Goal: Information Seeking & Learning: Find contact information

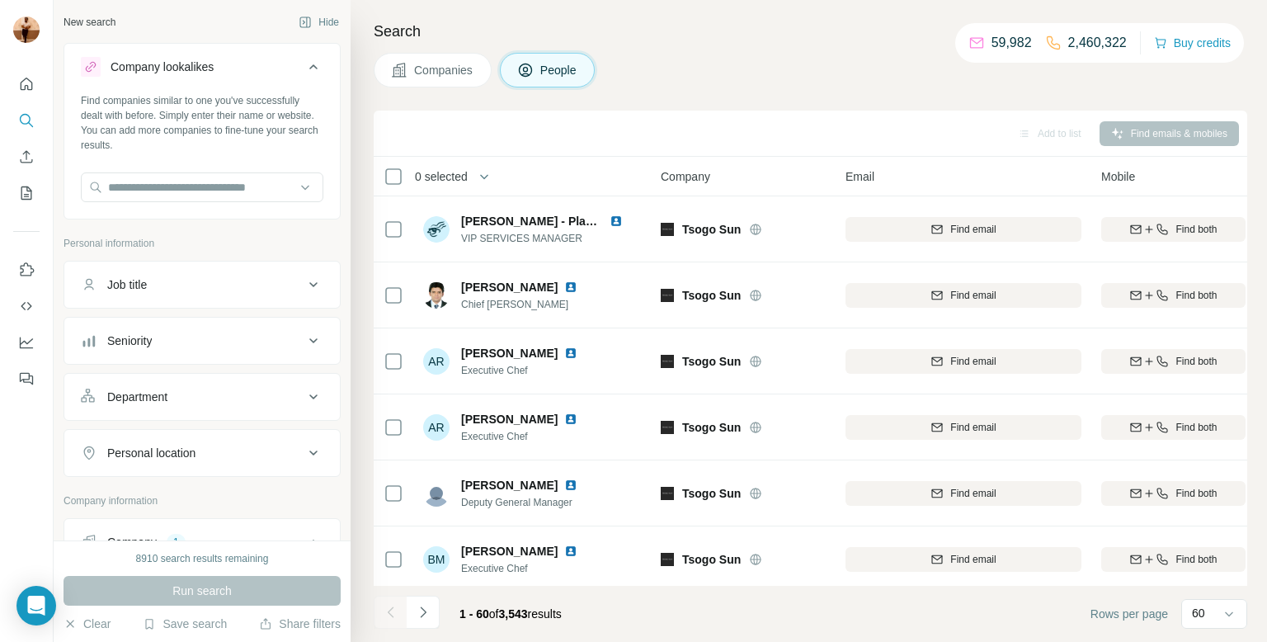
scroll to position [355, 40]
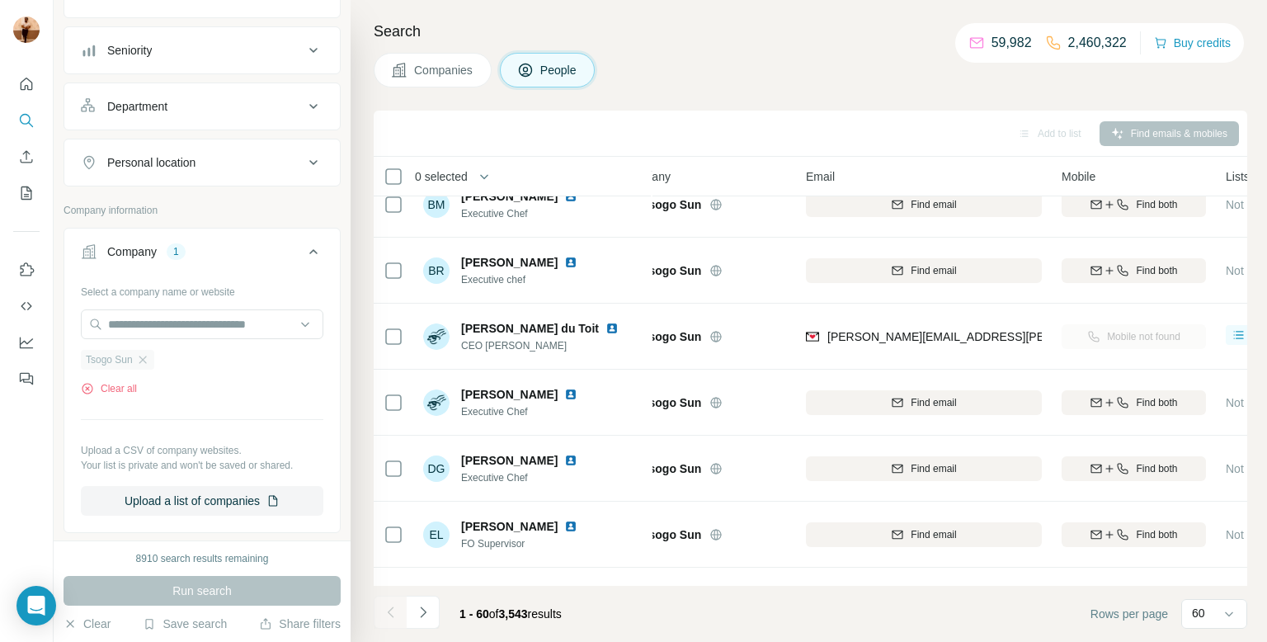
click at [151, 356] on div "Tsogo Sun" at bounding box center [117, 360] width 73 height 20
click at [147, 314] on input "text" at bounding box center [202, 324] width 242 height 30
paste input "**********"
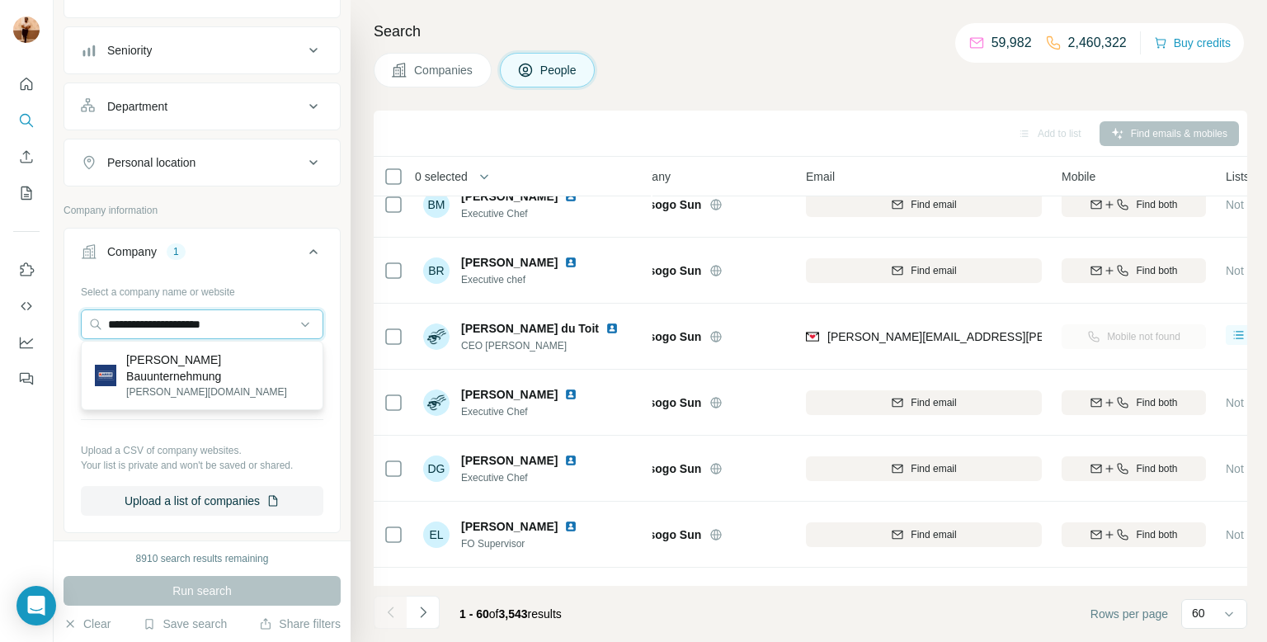
type input "**********"
click at [139, 355] on p "[PERSON_NAME] Bauunternehmung" at bounding box center [217, 367] width 183 height 33
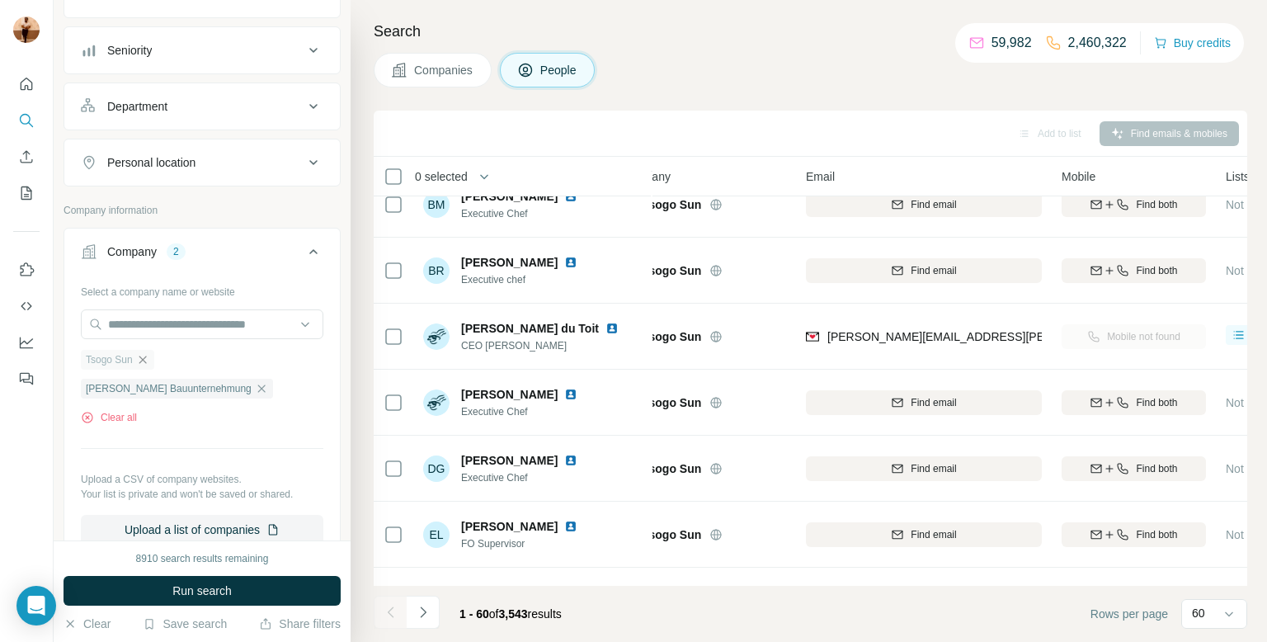
click at [145, 358] on icon "button" at bounding box center [142, 358] width 7 height 7
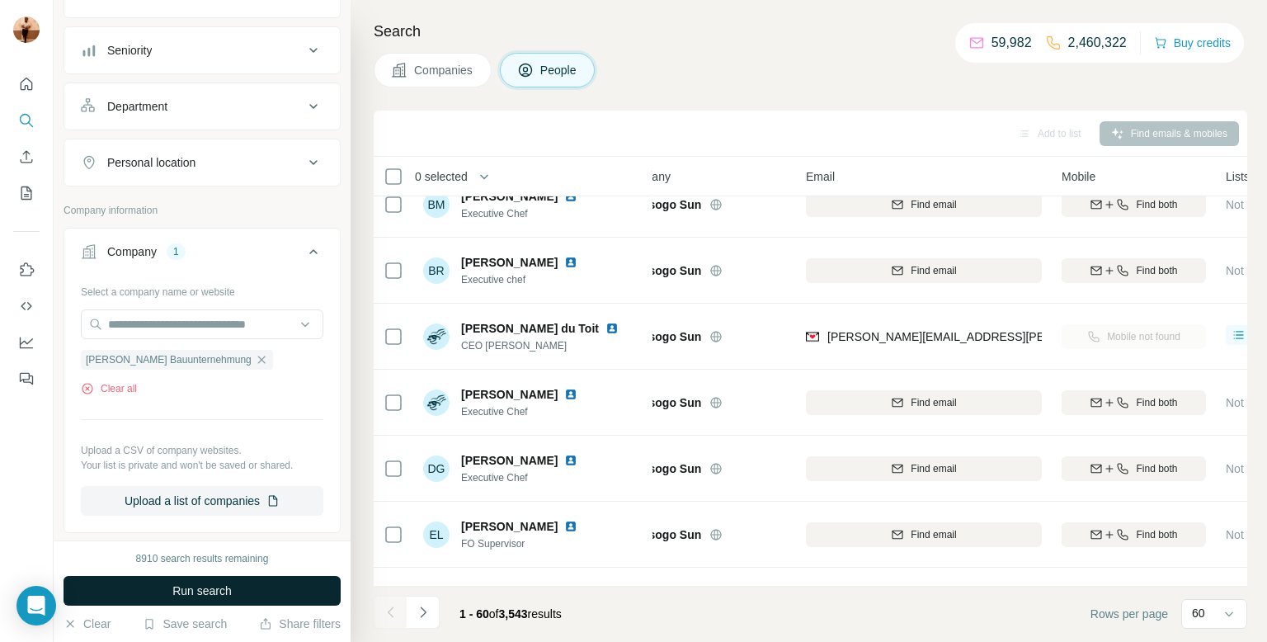
click at [172, 596] on span "Run search" at bounding box center [201, 590] width 59 height 16
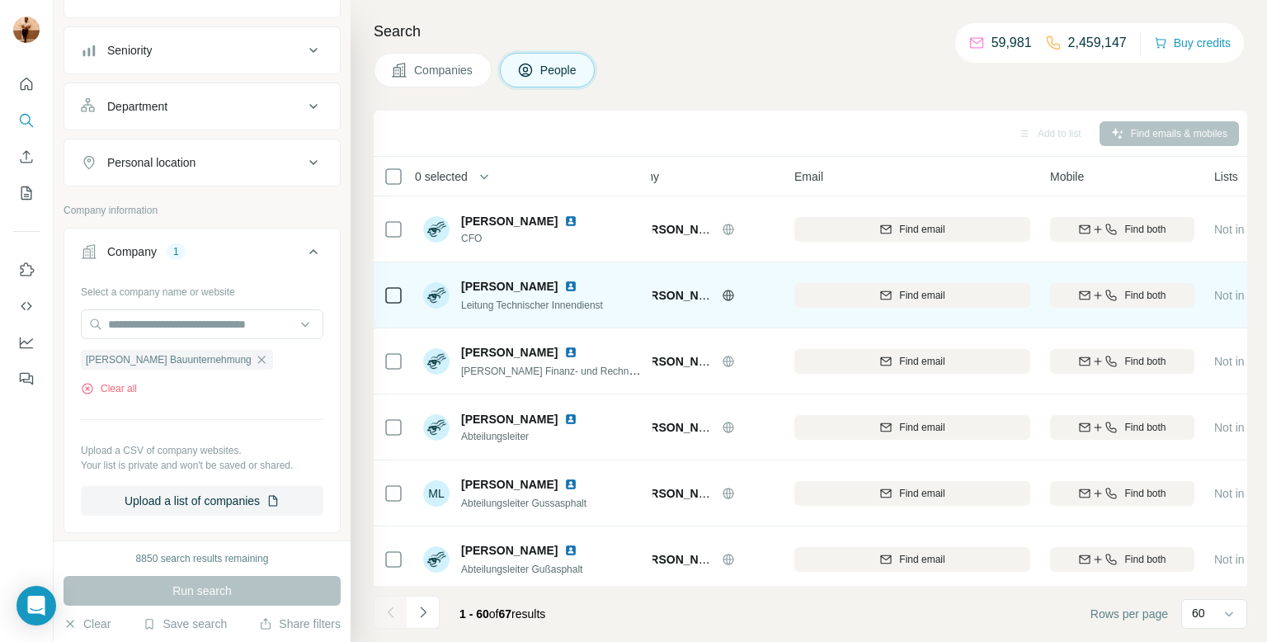
scroll to position [0, 52]
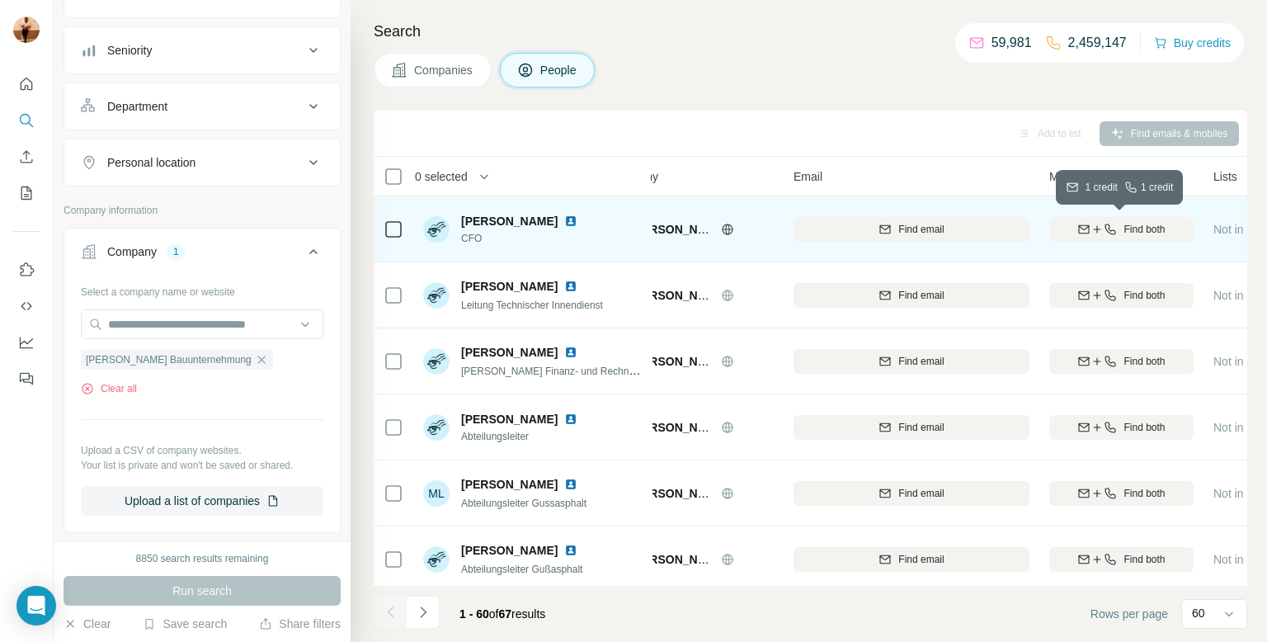
click at [1128, 229] on span "Find both" at bounding box center [1143, 229] width 41 height 15
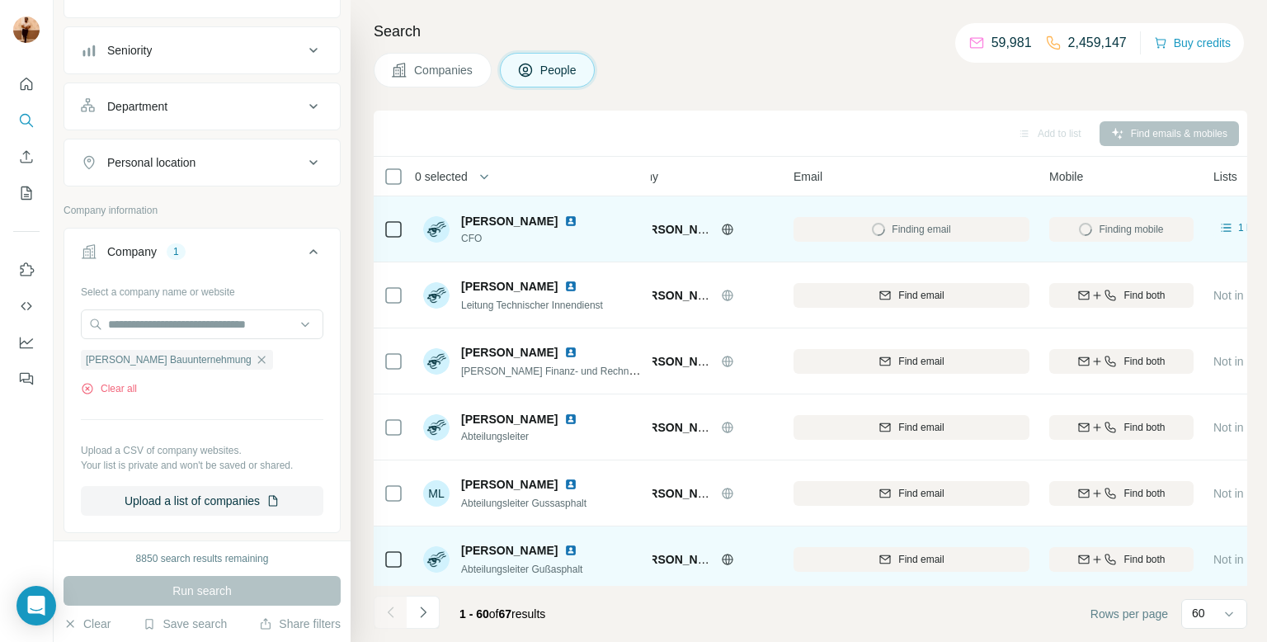
click at [765, 529] on td "[PERSON_NAME] Bauunternehmung" at bounding box center [691, 559] width 185 height 66
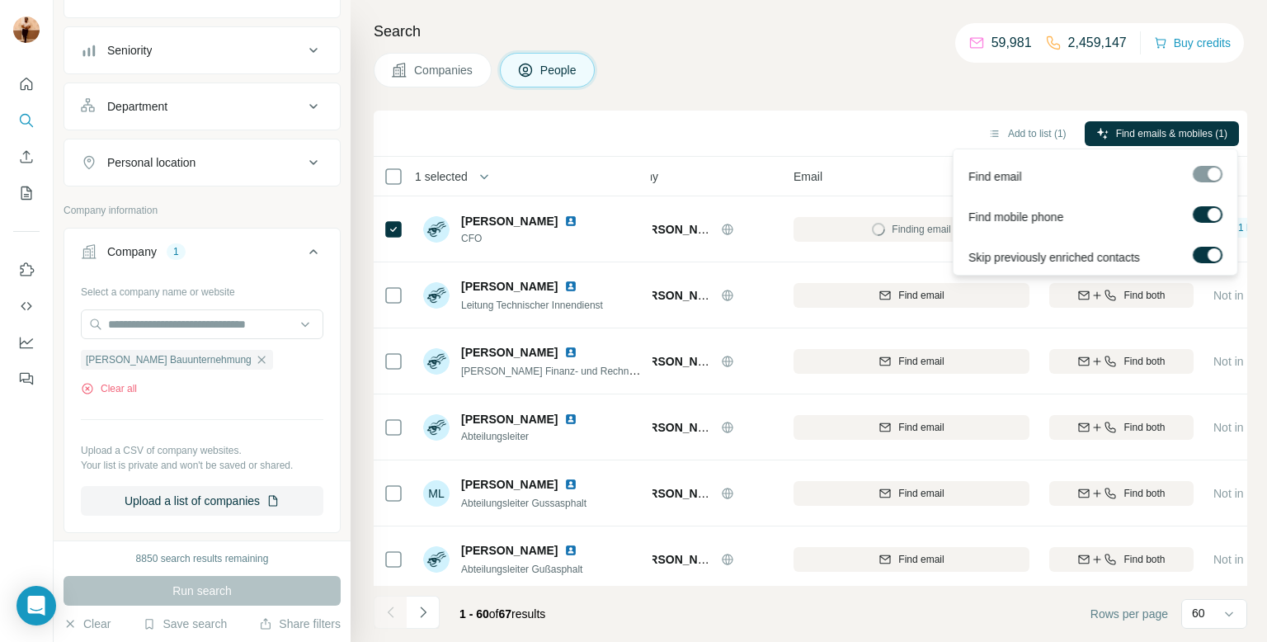
click at [1218, 126] on span "Find emails & mobiles (1)" at bounding box center [1171, 133] width 111 height 15
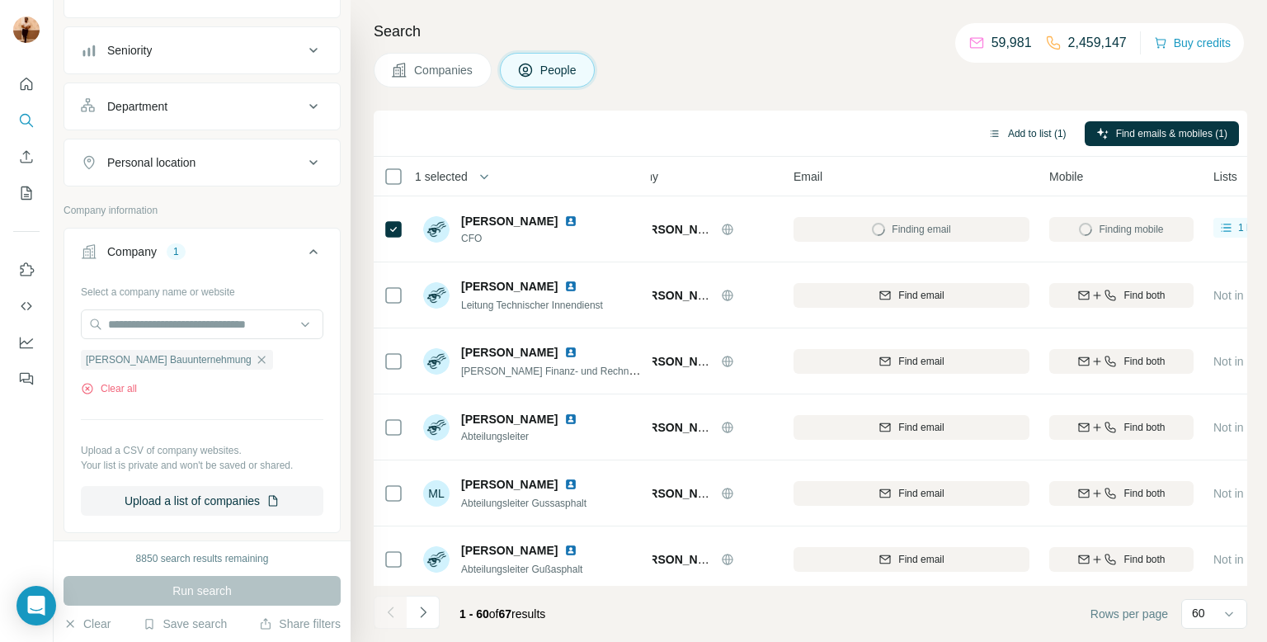
click at [976, 128] on button "Add to list (1)" at bounding box center [1026, 133] width 101 height 25
click at [988, 134] on icon "button" at bounding box center [994, 133] width 13 height 13
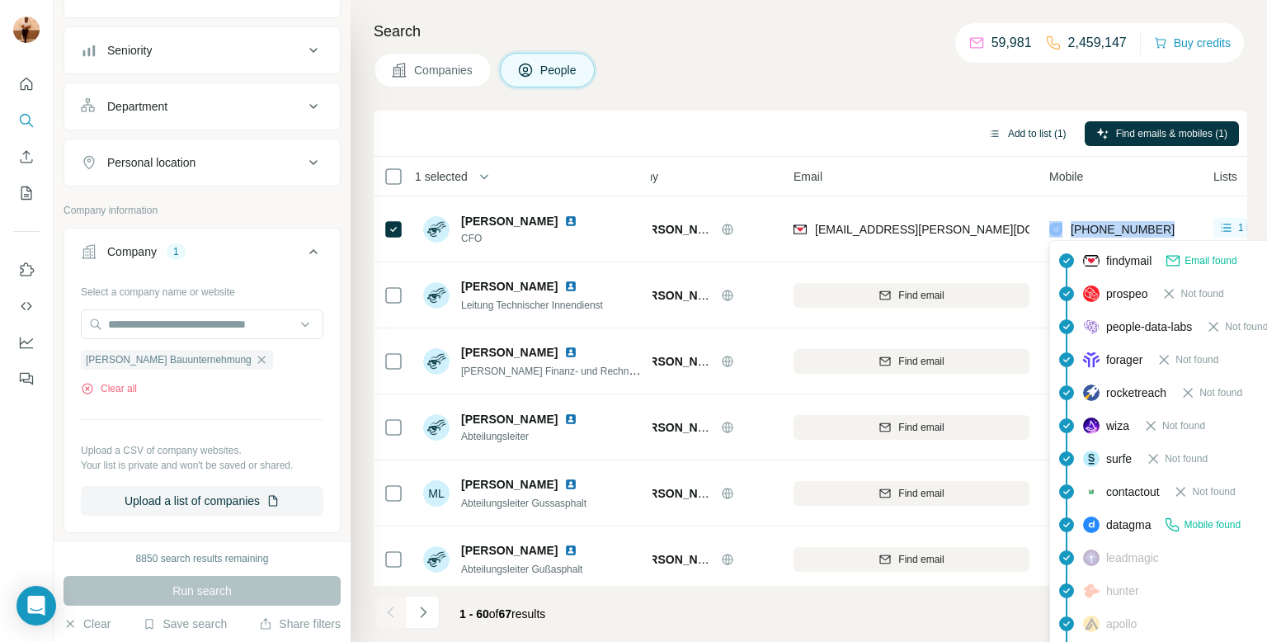
drag, startPoint x: 1188, startPoint y: 233, endPoint x: 1063, endPoint y: 228, distance: 124.6
click at [1063, 228] on div "+4916093924893" at bounding box center [1121, 228] width 144 height 45
copy div "+4916093924893"
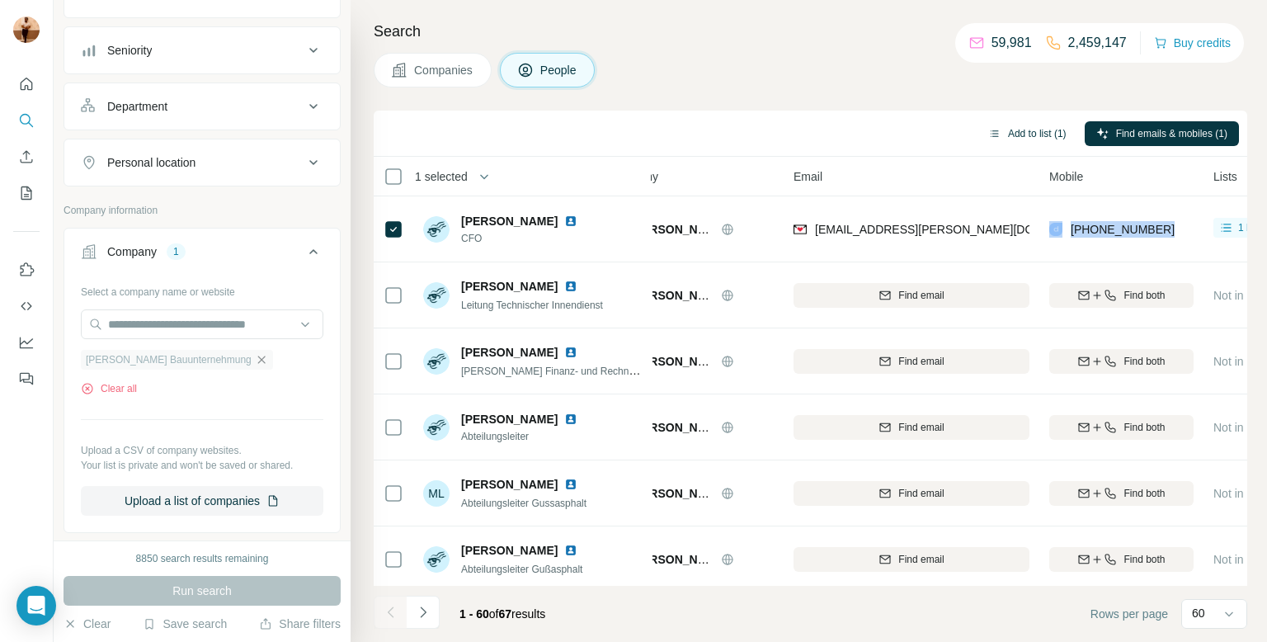
click at [255, 360] on icon "button" at bounding box center [261, 359] width 13 height 13
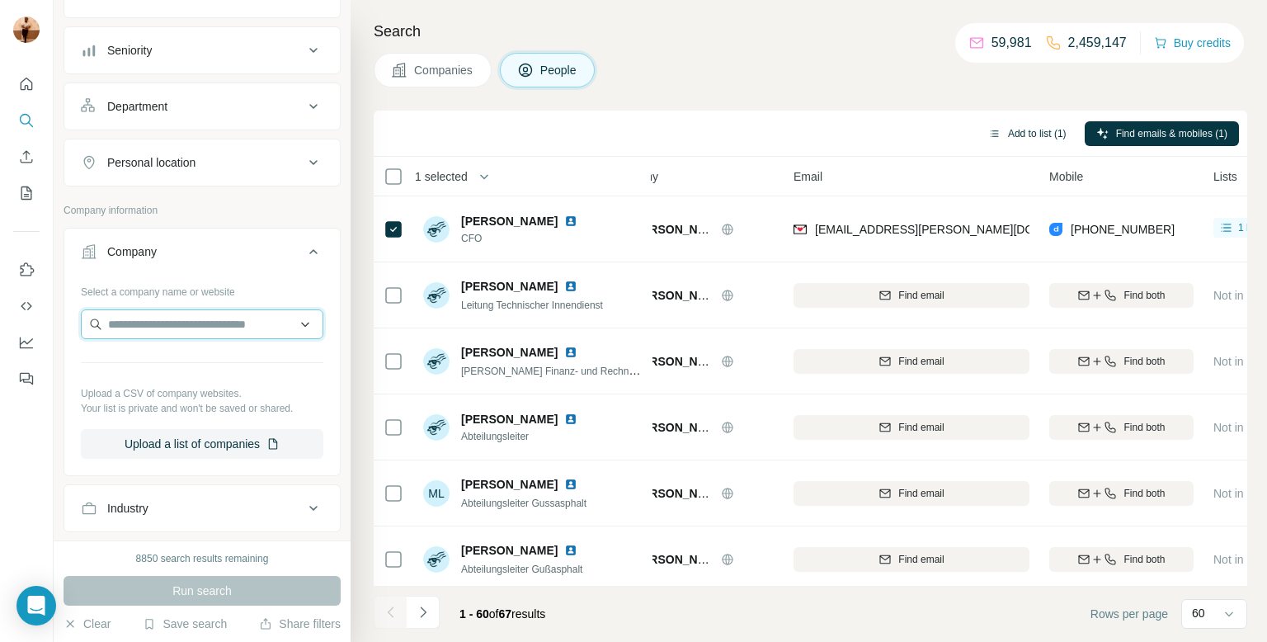
click at [200, 324] on input "text" at bounding box center [202, 324] width 242 height 30
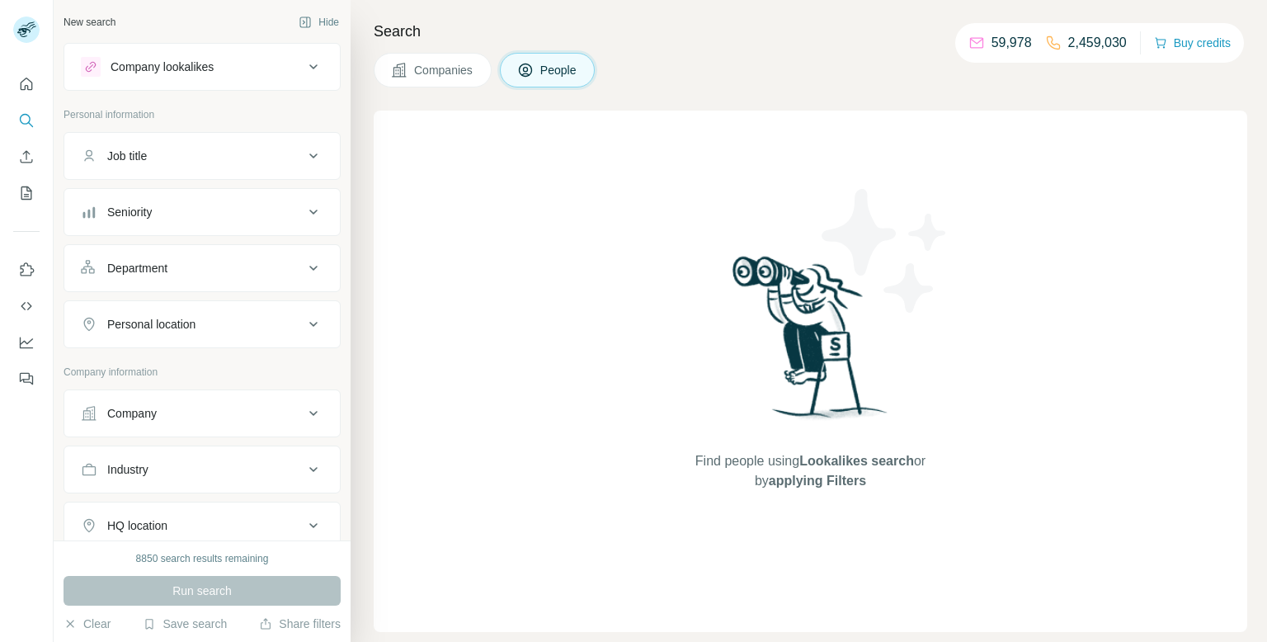
click at [220, 421] on button "Company" at bounding box center [201, 413] width 275 height 40
click at [179, 492] on input "text" at bounding box center [202, 486] width 242 height 30
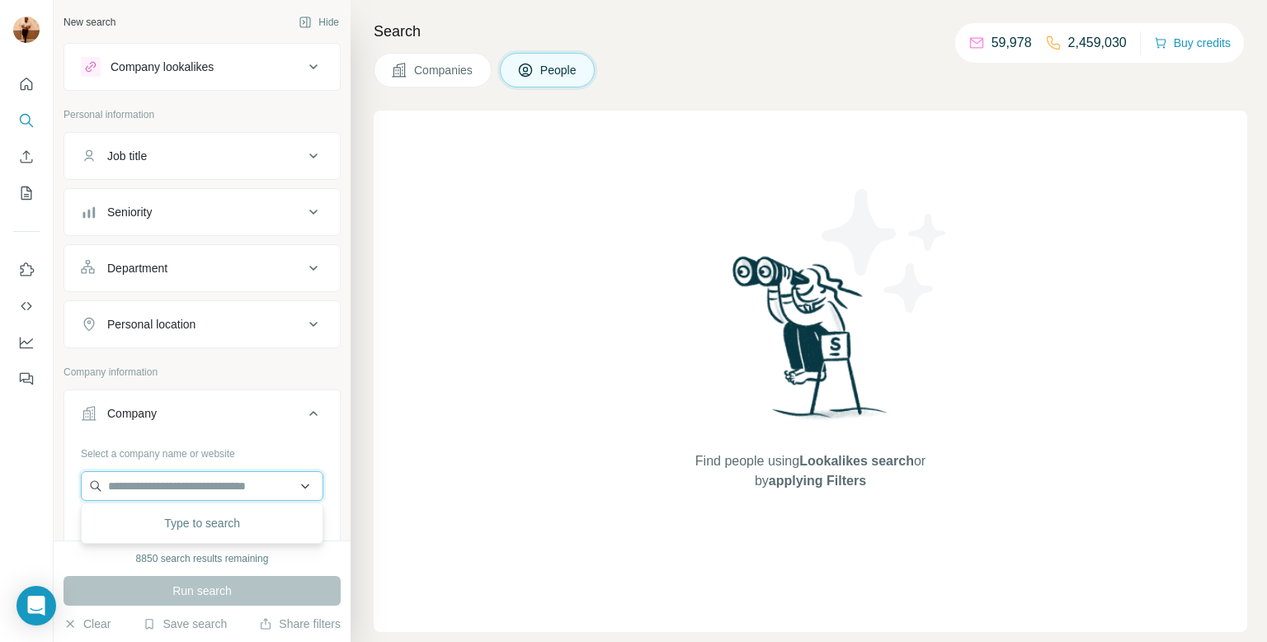
click at [179, 492] on input "text" at bounding box center [202, 486] width 242 height 30
click at [185, 573] on div "8850 search results remaining Run search Clear Save search Share filters" at bounding box center [202, 590] width 297 height 101
click at [186, 489] on input "text" at bounding box center [202, 486] width 242 height 30
paste input "**********"
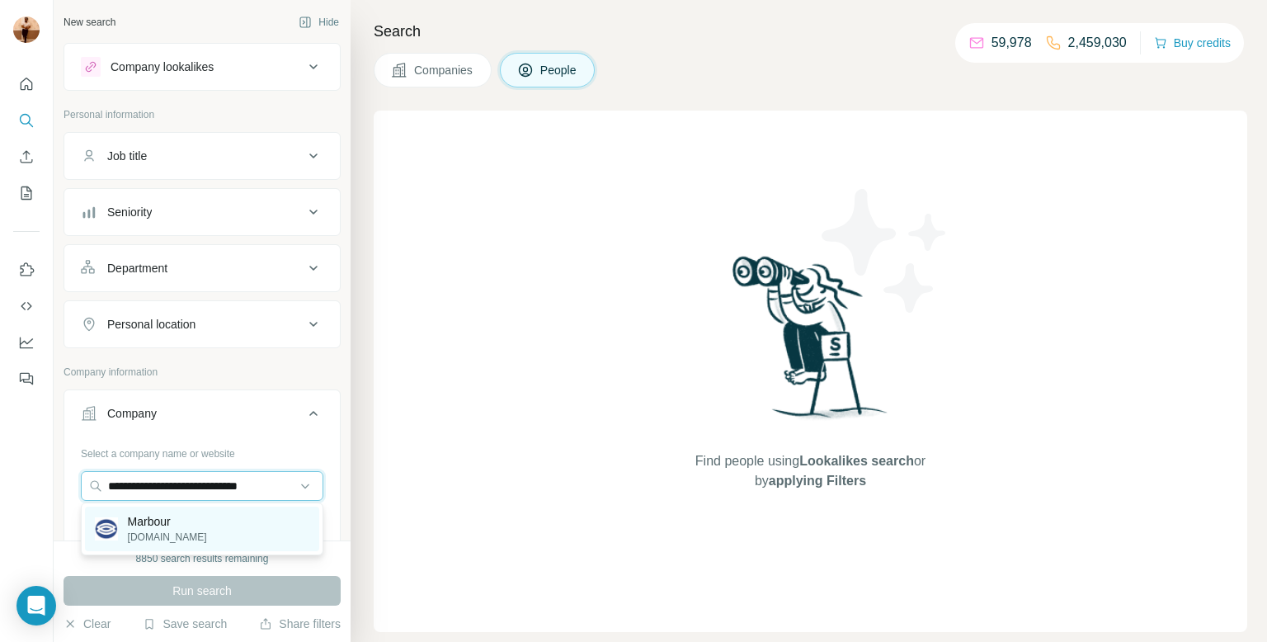
type input "**********"
click at [100, 524] on img at bounding box center [106, 528] width 23 height 23
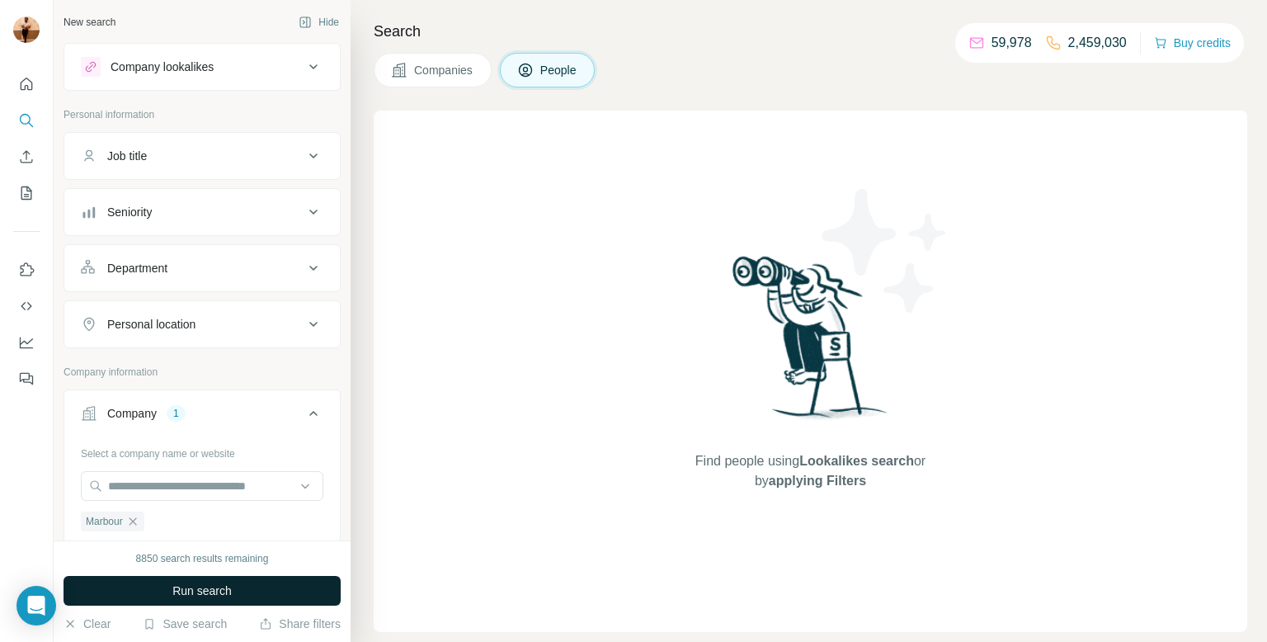
click at [247, 582] on button "Run search" at bounding box center [201, 591] width 277 height 30
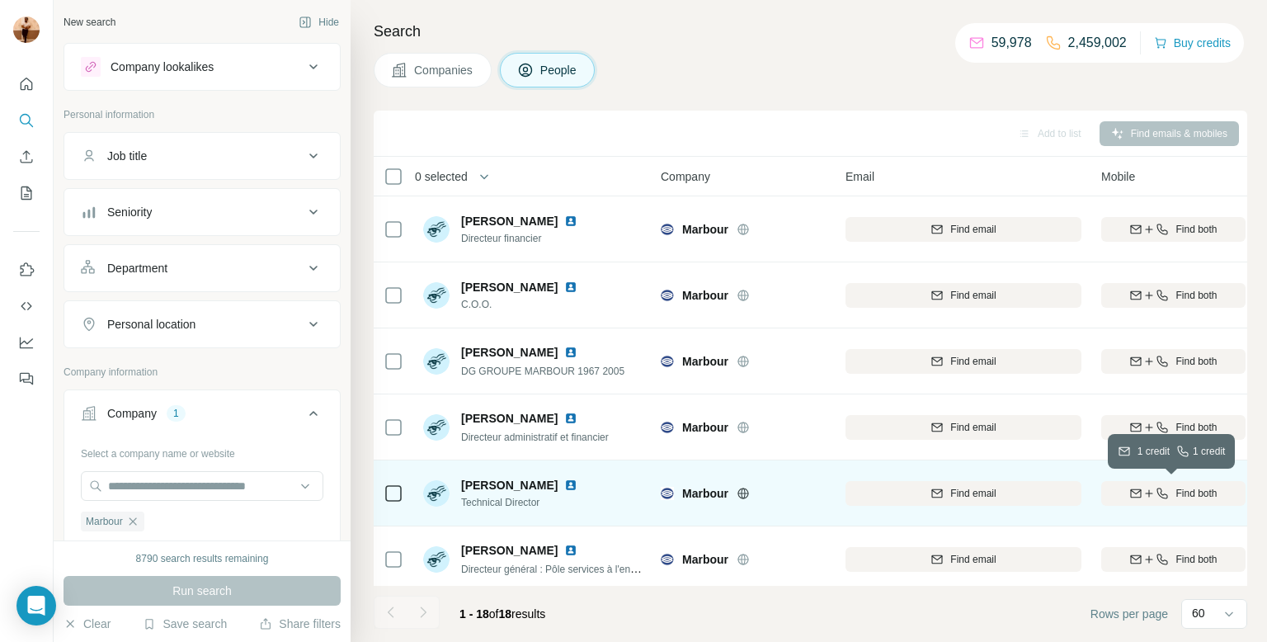
click at [1132, 494] on icon "button" at bounding box center [1135, 493] width 13 height 13
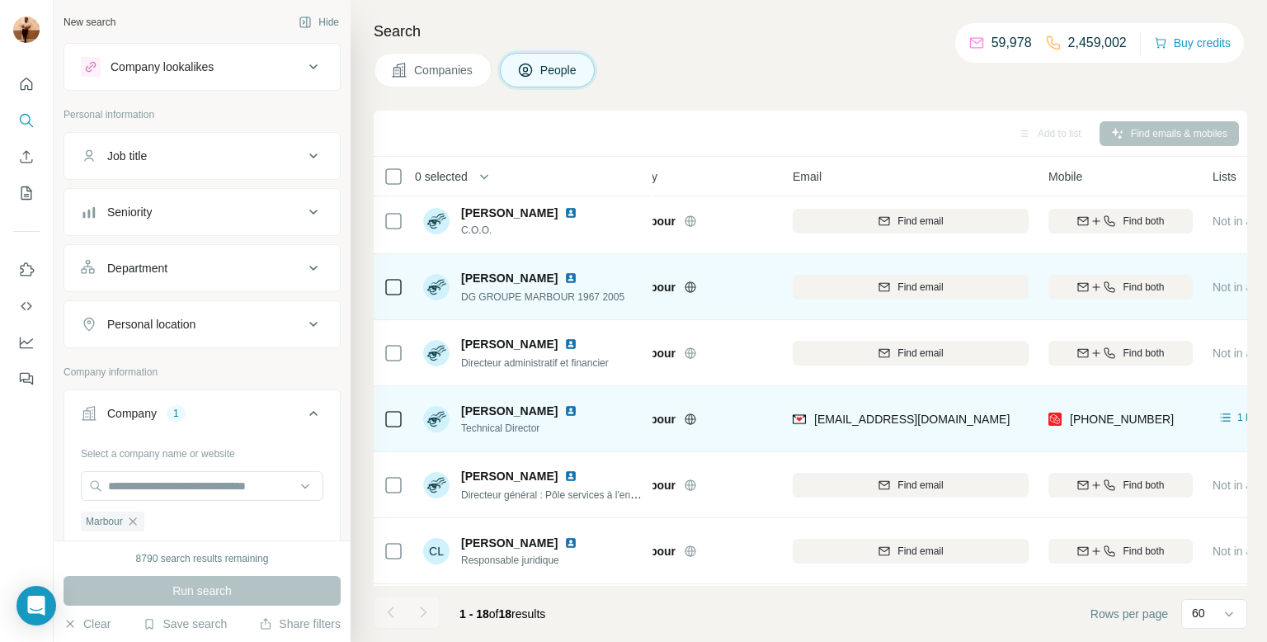
scroll to position [74, 53]
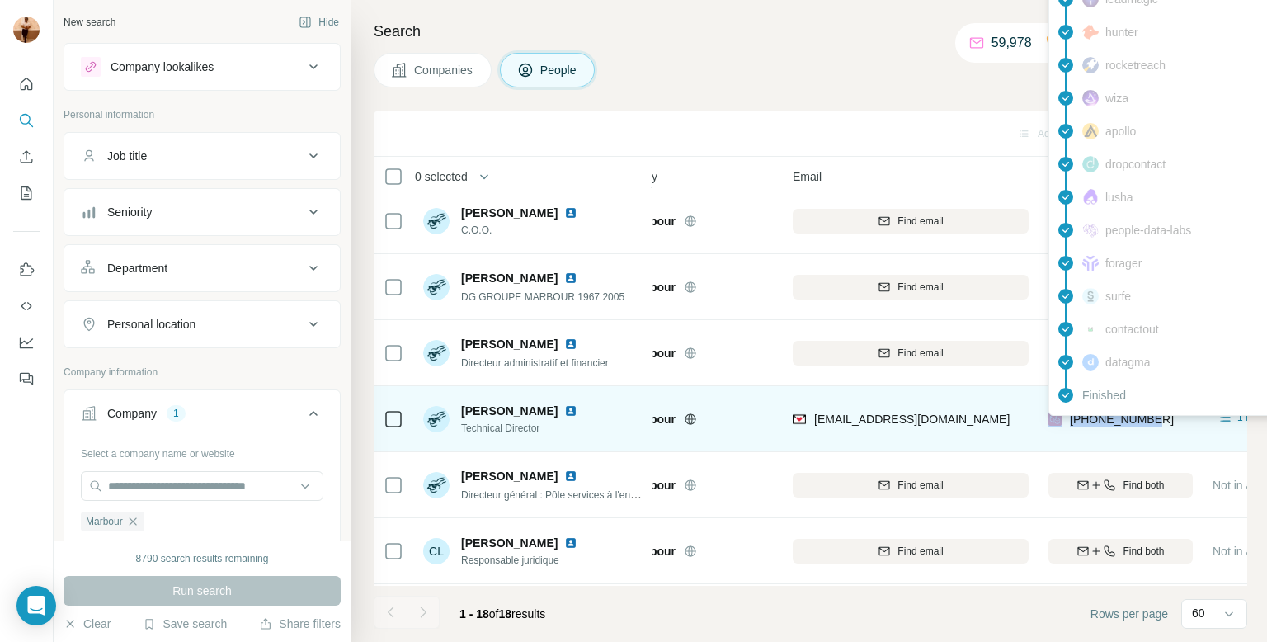
drag, startPoint x: 1159, startPoint y: 426, endPoint x: 1065, endPoint y: 426, distance: 94.8
click at [1065, 426] on div "+33624110147" at bounding box center [1120, 418] width 144 height 45
copy div "+33624110147"
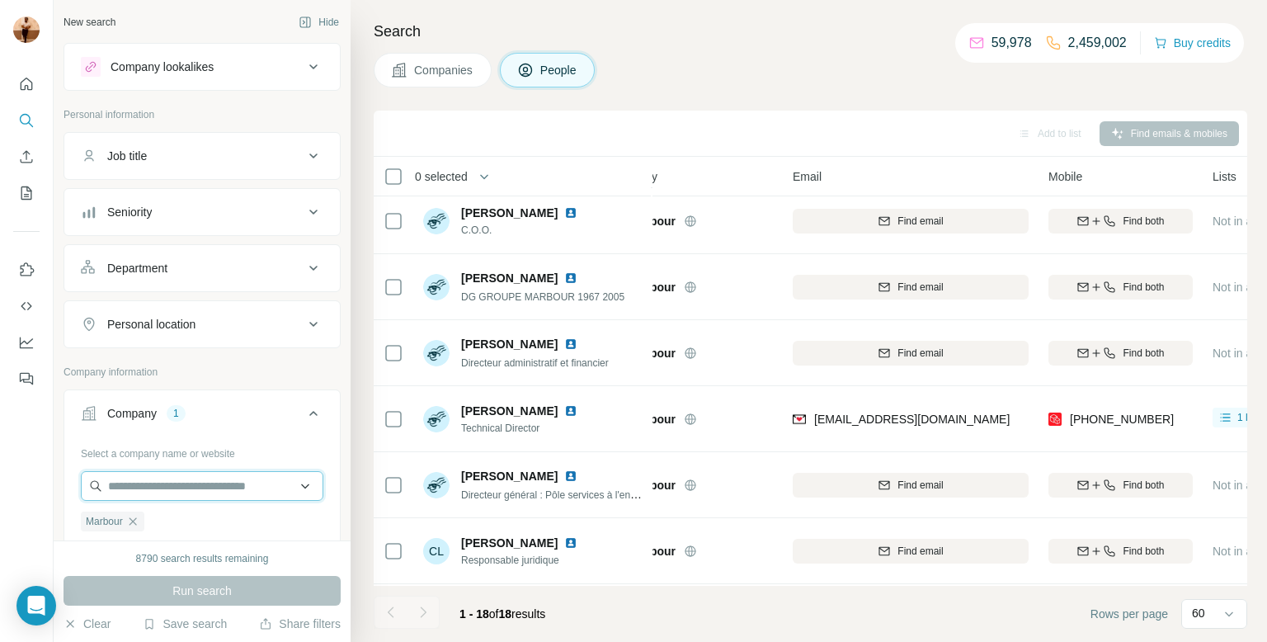
click at [106, 488] on input "text" at bounding box center [202, 486] width 242 height 30
paste input "**********"
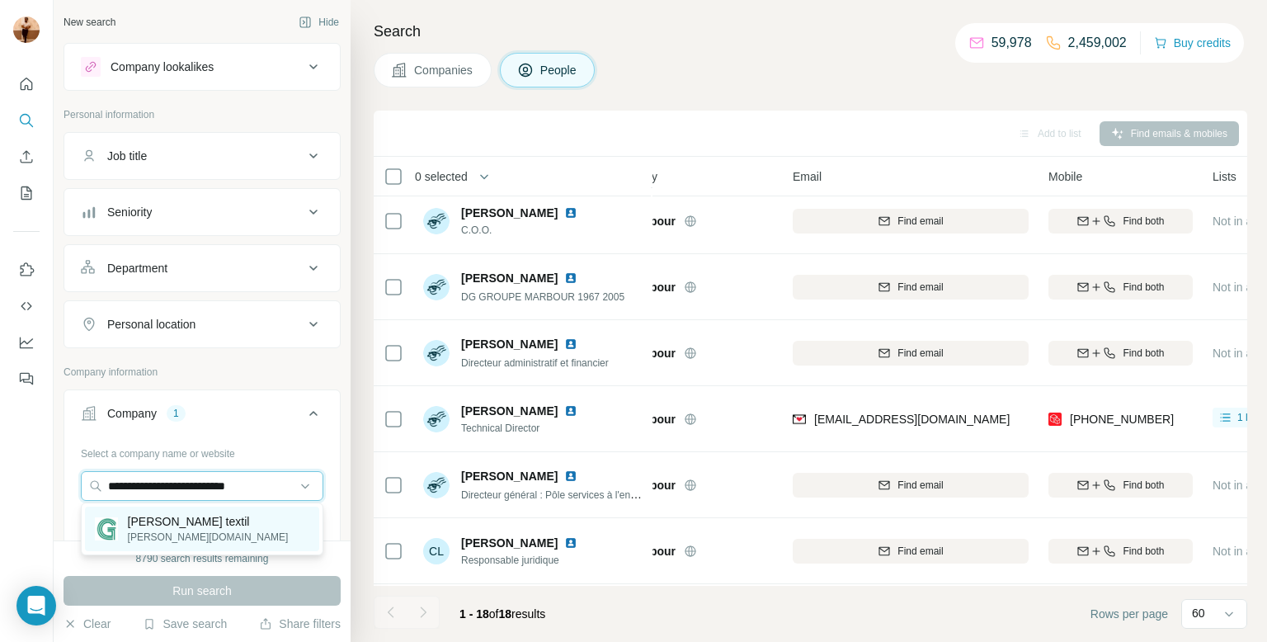
type input "**********"
click at [183, 529] on p "glaeser-textil-ulm.de" at bounding box center [208, 536] width 161 height 15
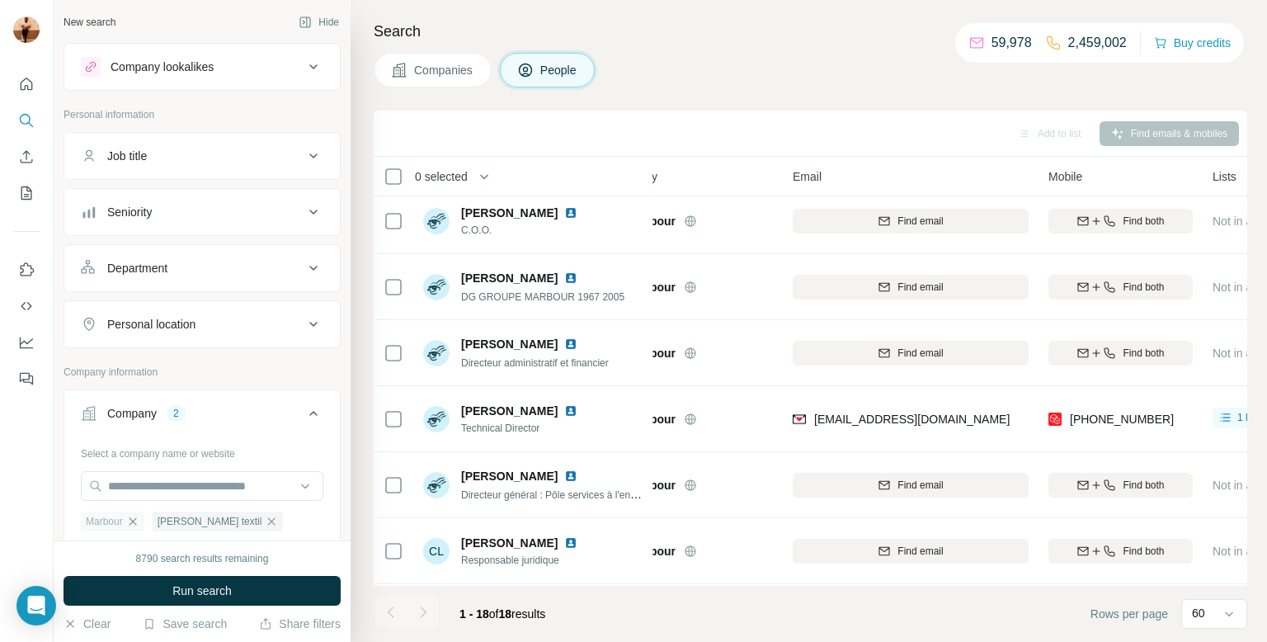
click at [130, 524] on icon "button" at bounding box center [132, 521] width 13 height 13
click at [130, 589] on button "Run search" at bounding box center [201, 591] width 277 height 30
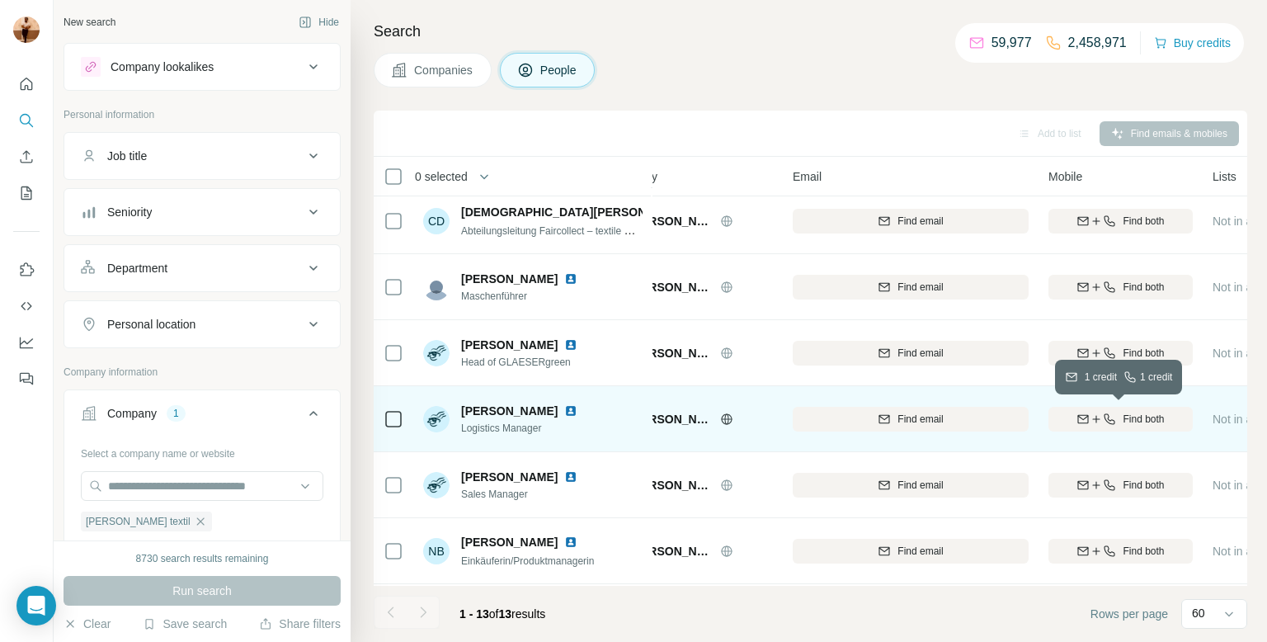
click at [1158, 424] on span "Find both" at bounding box center [1142, 419] width 41 height 15
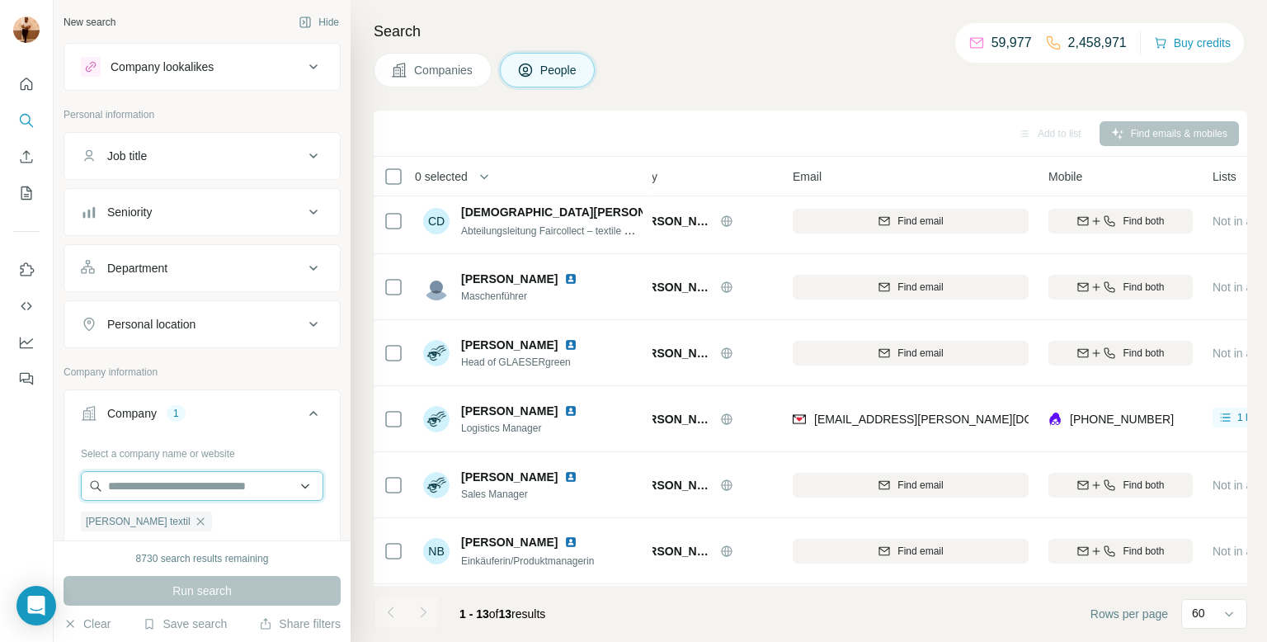
click at [148, 473] on input "text" at bounding box center [202, 486] width 242 height 30
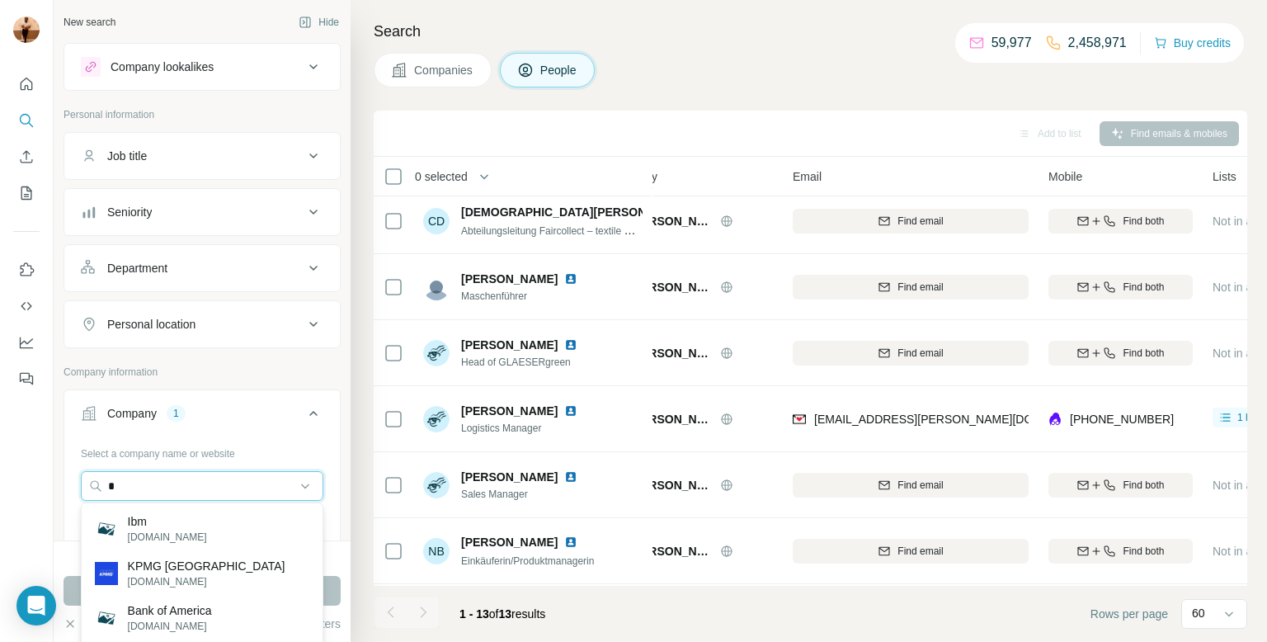
paste input "**********"
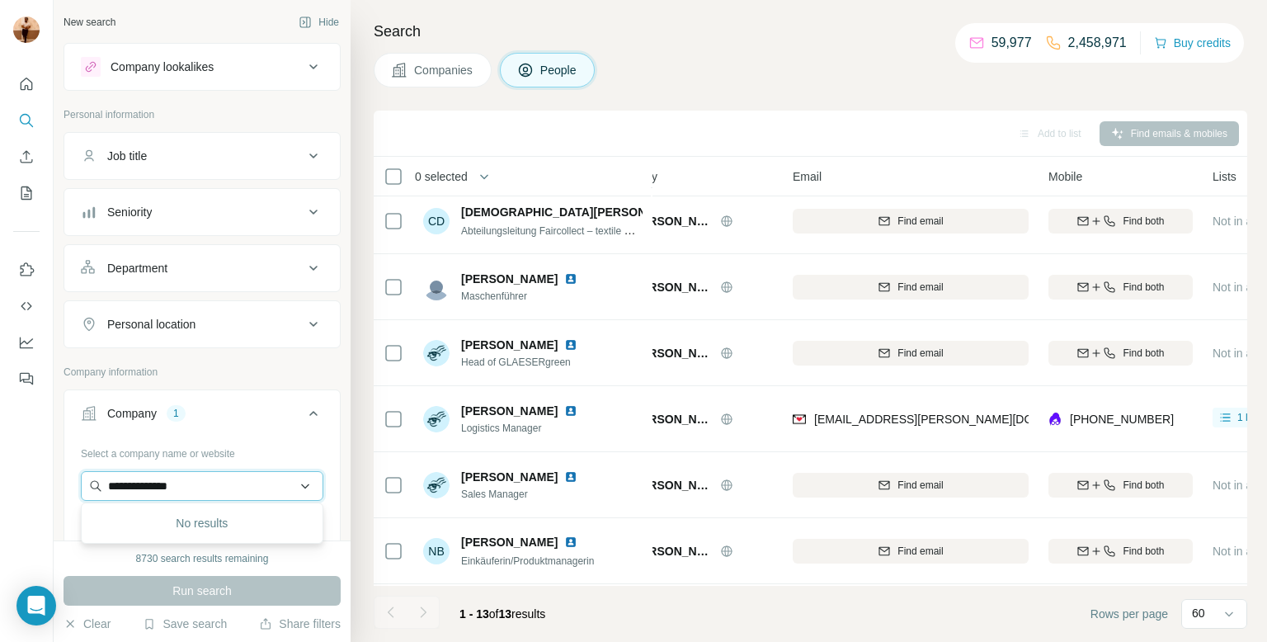
paste input "*********"
type input "**********"
click at [268, 435] on button "Company 1" at bounding box center [201, 416] width 275 height 46
click at [269, 416] on div "Company 1" at bounding box center [192, 413] width 223 height 16
click at [194, 516] on icon "button" at bounding box center [200, 521] width 13 height 13
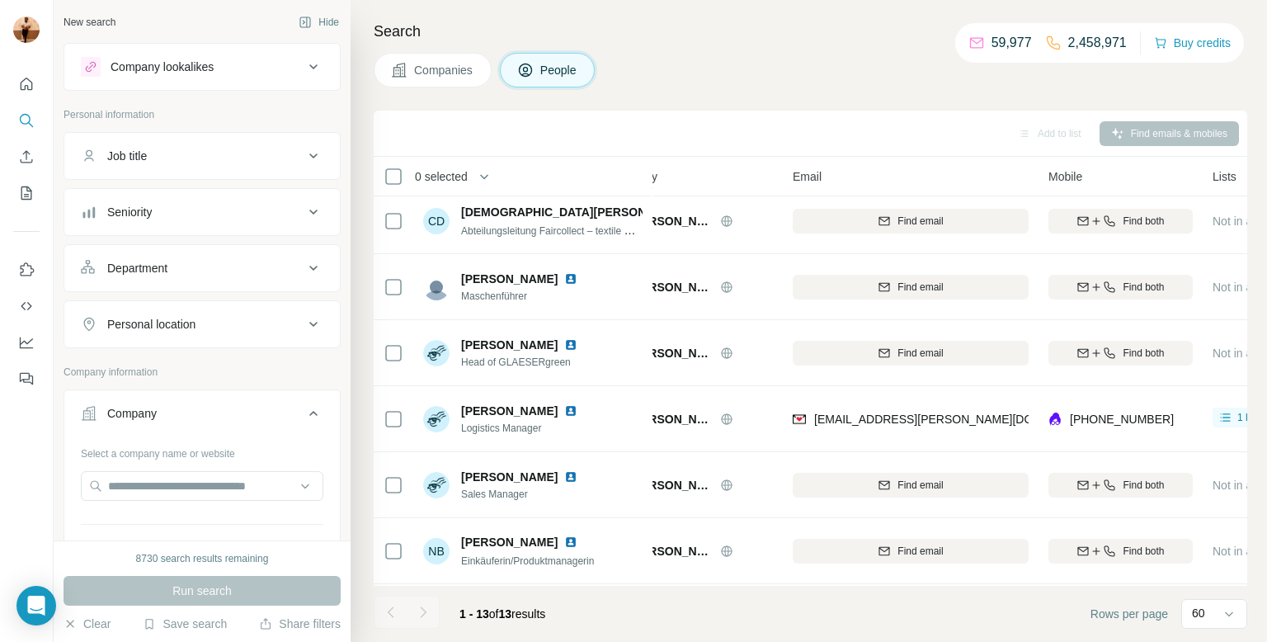
scroll to position [3, 0]
click at [179, 153] on div "Job title" at bounding box center [192, 152] width 223 height 16
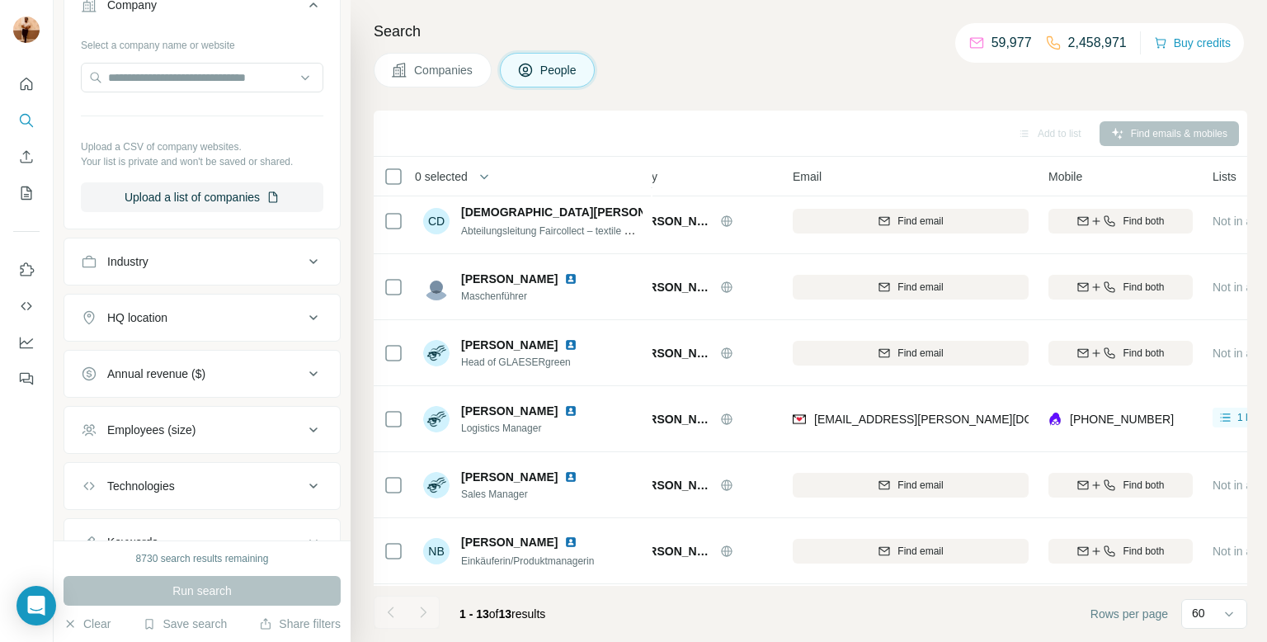
scroll to position [459, 0]
click at [190, 73] on input "text" at bounding box center [202, 77] width 242 height 30
paste input "**********"
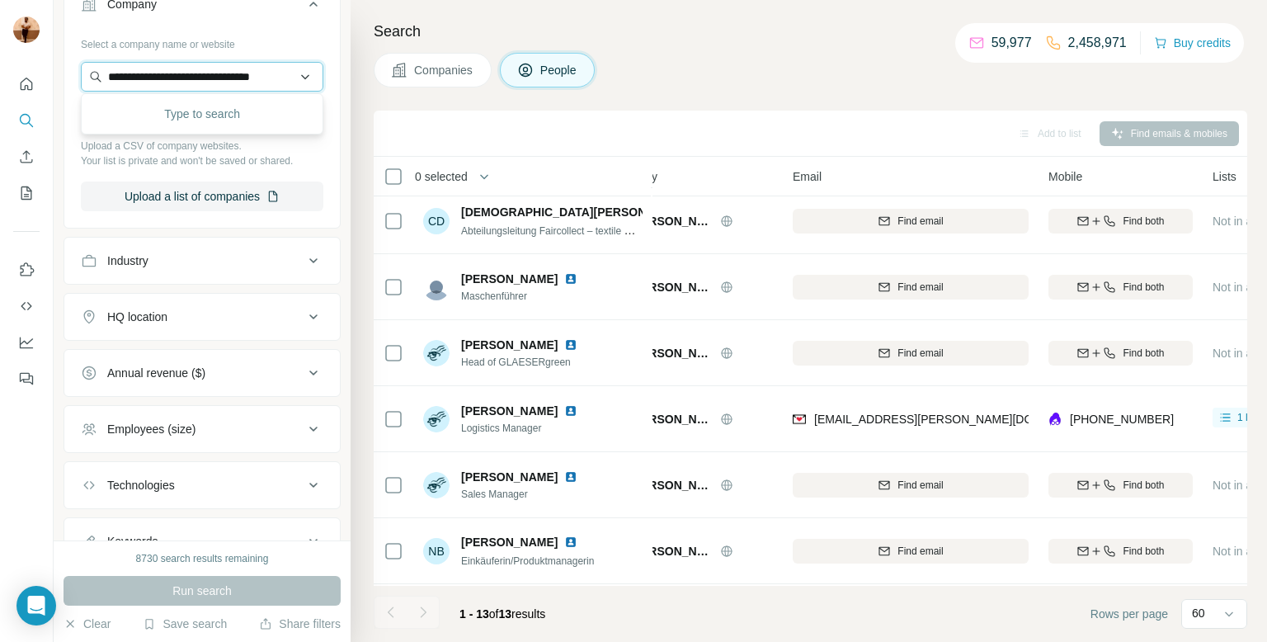
scroll to position [0, 10]
type input "**********"
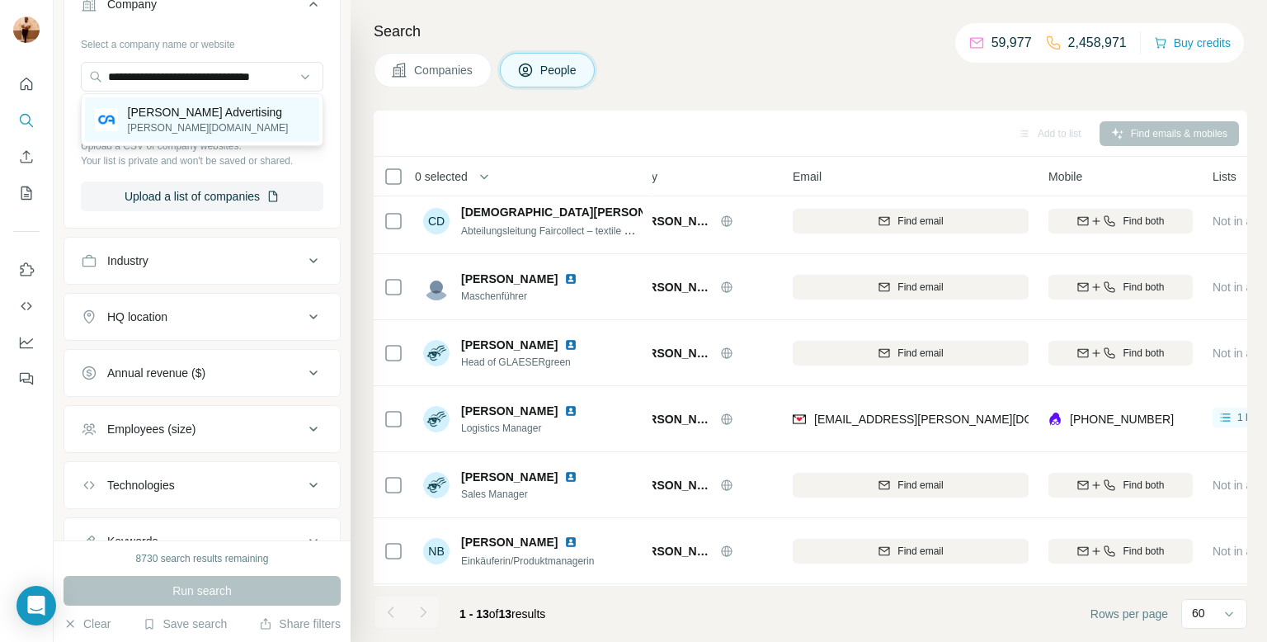
click at [163, 122] on p "cooper-advertising.com" at bounding box center [208, 127] width 161 height 15
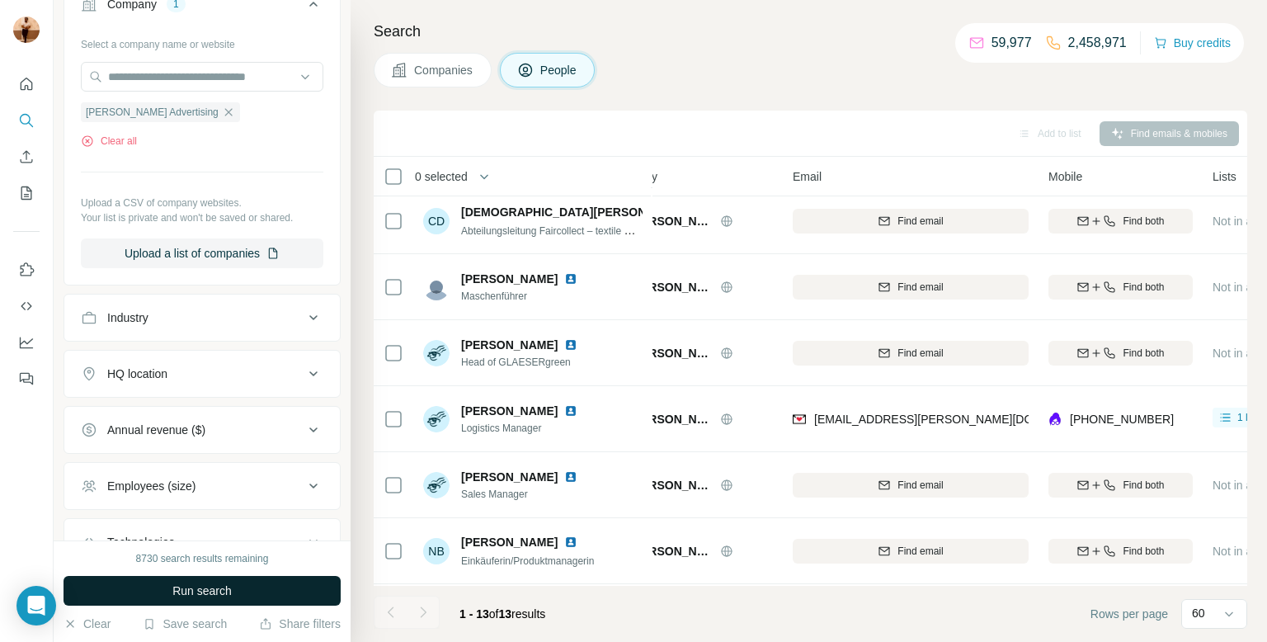
click at [161, 587] on button "Run search" at bounding box center [201, 591] width 277 height 30
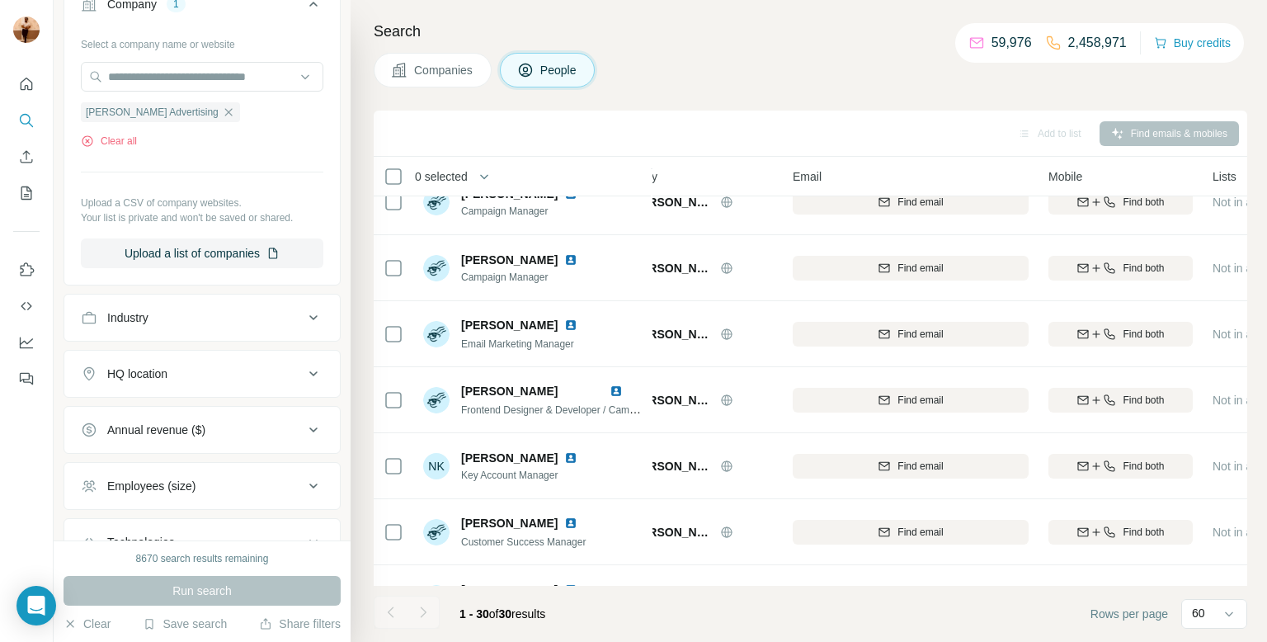
scroll to position [0, 53]
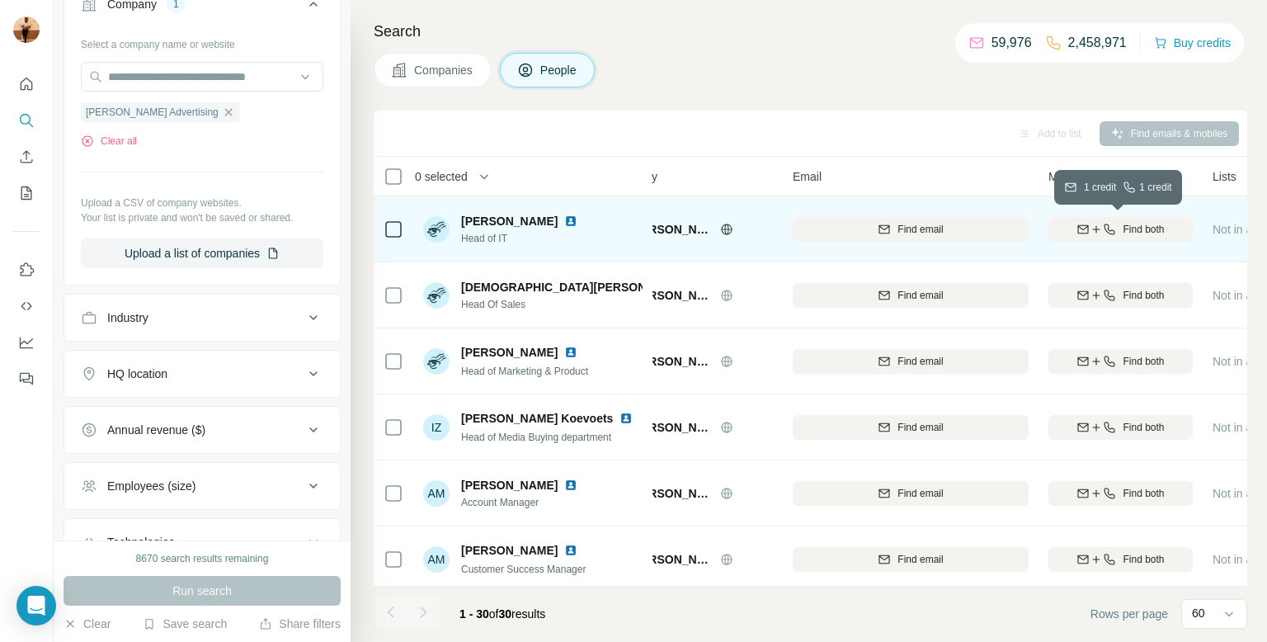
click at [1105, 223] on icon "button" at bounding box center [1109, 229] width 13 height 13
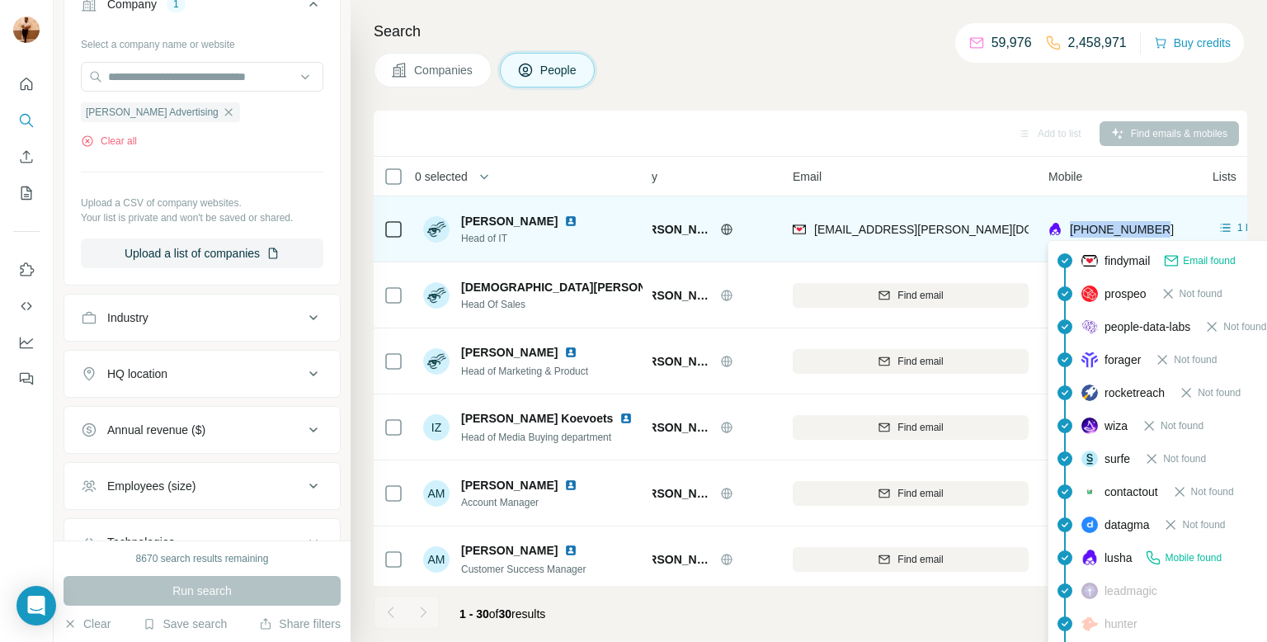
drag, startPoint x: 1159, startPoint y: 232, endPoint x: 1070, endPoint y: 225, distance: 90.1
click at [1070, 225] on div "+491724322522" at bounding box center [1120, 228] width 144 height 45
copy span "+491724322522"
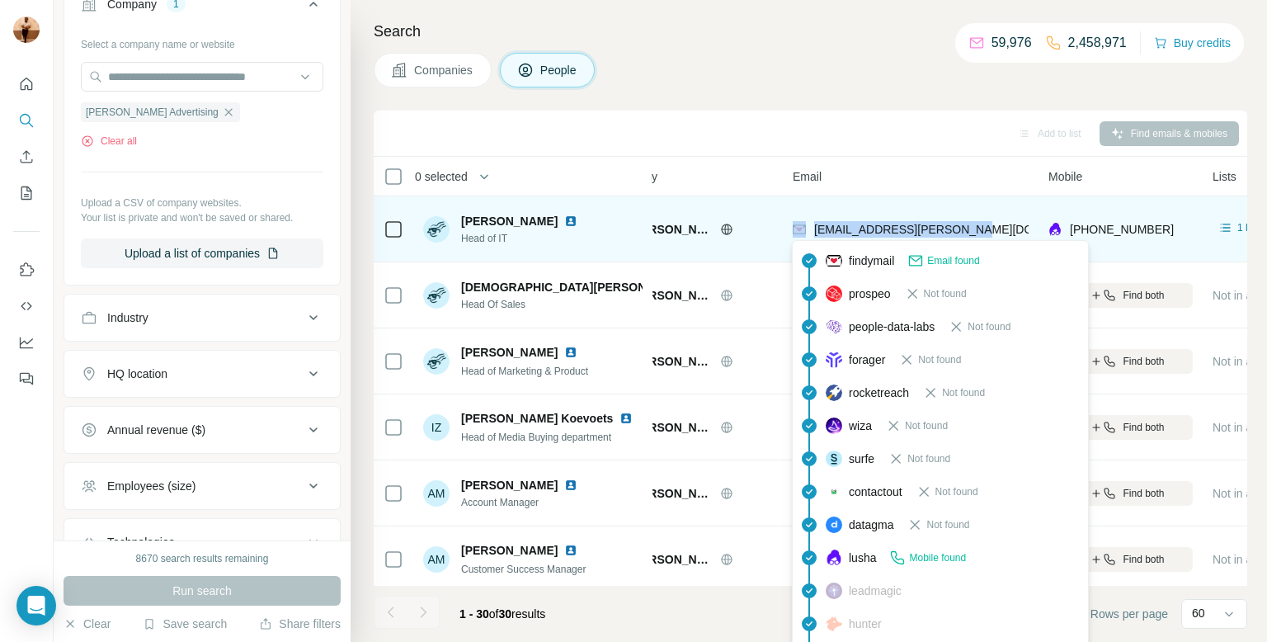
drag, startPoint x: 999, startPoint y: 230, endPoint x: 805, endPoint y: 231, distance: 193.8
click at [805, 231] on div "bb@cooper-advertising.com" at bounding box center [911, 228] width 236 height 45
copy div "bb@cooper-advertising.com"
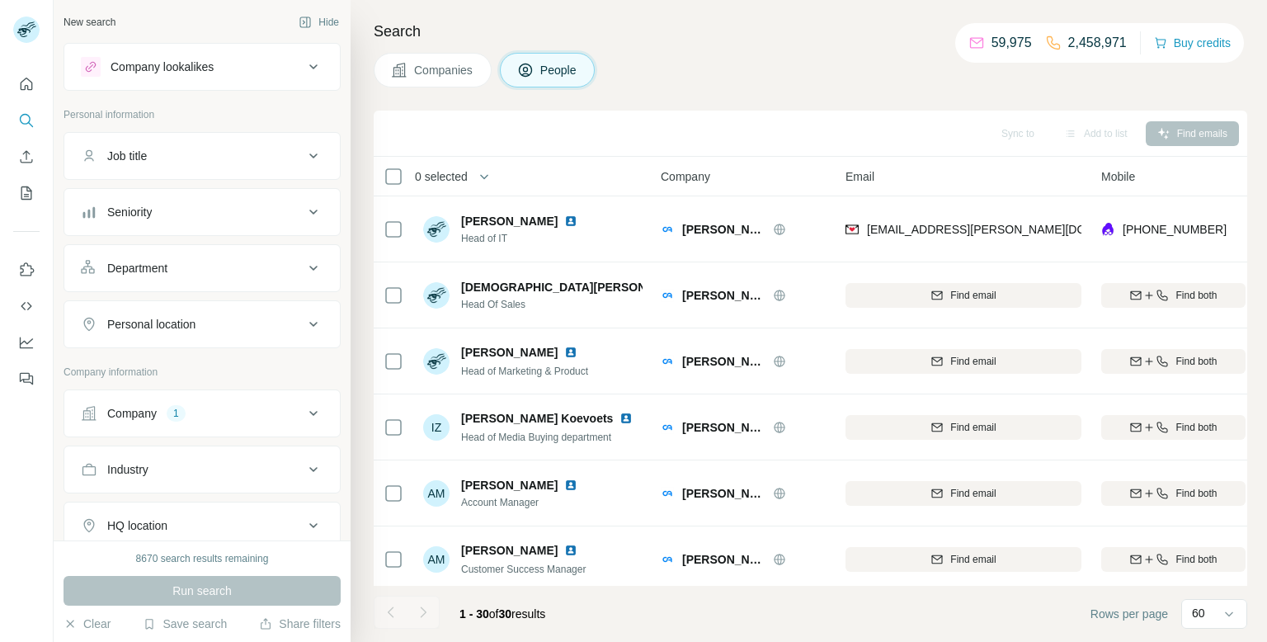
click at [289, 405] on div "Company 1" at bounding box center [192, 413] width 223 height 16
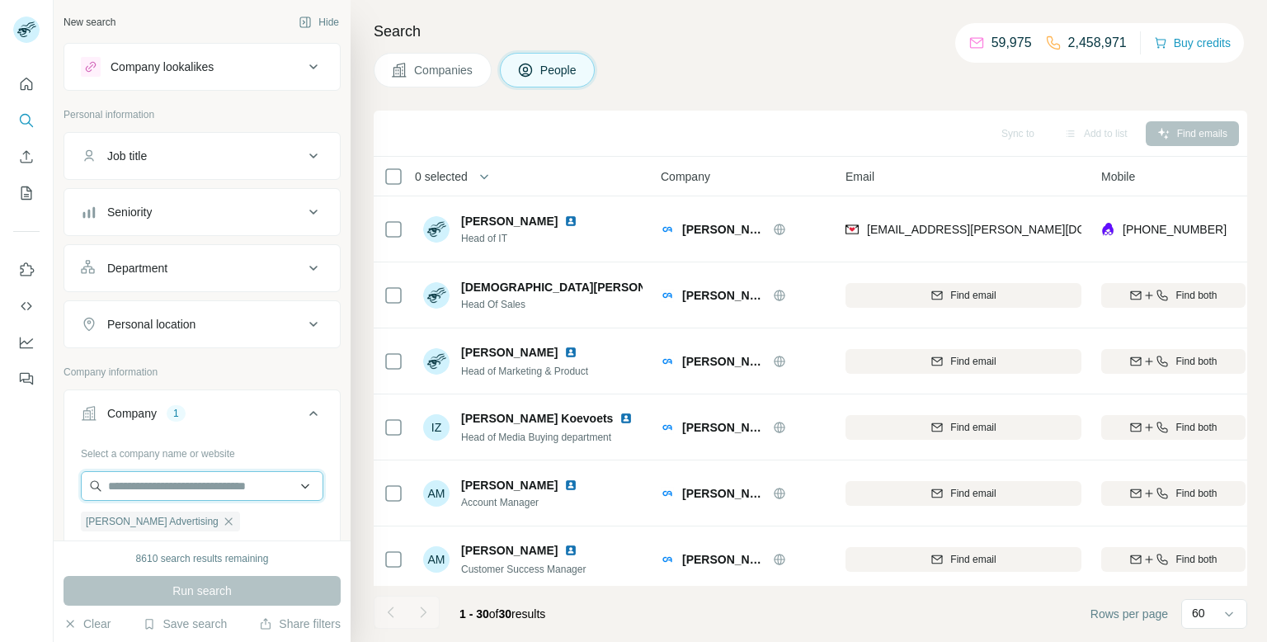
click at [211, 474] on input "text" at bounding box center [202, 486] width 242 height 30
paste input "**********"
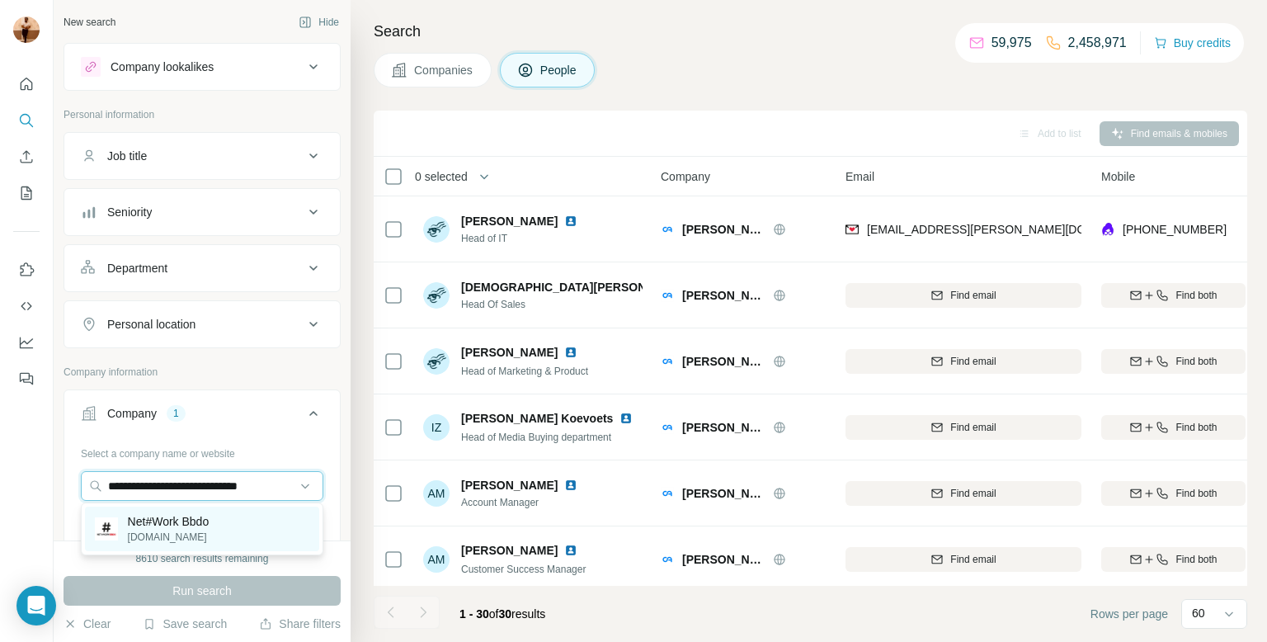
type input "**********"
click at [197, 524] on p "Net#Work Bbdo" at bounding box center [169, 521] width 82 height 16
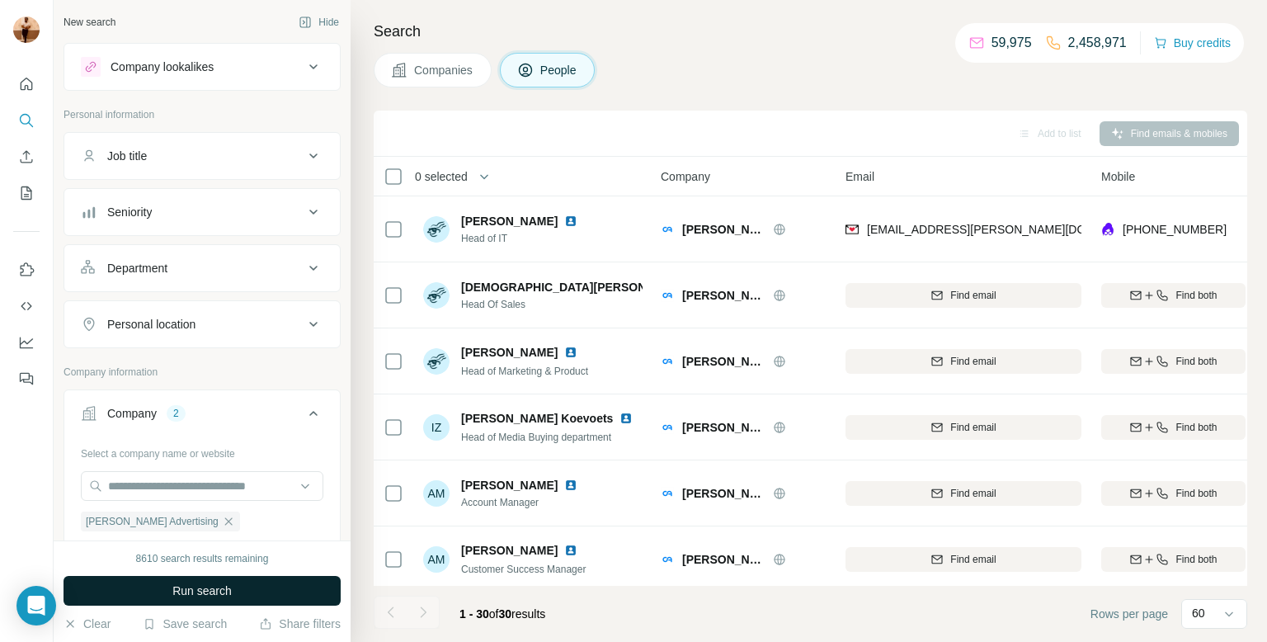
click at [195, 590] on span "Run search" at bounding box center [201, 590] width 59 height 16
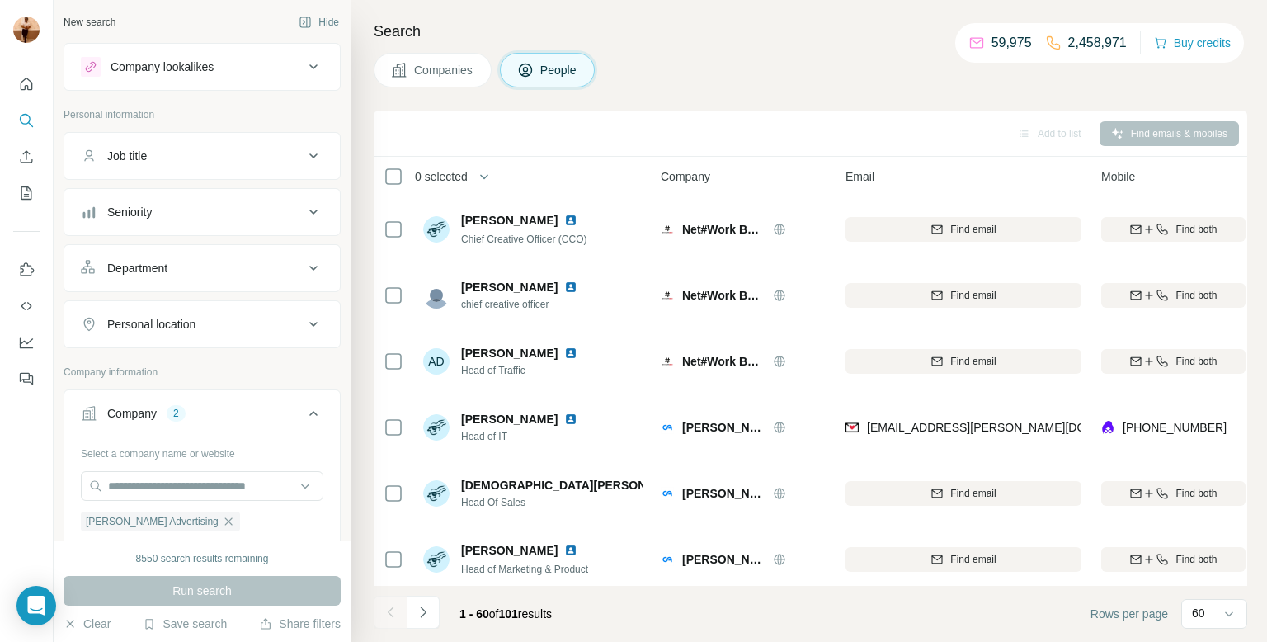
click at [224, 520] on icon "button" at bounding box center [227, 520] width 7 height 7
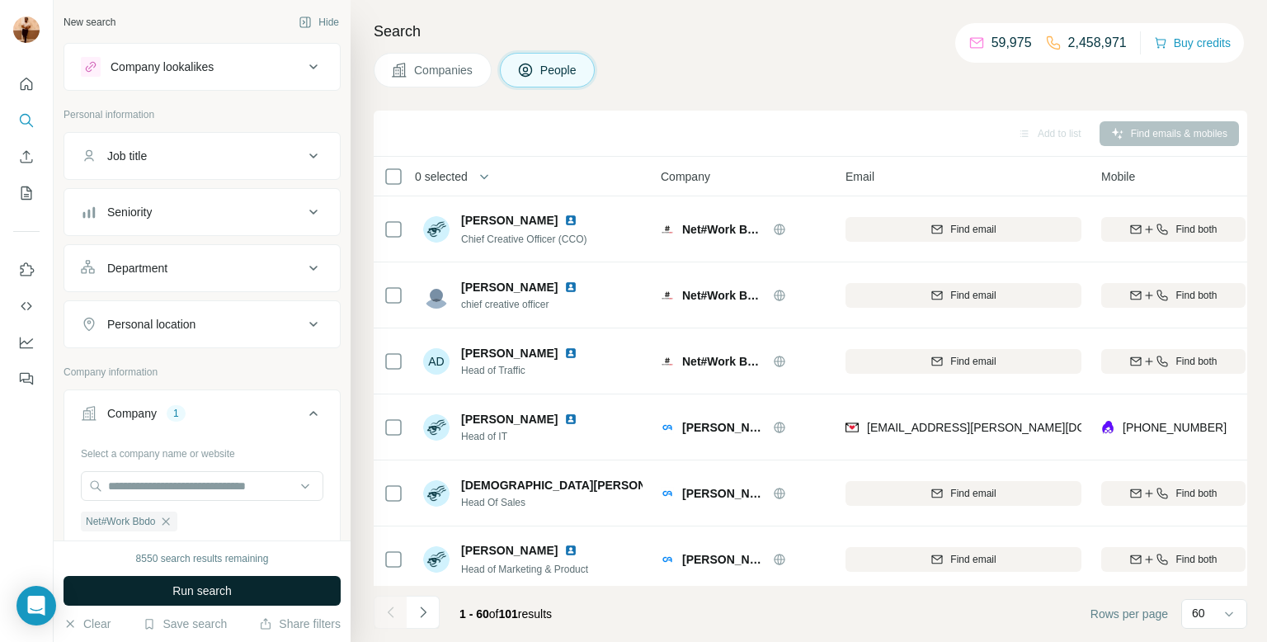
click at [176, 577] on button "Run search" at bounding box center [201, 591] width 277 height 30
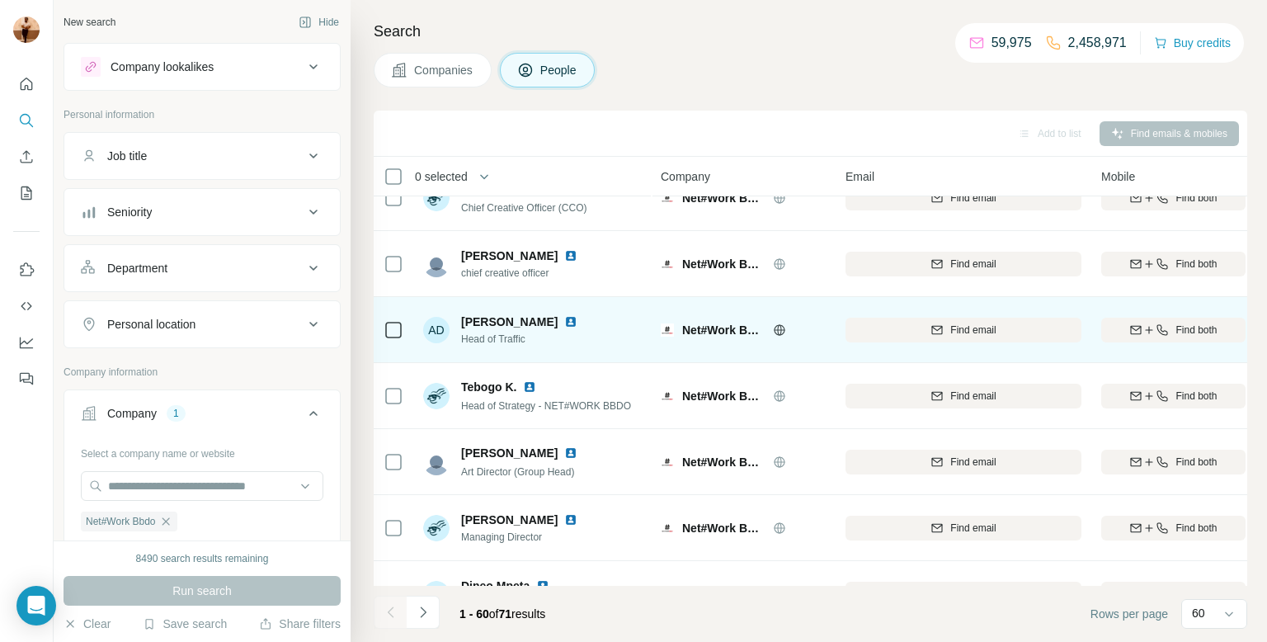
scroll to position [31, 0]
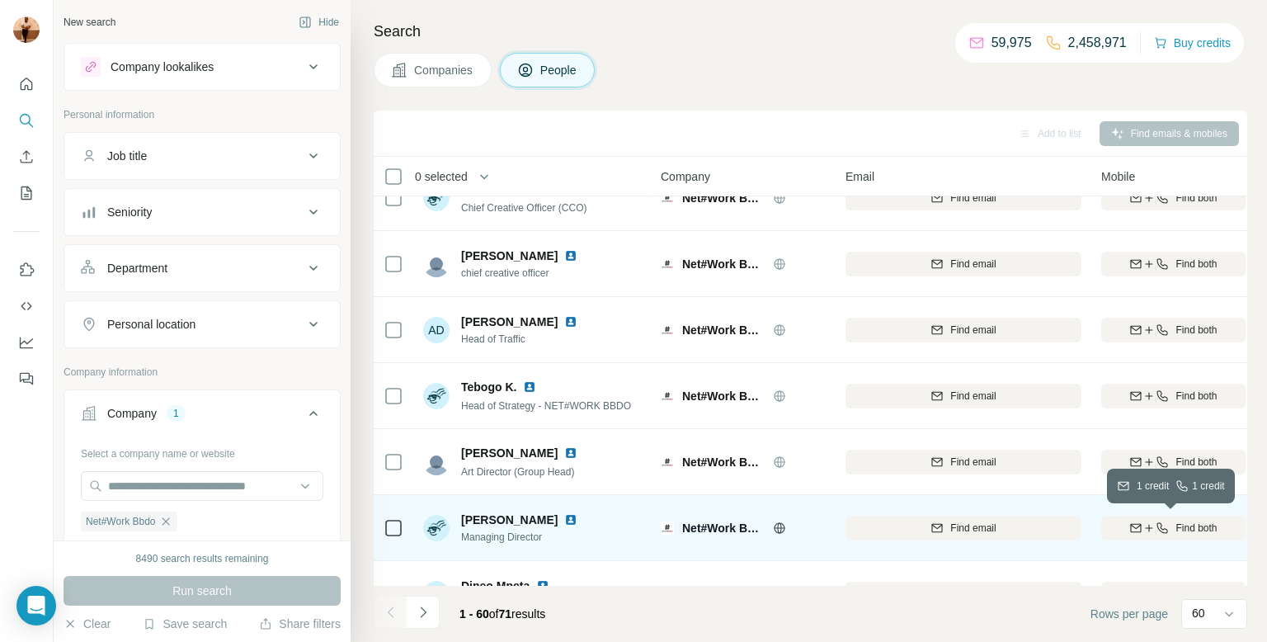
click at [1208, 536] on button "Find both" at bounding box center [1173, 527] width 144 height 25
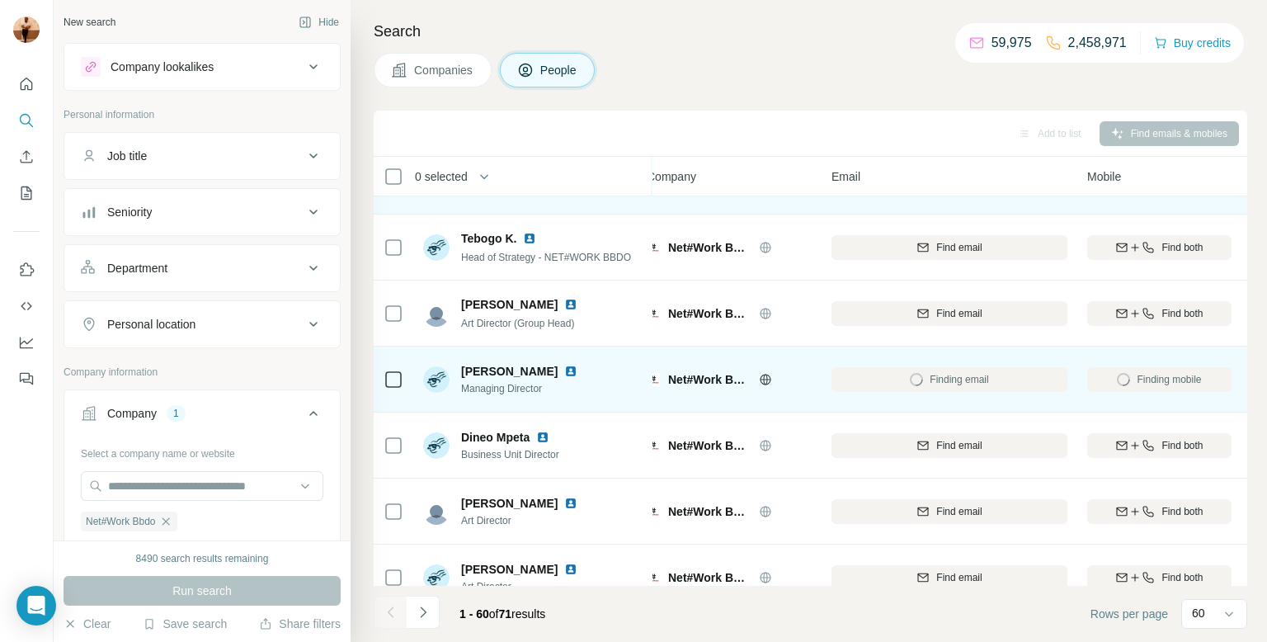
scroll to position [181, 14]
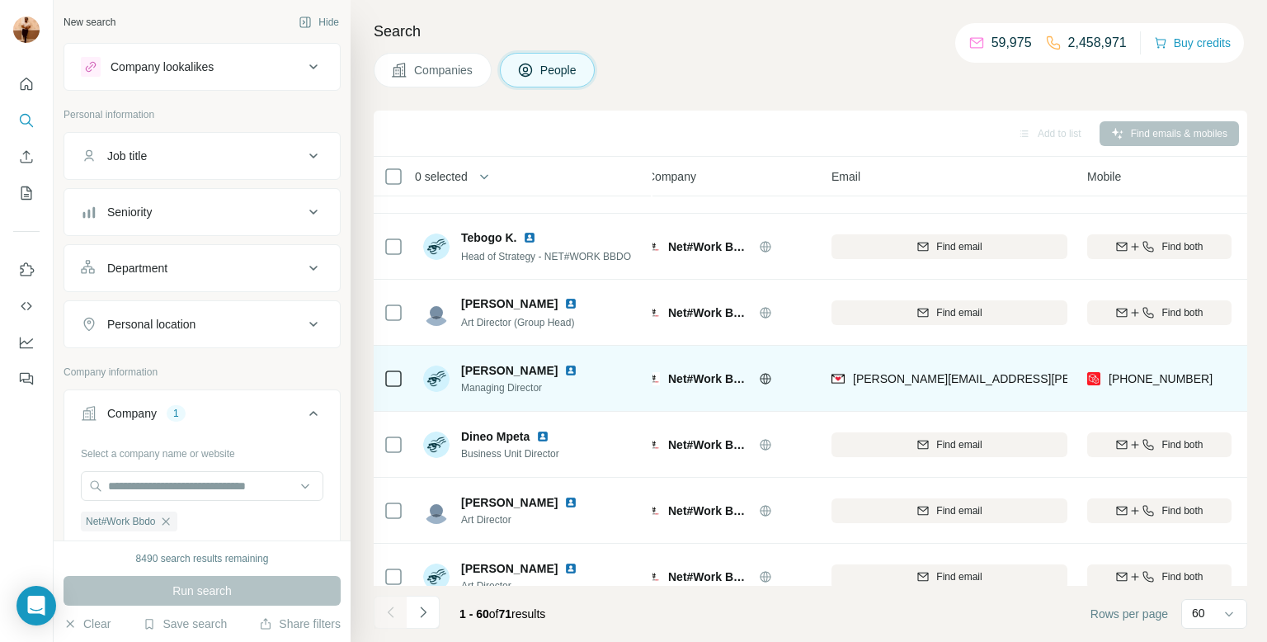
click at [138, 463] on div "Select a company name or website Net#Work Bbdo Clear all Upload a CSV of compan…" at bounding box center [202, 559] width 242 height 238
click at [156, 522] on span "Net#Work Bbdo" at bounding box center [121, 521] width 70 height 15
click at [168, 519] on icon "button" at bounding box center [165, 520] width 7 height 7
click at [160, 481] on input "text" at bounding box center [202, 486] width 242 height 30
paste input "**********"
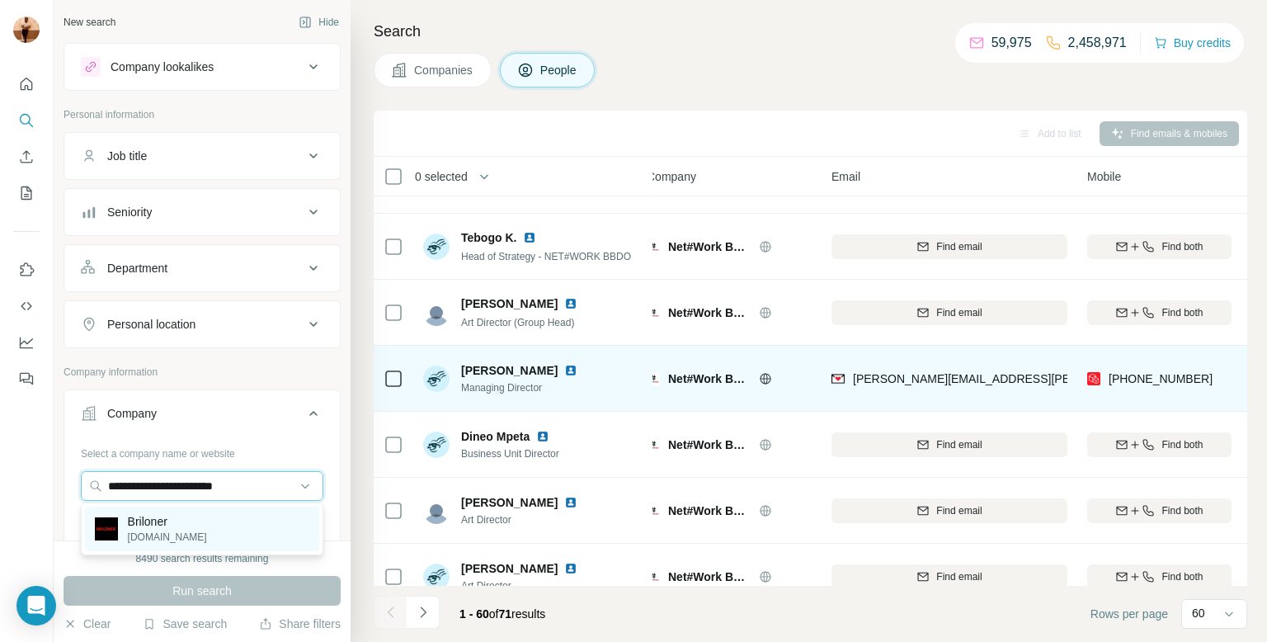
type input "**********"
click at [187, 525] on div "Briloner briloner.com" at bounding box center [202, 528] width 234 height 45
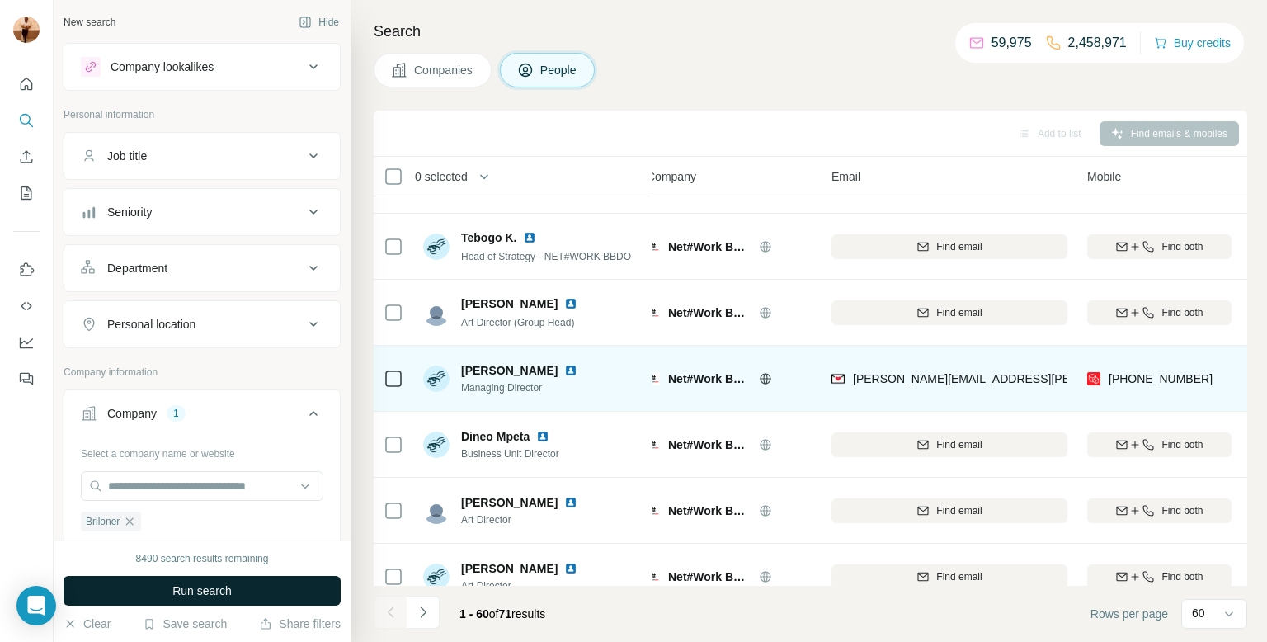
click at [176, 586] on span "Run search" at bounding box center [201, 590] width 59 height 16
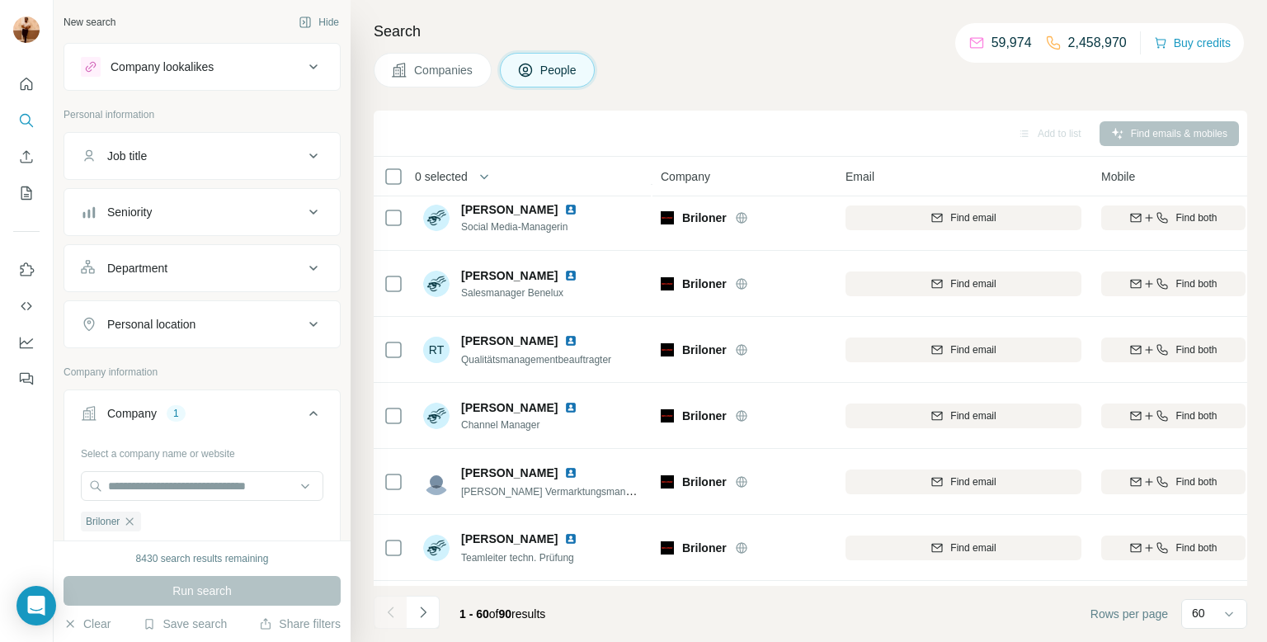
scroll to position [2981, 0]
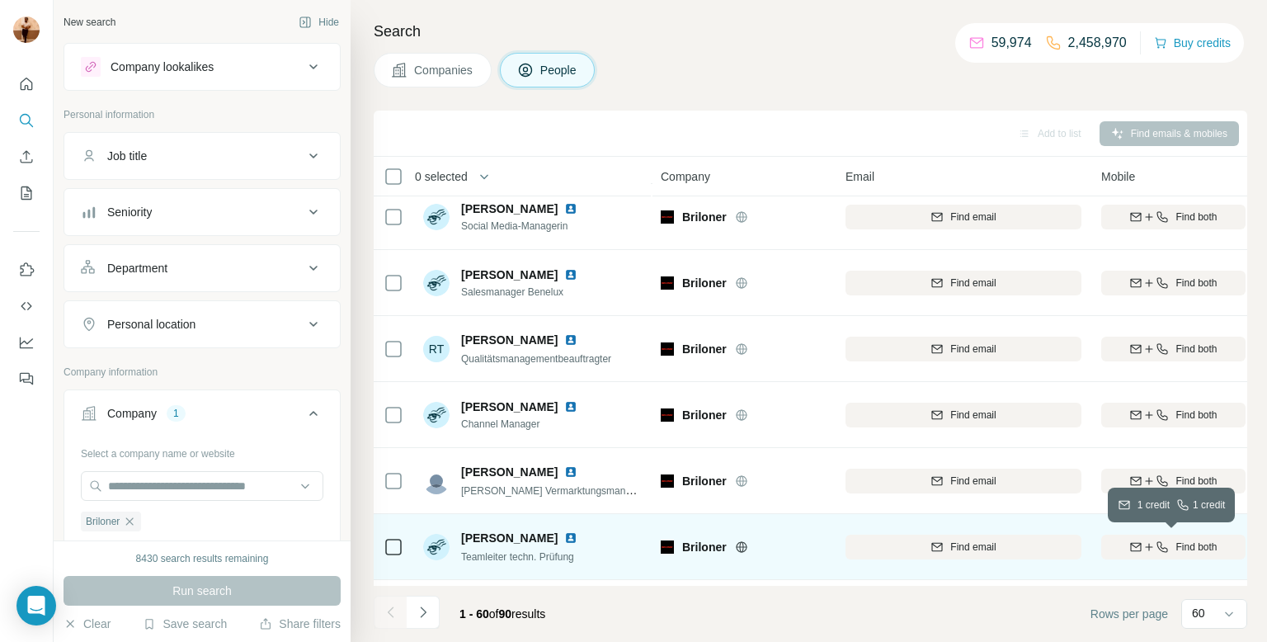
click at [1188, 545] on span "Find both" at bounding box center [1195, 546] width 41 height 15
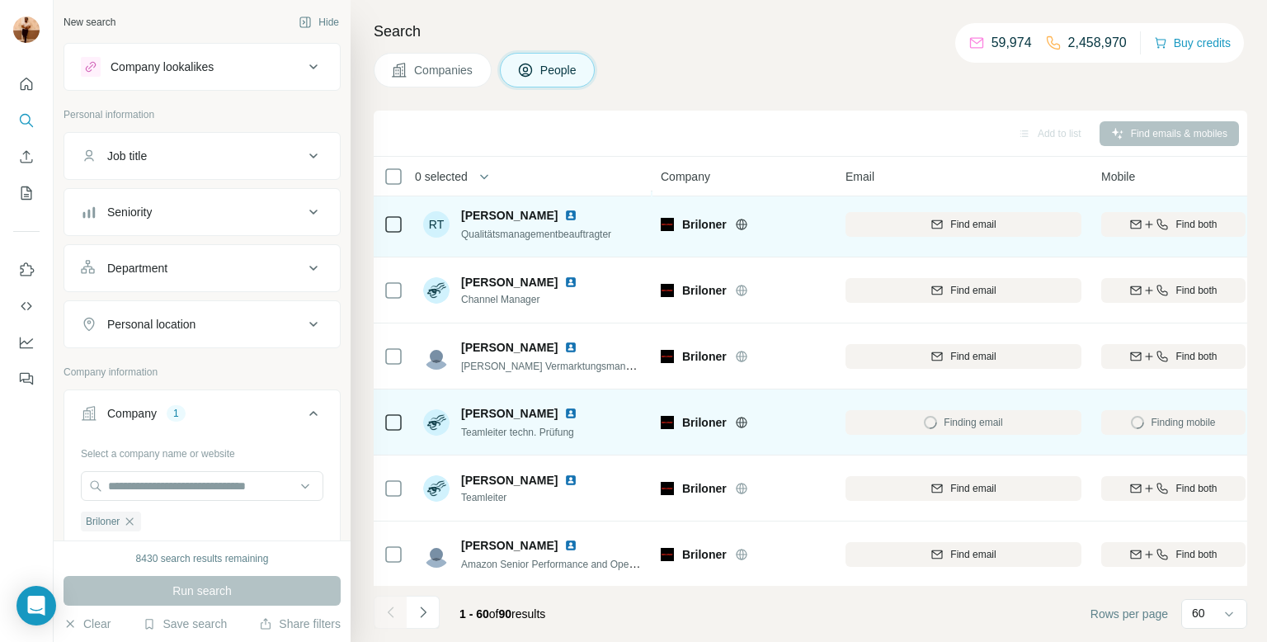
scroll to position [3128, 0]
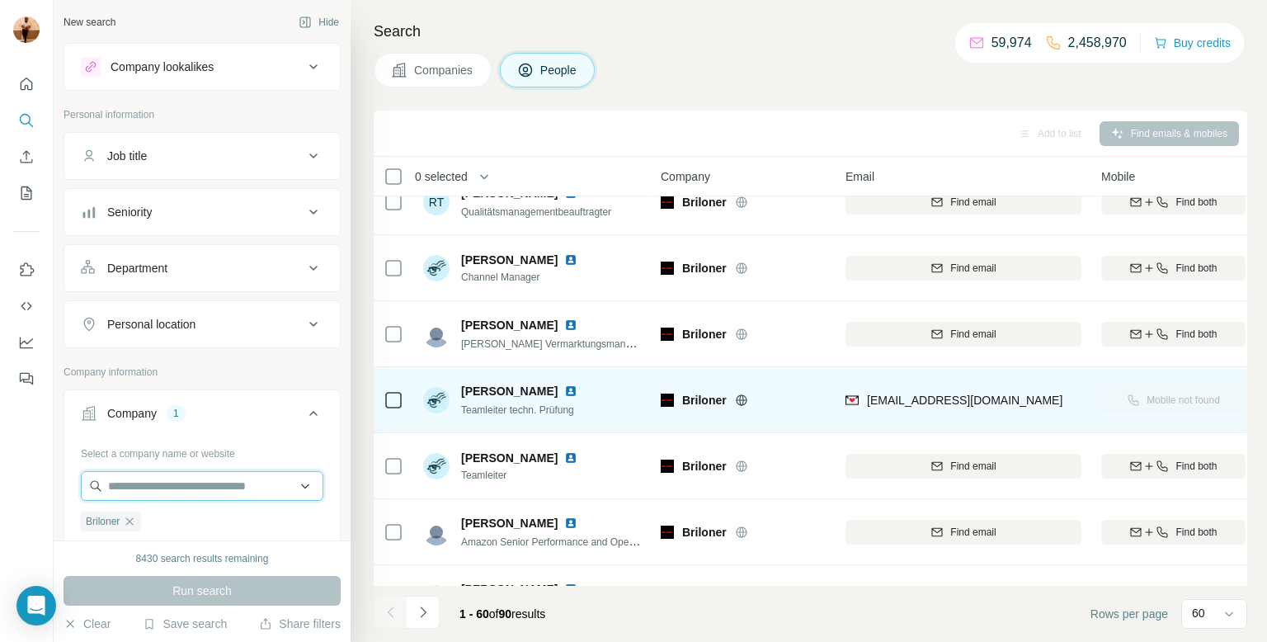
click at [153, 496] on input "text" at bounding box center [202, 486] width 242 height 30
paste input "**********"
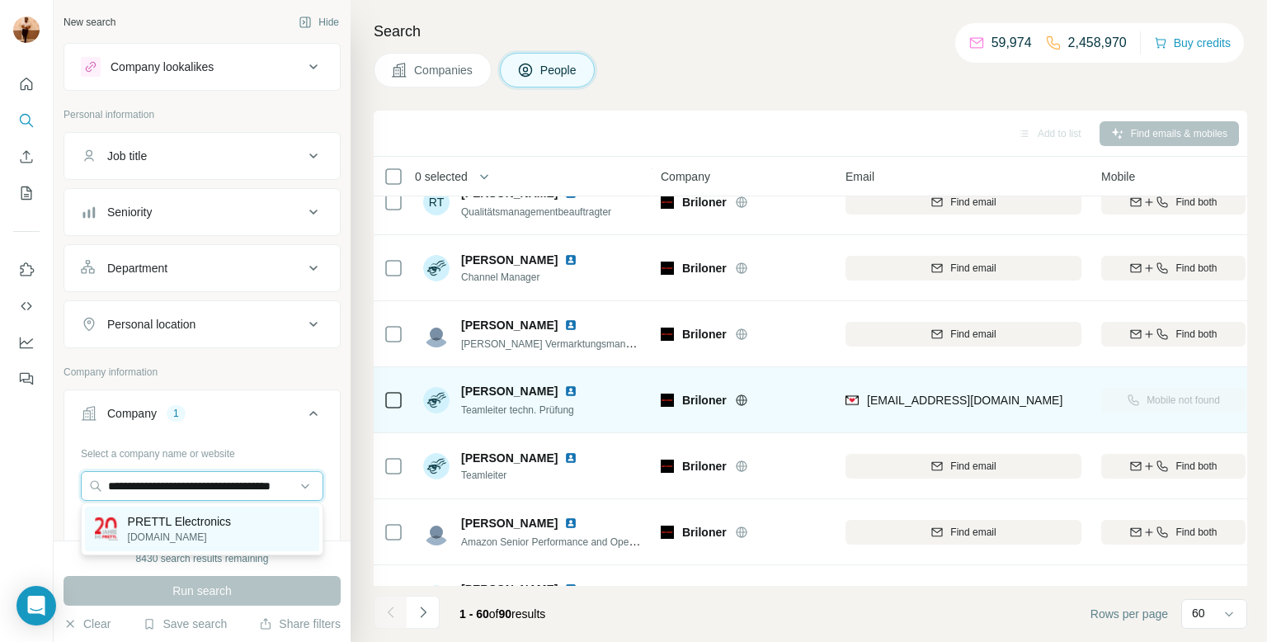
type input "**********"
click at [176, 527] on p "PRETTL Electronics" at bounding box center [180, 521] width 104 height 16
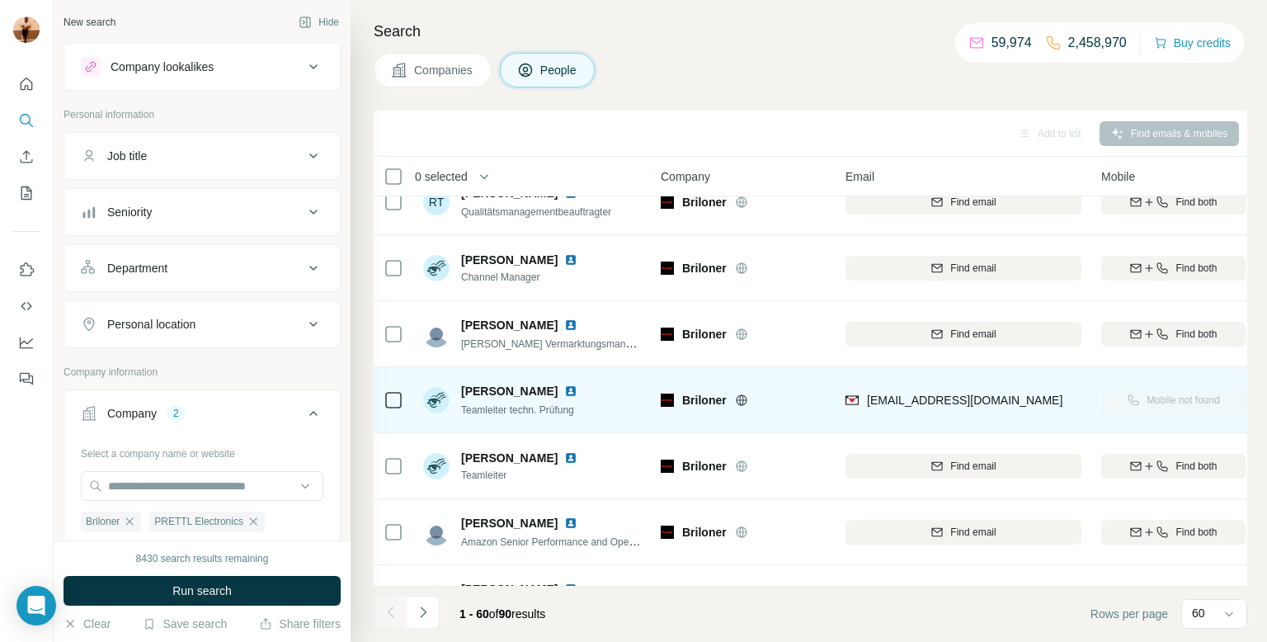
scroll to position [0, 0]
click at [177, 585] on span "Run search" at bounding box center [201, 590] width 59 height 16
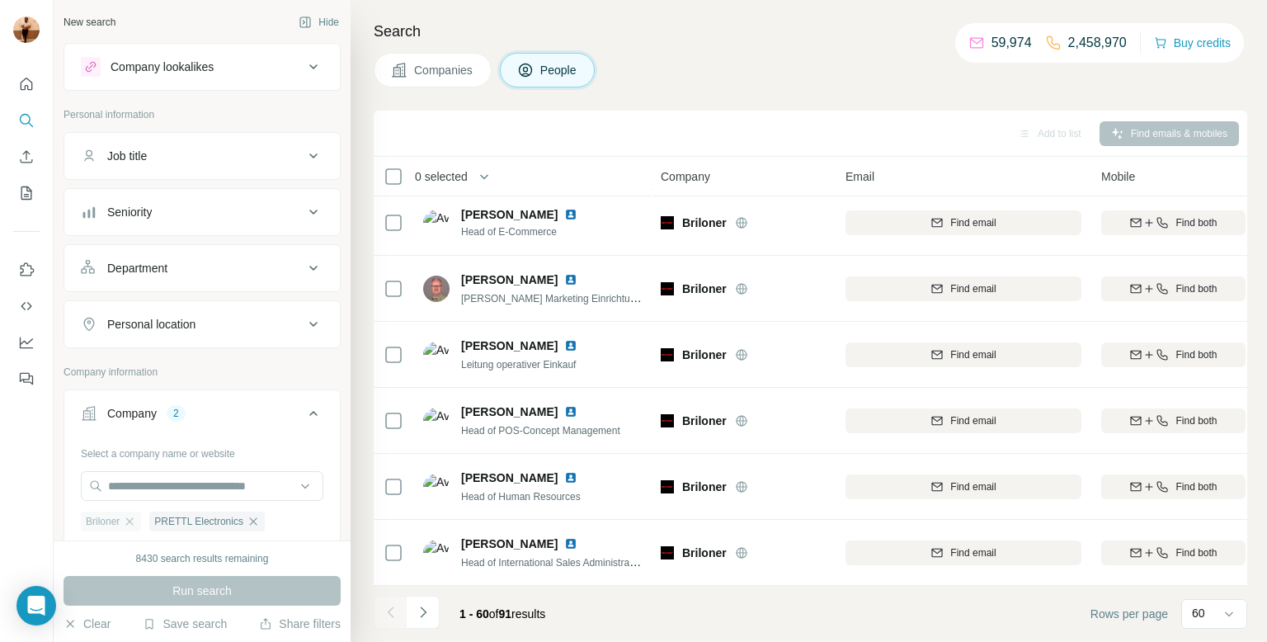
scroll to position [3128, 0]
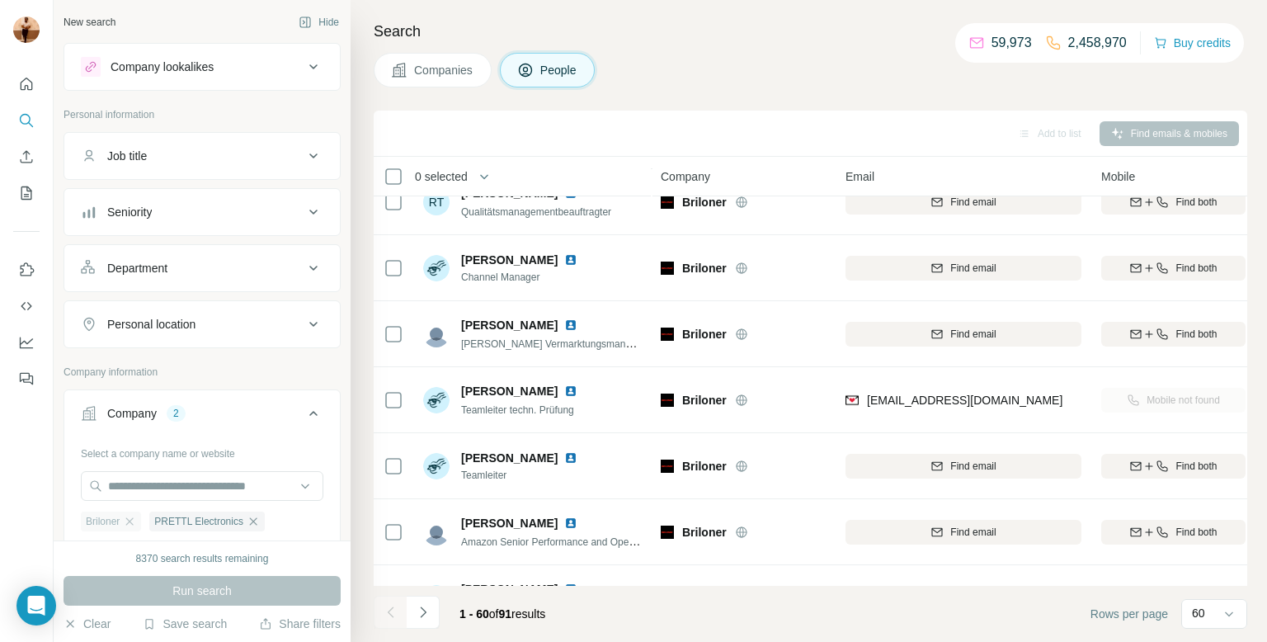
click at [134, 512] on div "Briloner" at bounding box center [111, 521] width 60 height 20
click at [129, 524] on icon "button" at bounding box center [129, 521] width 13 height 13
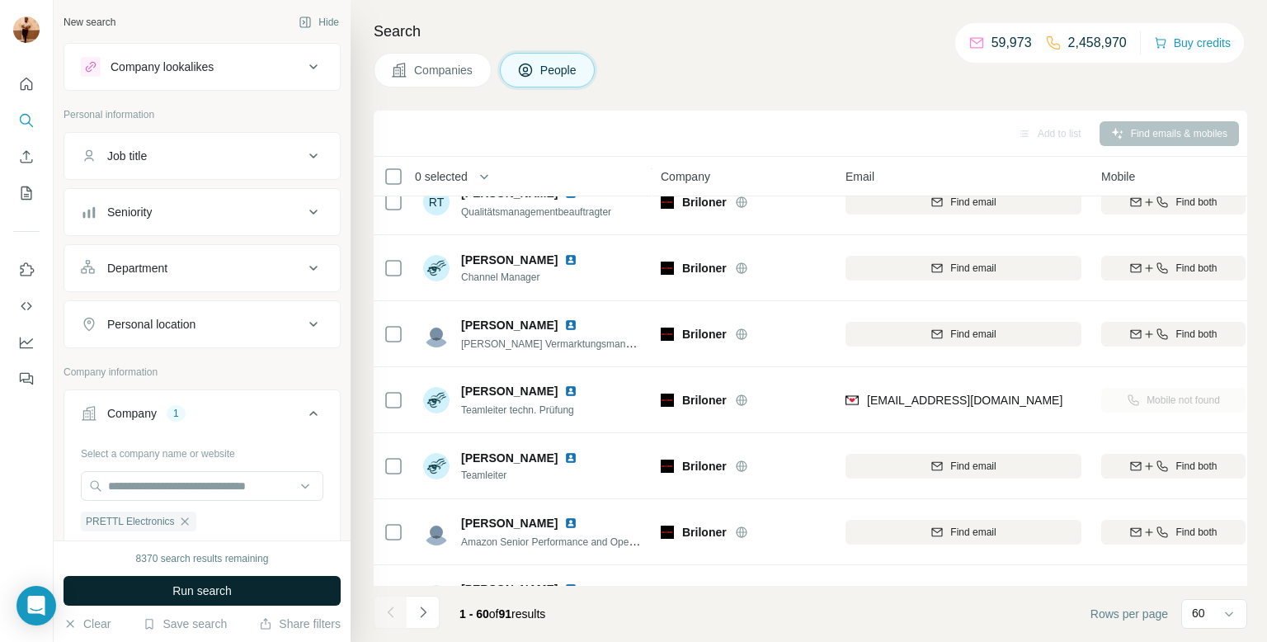
click at [117, 583] on button "Run search" at bounding box center [201, 591] width 277 height 30
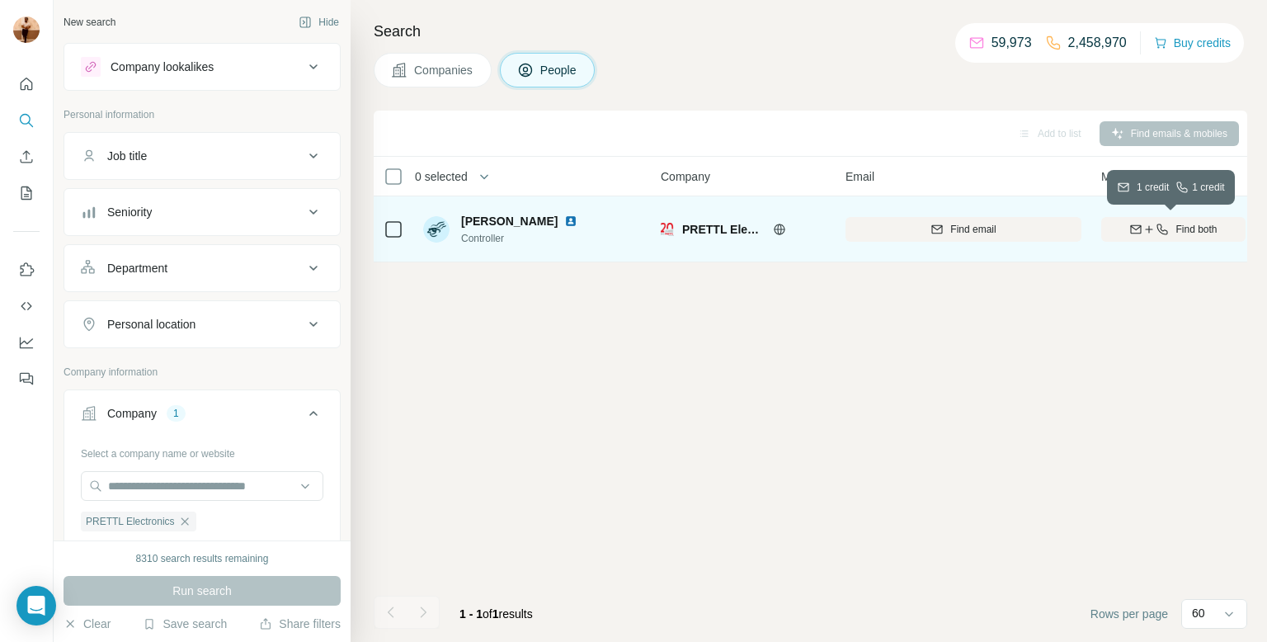
click at [1178, 218] on button "Find both" at bounding box center [1173, 229] width 144 height 25
click at [191, 523] on icon "button" at bounding box center [184, 521] width 13 height 13
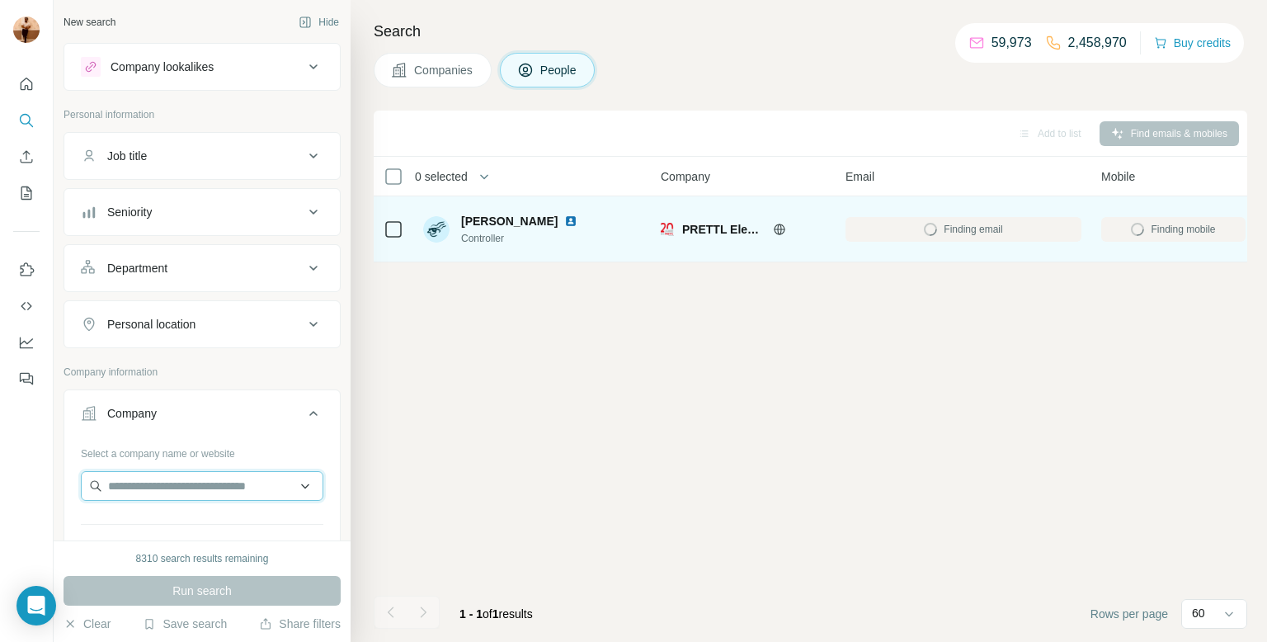
click at [199, 484] on input "text" at bounding box center [202, 486] width 242 height 30
paste input "**********"
type input "**********"
click at [191, 520] on div "Vistafon vistafon.de" at bounding box center [202, 528] width 234 height 45
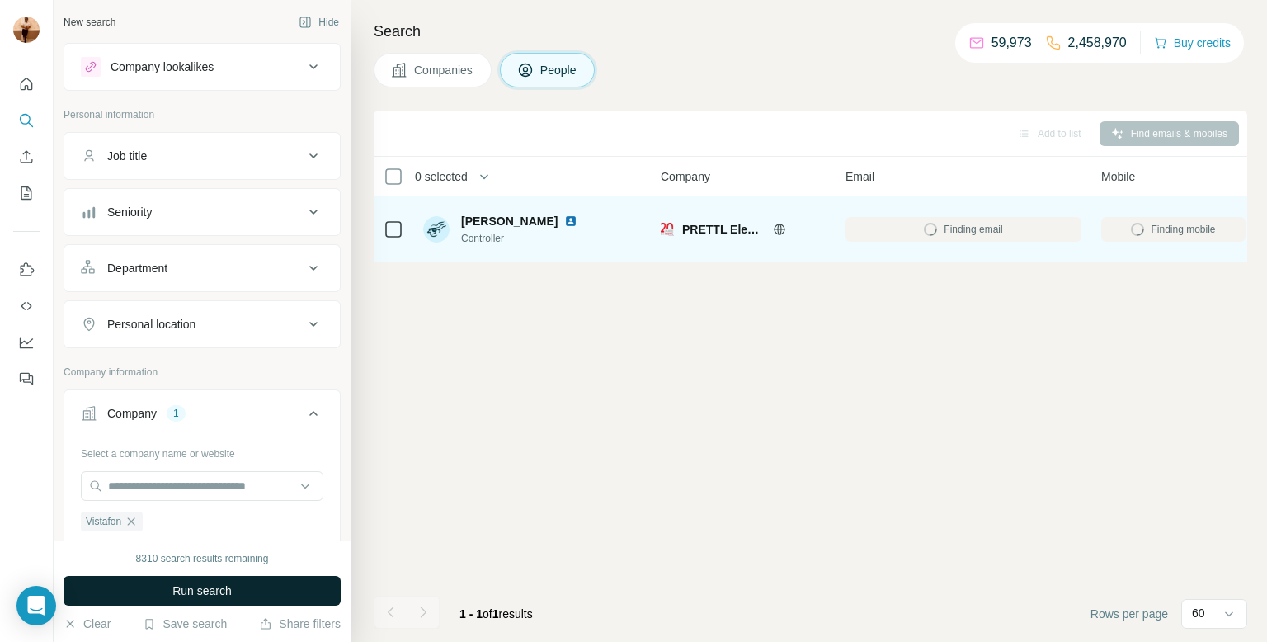
click at [189, 592] on span "Run search" at bounding box center [201, 590] width 59 height 16
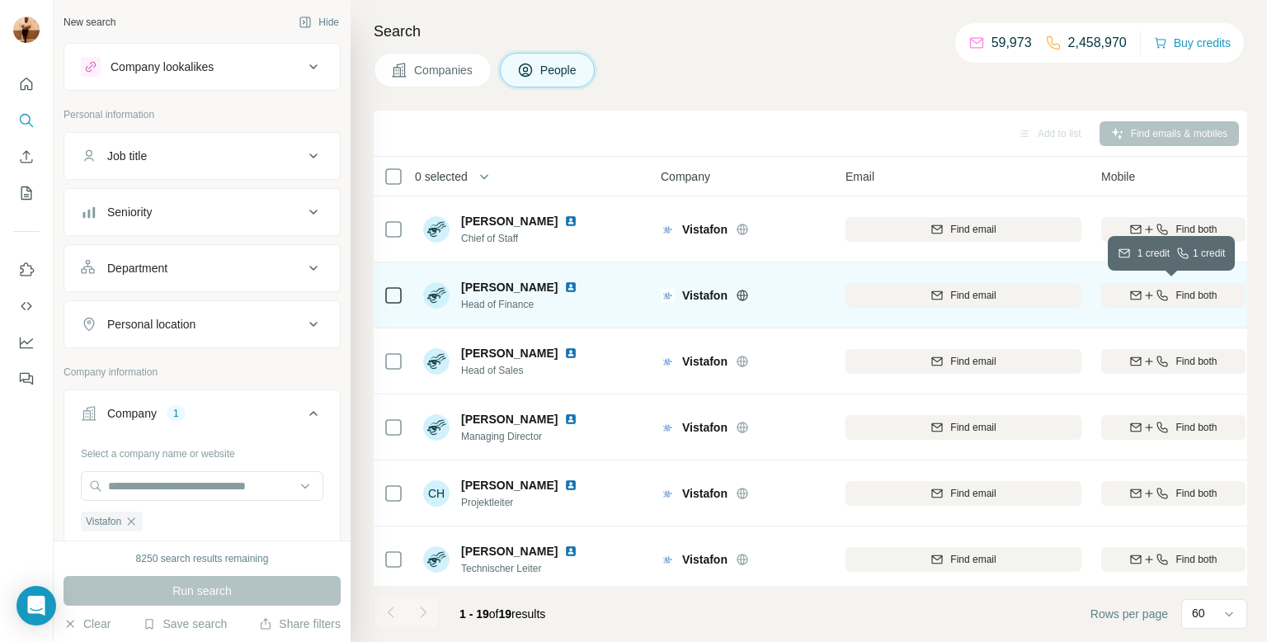
click at [1155, 296] on icon "button" at bounding box center [1161, 295] width 13 height 13
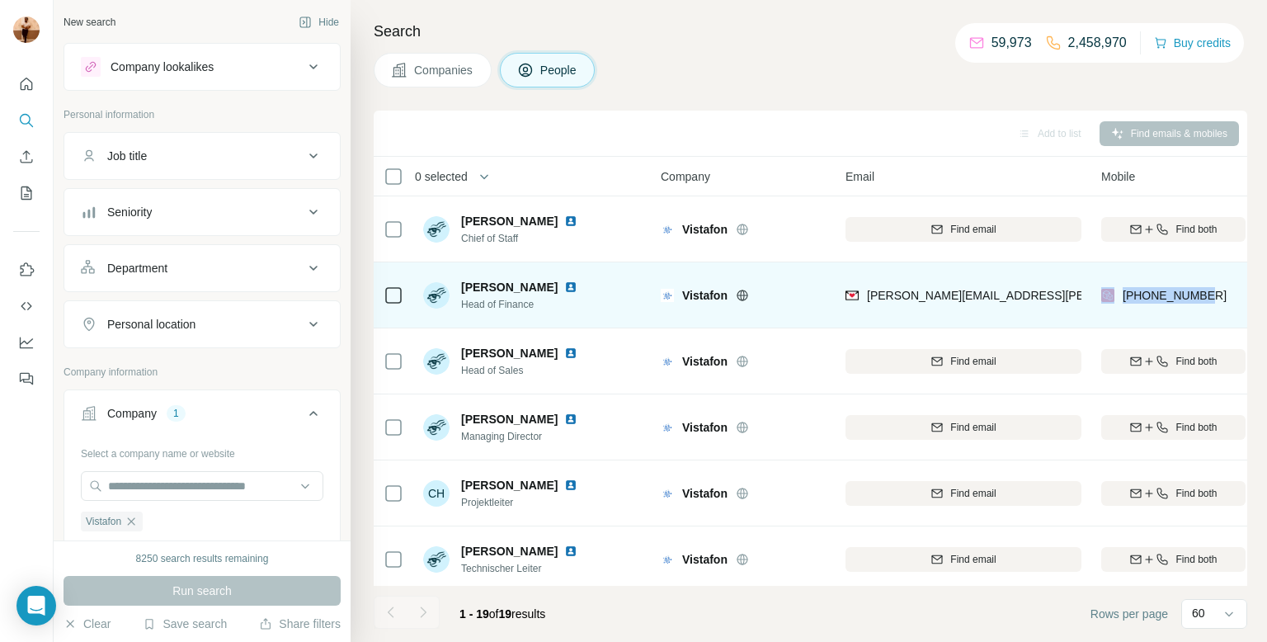
drag, startPoint x: 1213, startPoint y: 289, endPoint x: 1114, endPoint y: 285, distance: 99.0
click at [1114, 285] on div "+15099546322" at bounding box center [1173, 294] width 144 height 45
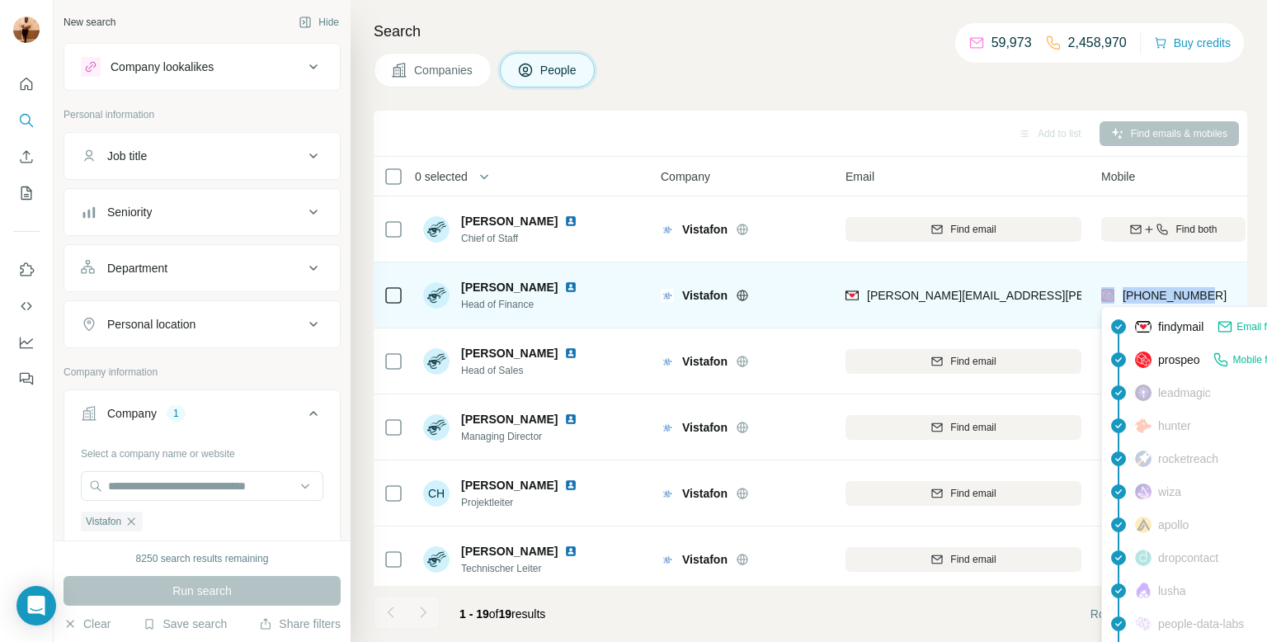
copy div "+15099546322"
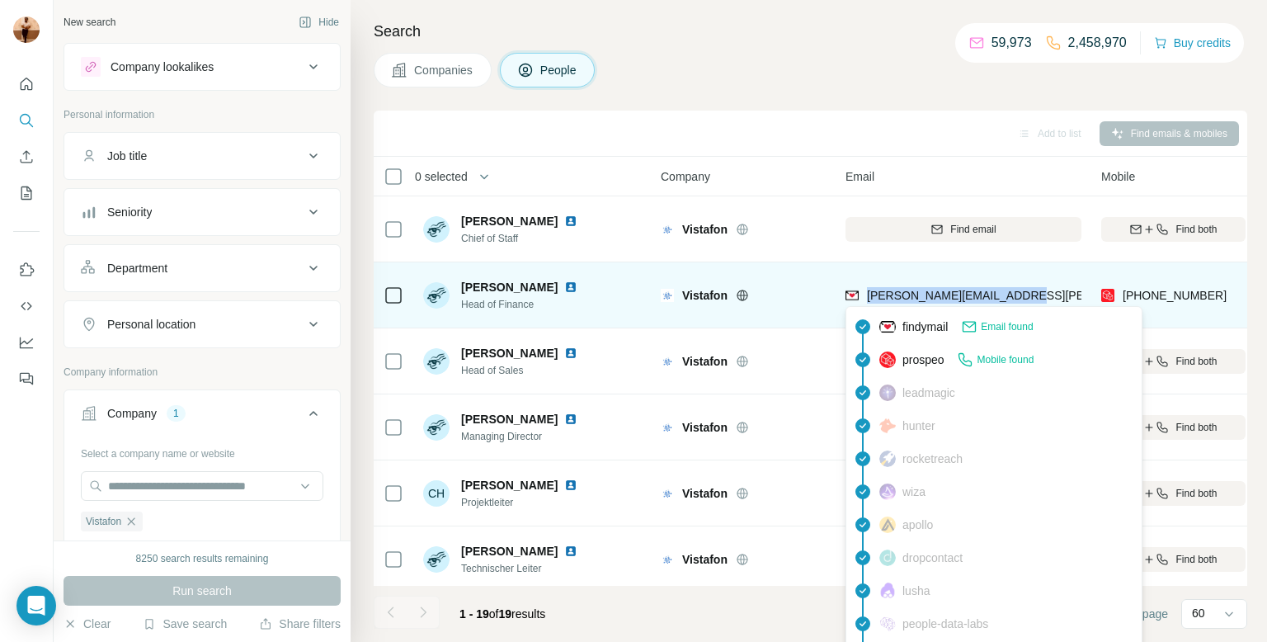
drag, startPoint x: 1037, startPoint y: 298, endPoint x: 869, endPoint y: 288, distance: 168.5
click at [869, 288] on div "hubert.wenzel@vistafon.de" at bounding box center [963, 294] width 236 height 45
copy span "hubert.wenzel@vistafon.de"
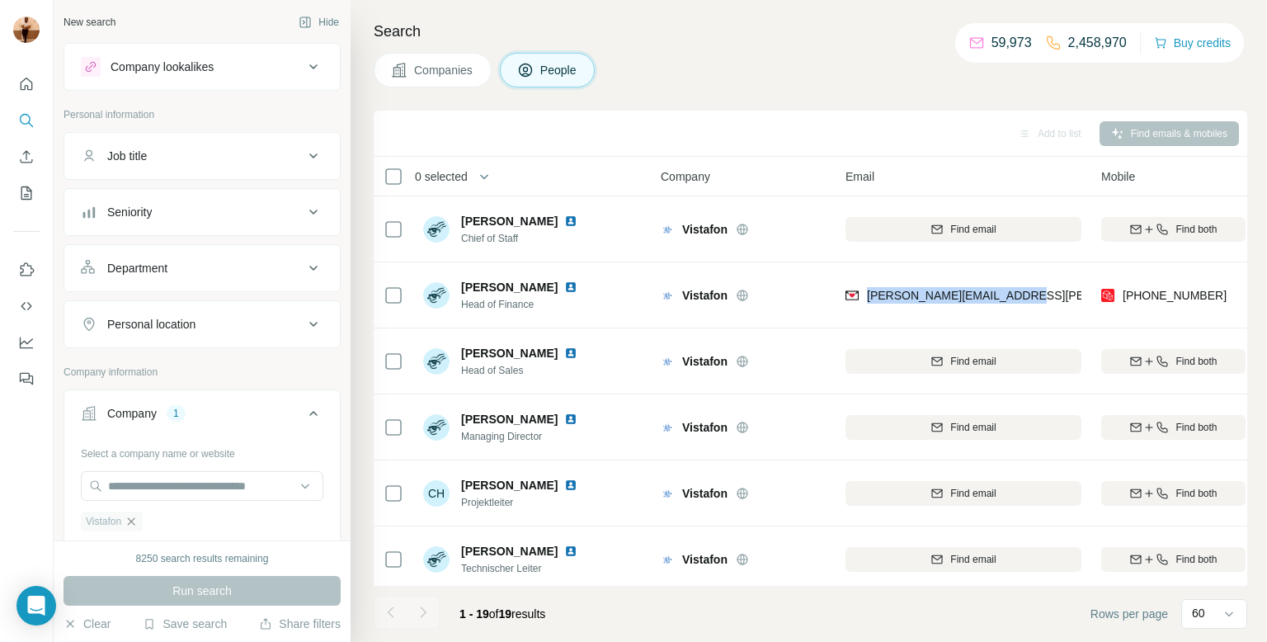
click at [130, 520] on icon "button" at bounding box center [131, 521] width 13 height 13
click at [137, 496] on input "text" at bounding box center [202, 486] width 242 height 30
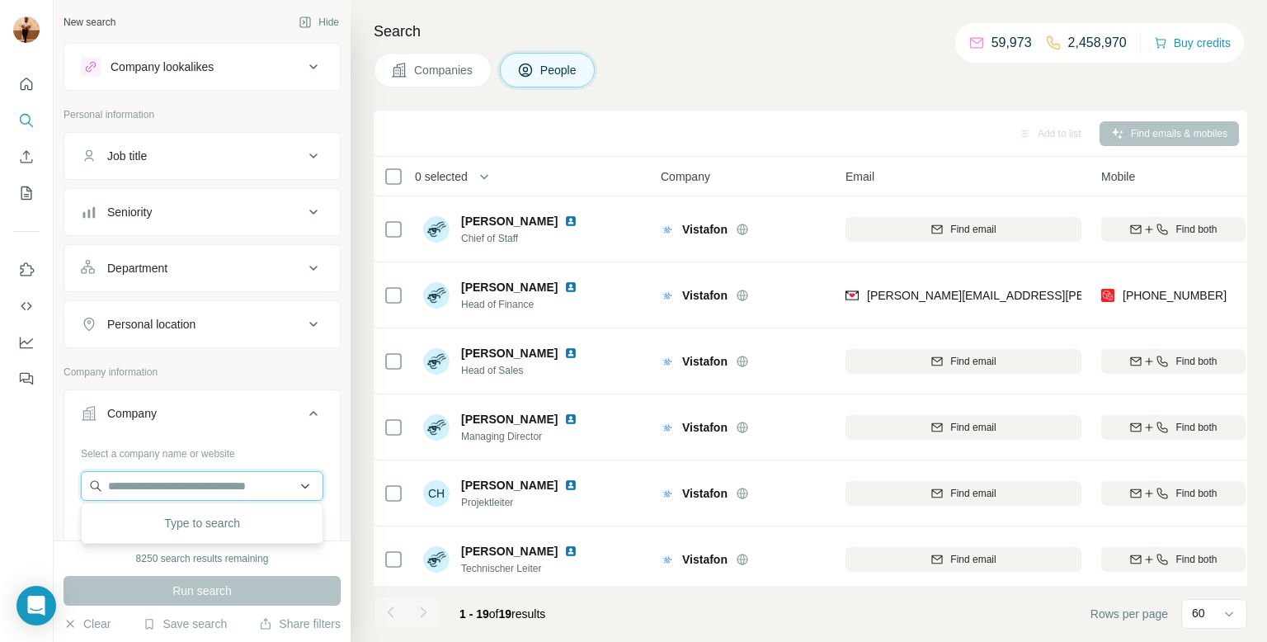
paste input "**********"
paste input "text"
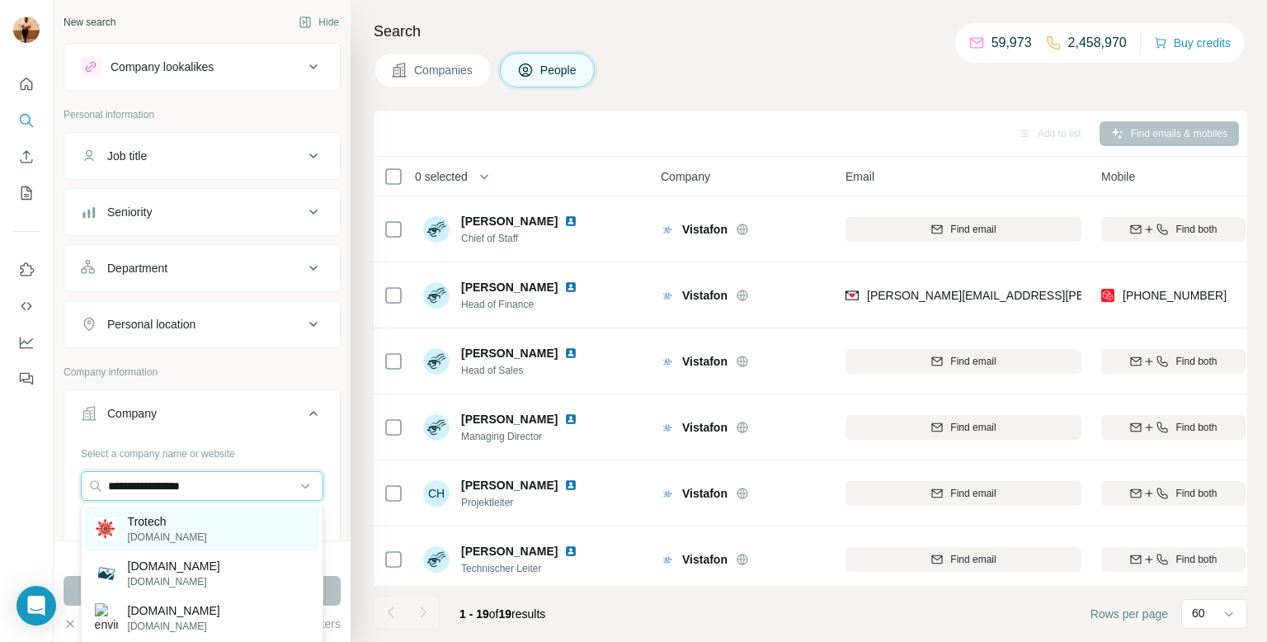
type input "**********"
click at [247, 529] on div "Trotech trotech.com" at bounding box center [202, 528] width 234 height 45
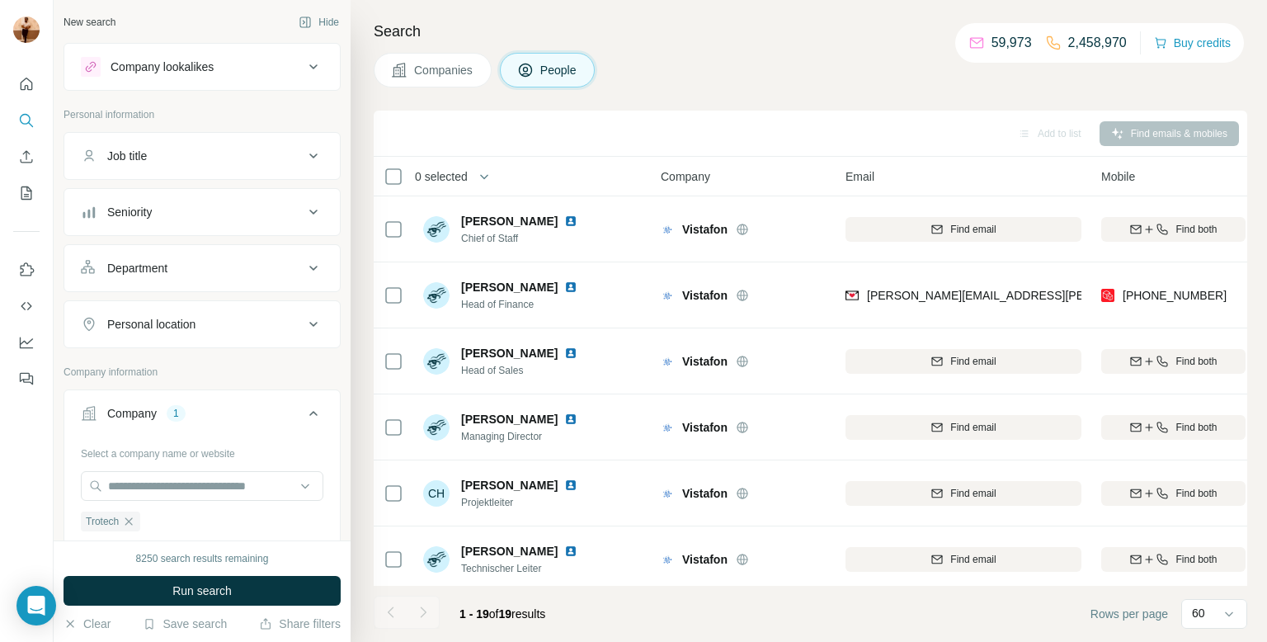
click at [202, 606] on div "8250 search results remaining Run search Clear Save search Share filters" at bounding box center [202, 590] width 297 height 101
click at [205, 591] on span "Run search" at bounding box center [201, 590] width 59 height 16
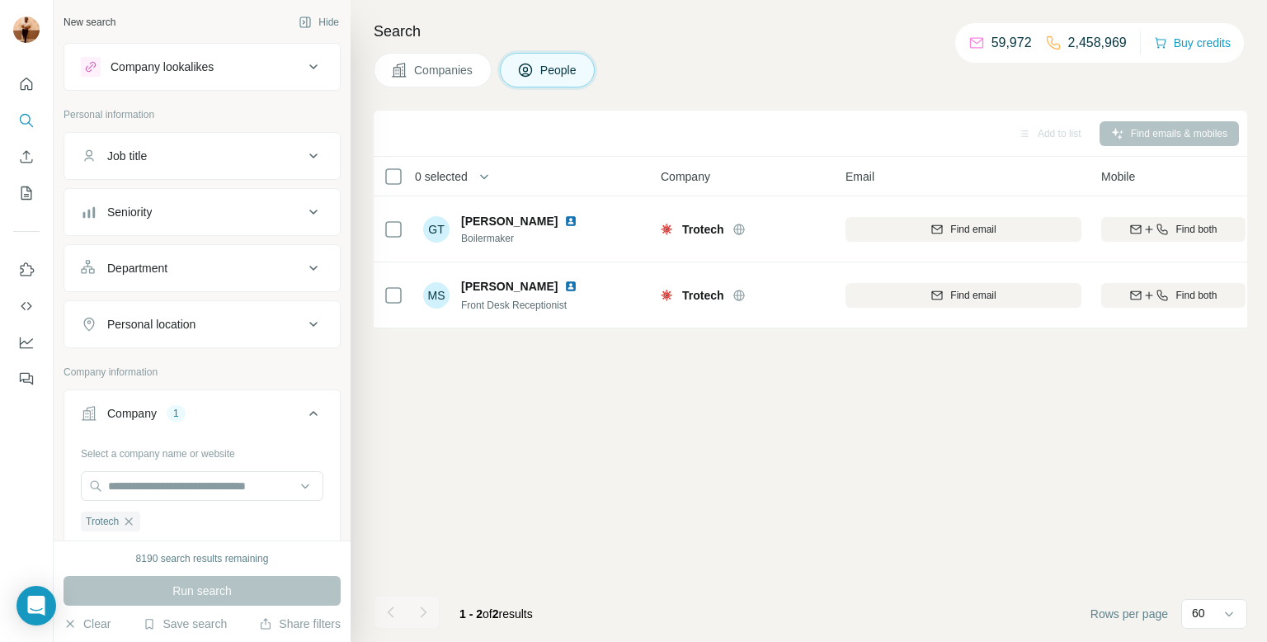
click at [196, 468] on div "Select a company name or website Trotech Clear all Upload a CSV of company webs…" at bounding box center [202, 559] width 242 height 238
click at [190, 482] on input "text" at bounding box center [202, 486] width 242 height 30
paste input "**********"
type input "**********"
paste input "**********"
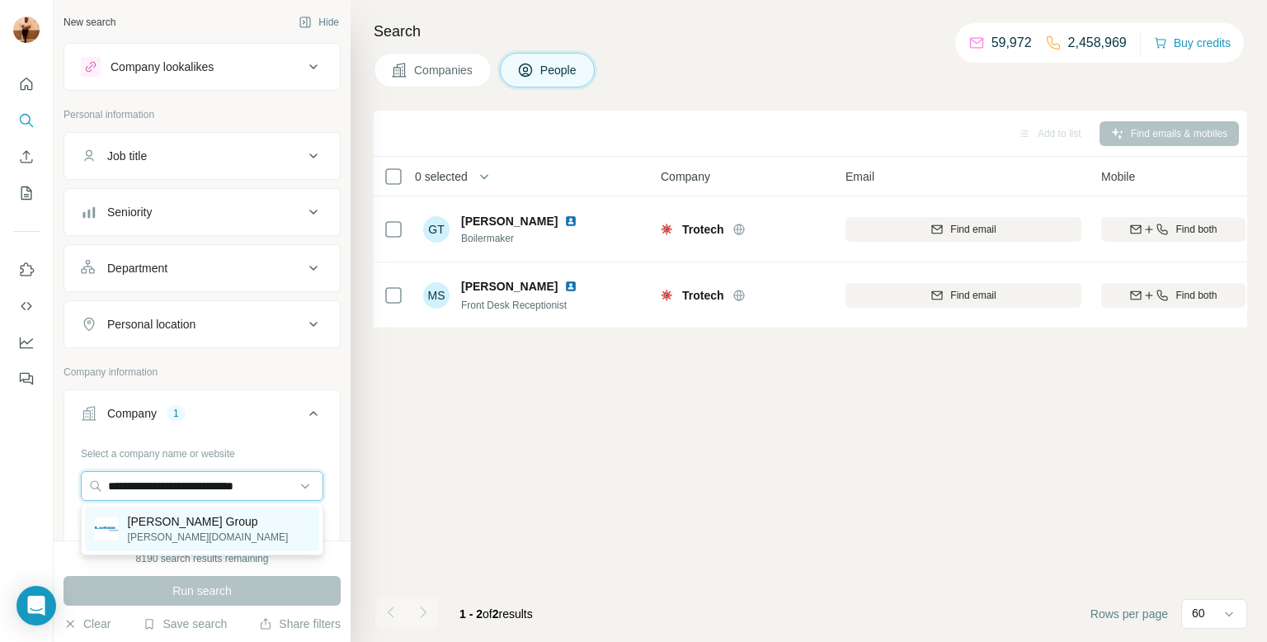
type input "**********"
click at [259, 530] on div "Lutze Group lutze-group.com" at bounding box center [202, 528] width 234 height 45
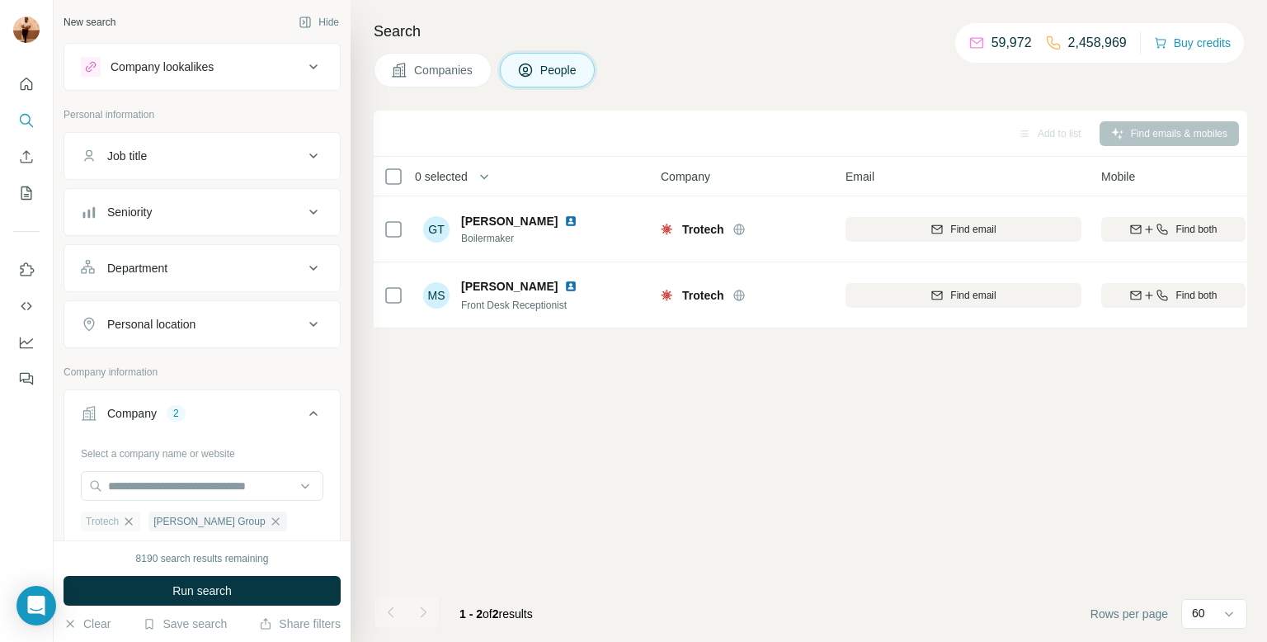
click at [131, 516] on icon "button" at bounding box center [128, 521] width 13 height 13
click at [155, 585] on button "Run search" at bounding box center [201, 591] width 277 height 30
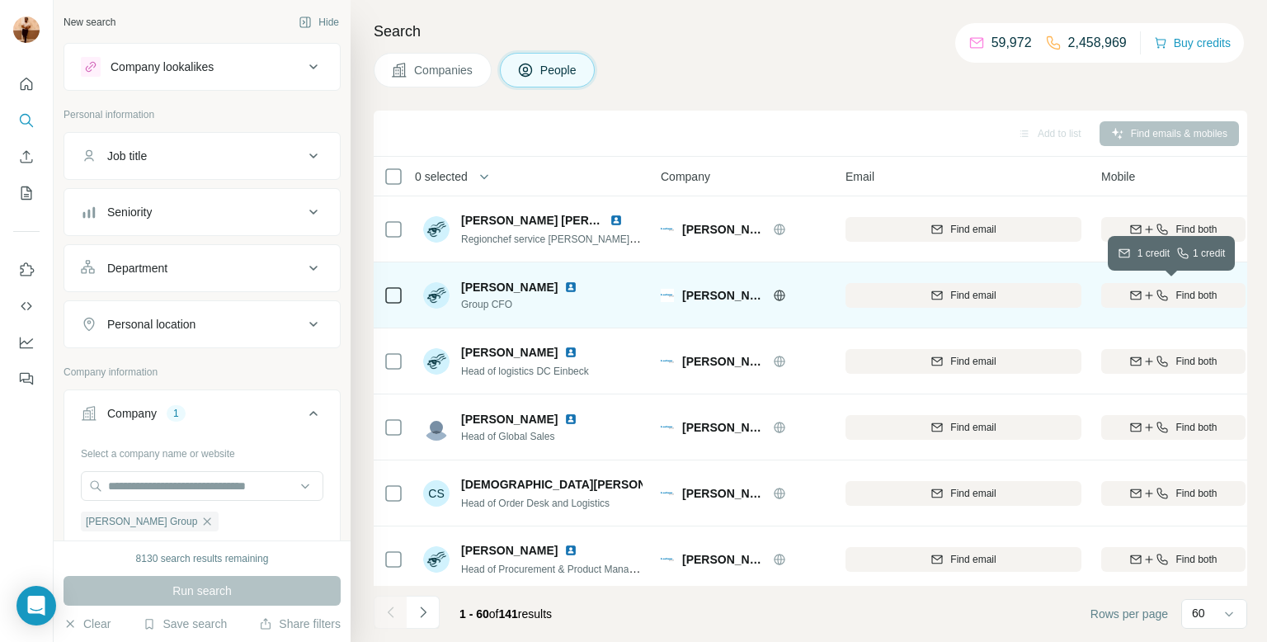
click at [1129, 299] on icon "button" at bounding box center [1135, 295] width 13 height 13
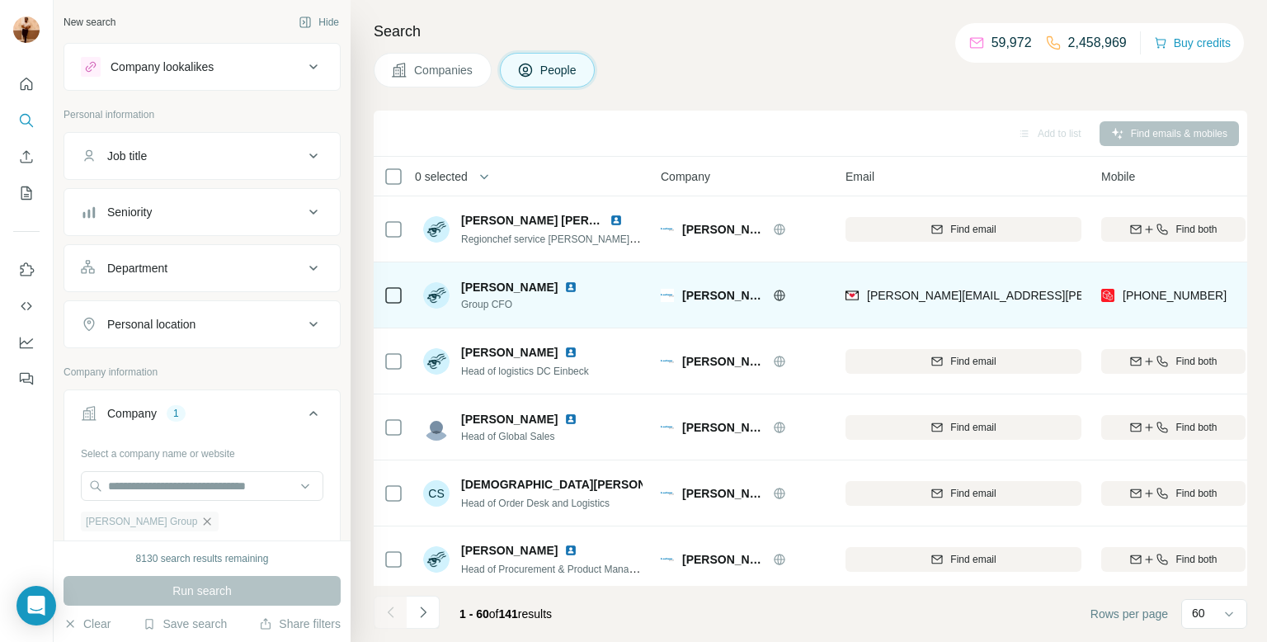
click at [200, 522] on icon "button" at bounding box center [206, 521] width 13 height 13
click at [172, 479] on input "text" at bounding box center [202, 486] width 242 height 30
paste input "**********"
type input "**********"
click at [173, 522] on p "Eurofours" at bounding box center [167, 521] width 79 height 16
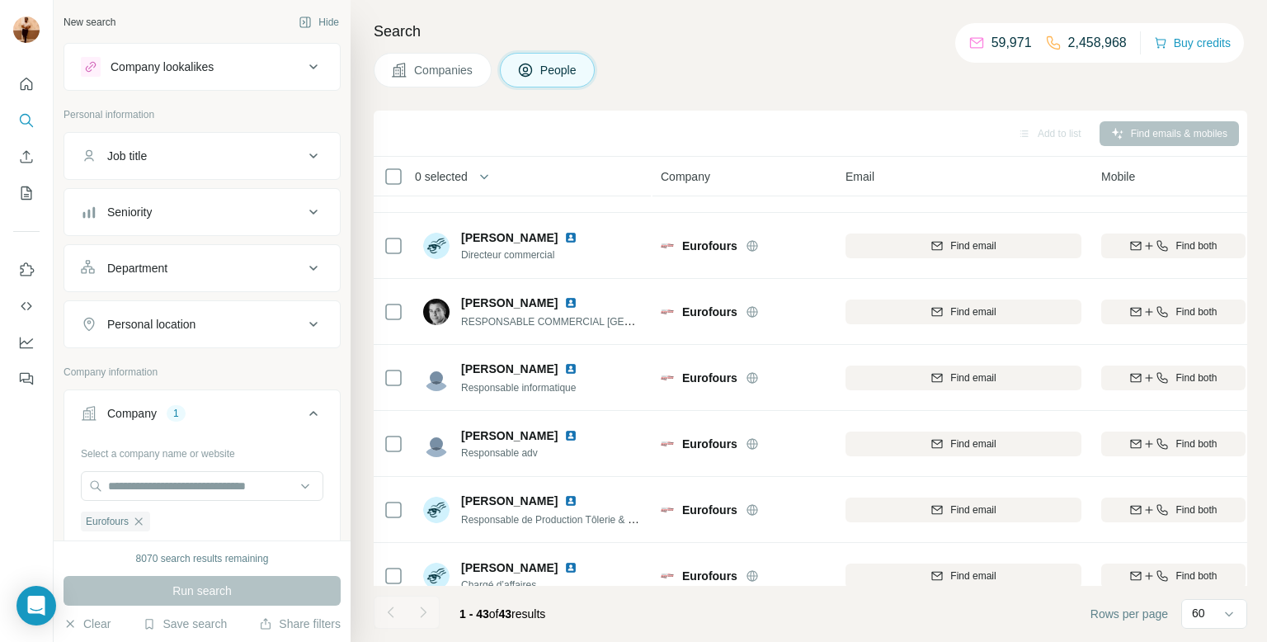
scroll to position [775, 1]
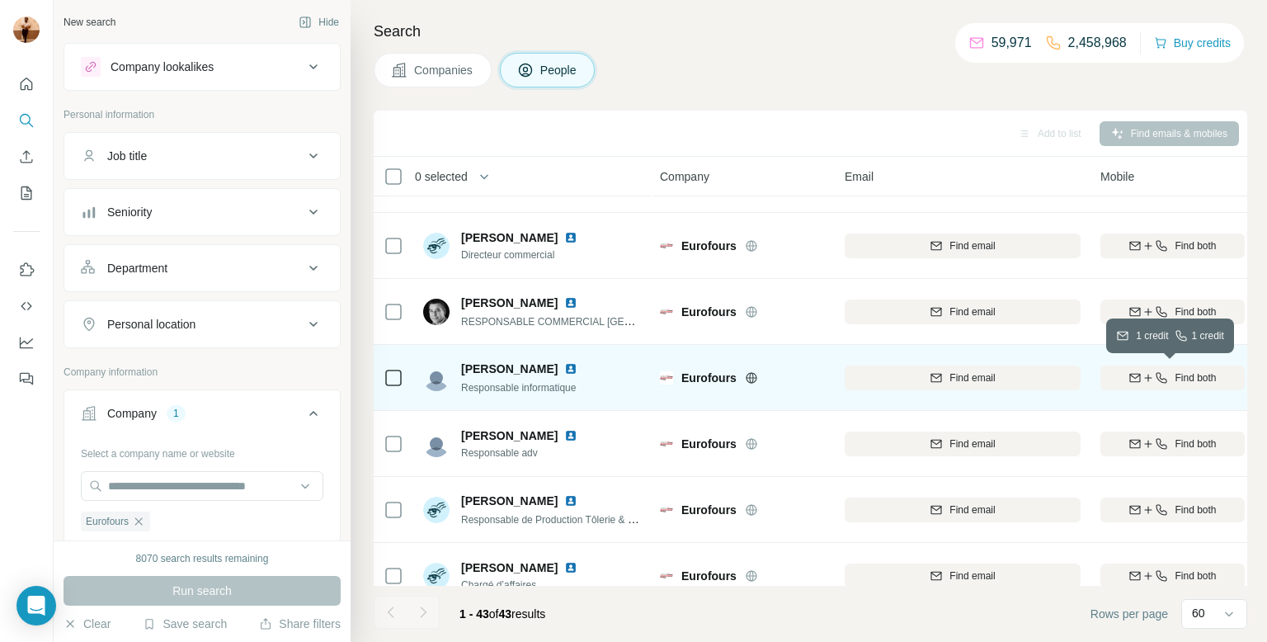
click at [1134, 372] on icon "button" at bounding box center [1134, 377] width 13 height 13
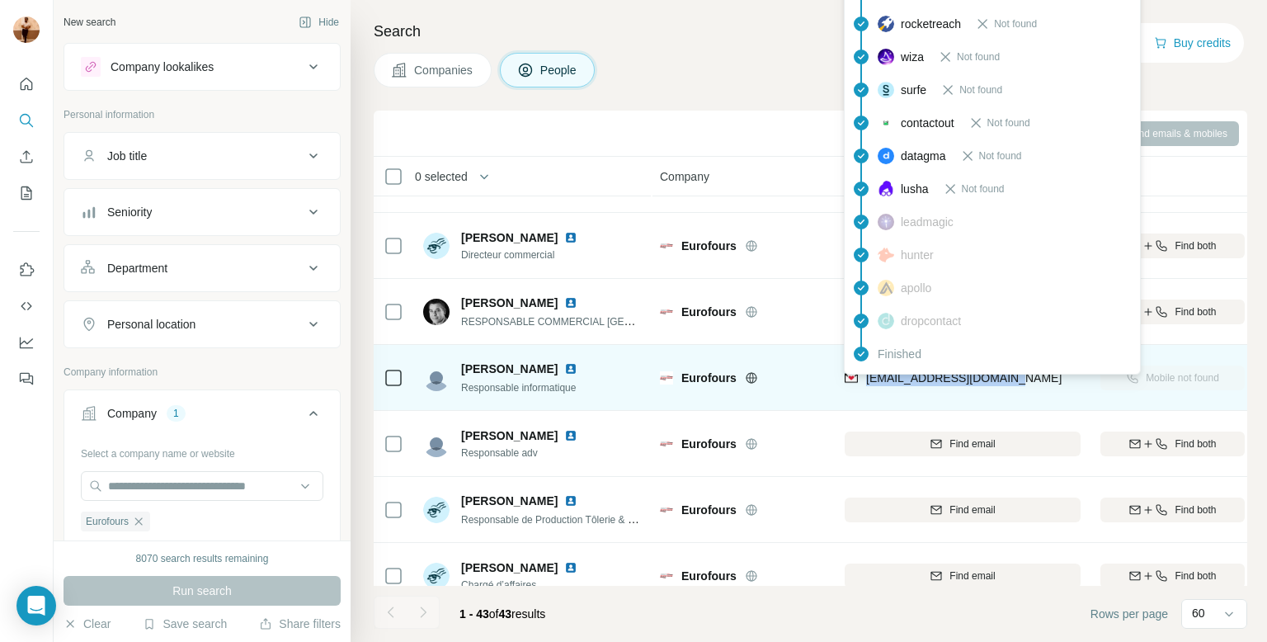
drag, startPoint x: 1024, startPoint y: 372, endPoint x: 867, endPoint y: 383, distance: 157.9
click at [867, 383] on div "derebreut@eurofours.com" at bounding box center [962, 377] width 236 height 45
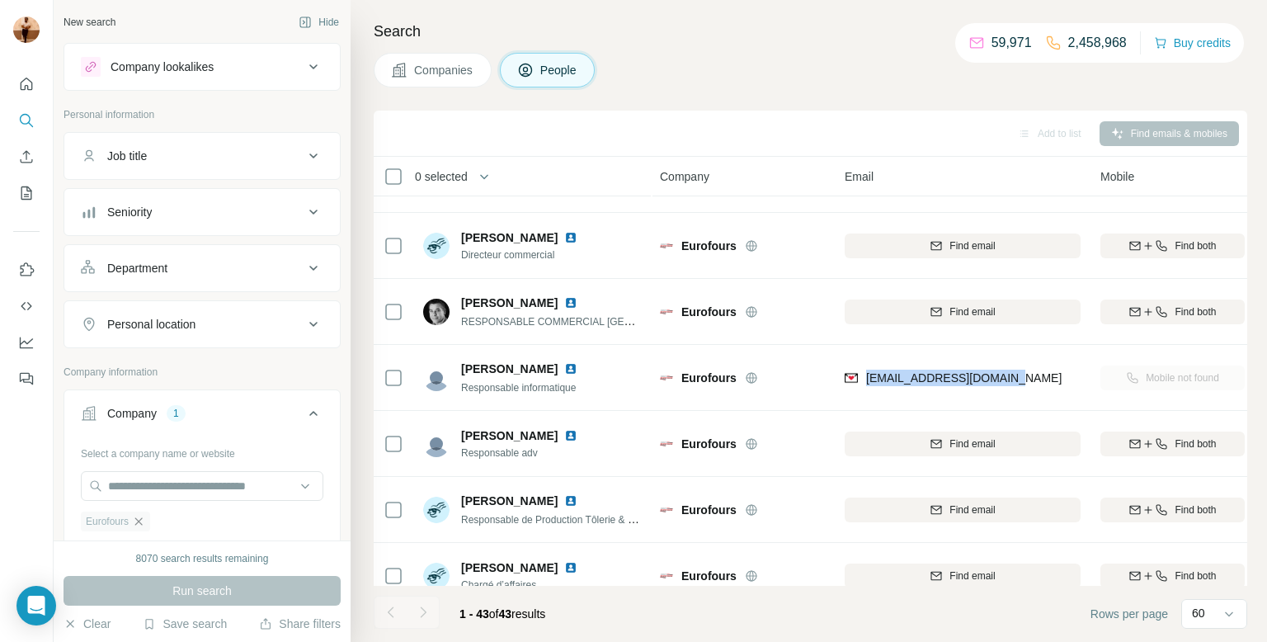
click at [142, 515] on icon "button" at bounding box center [138, 521] width 13 height 13
click at [144, 488] on input "text" at bounding box center [202, 486] width 242 height 30
paste input "**********"
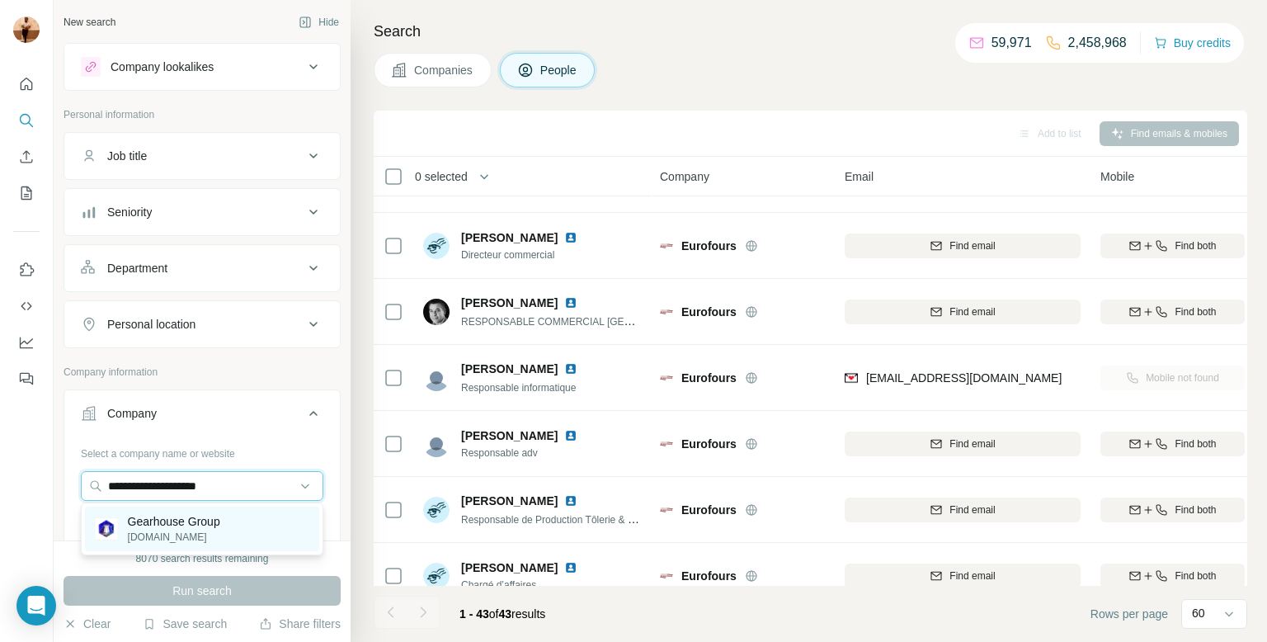
type input "**********"
click at [157, 520] on p "Gearhouse Group" at bounding box center [174, 521] width 92 height 16
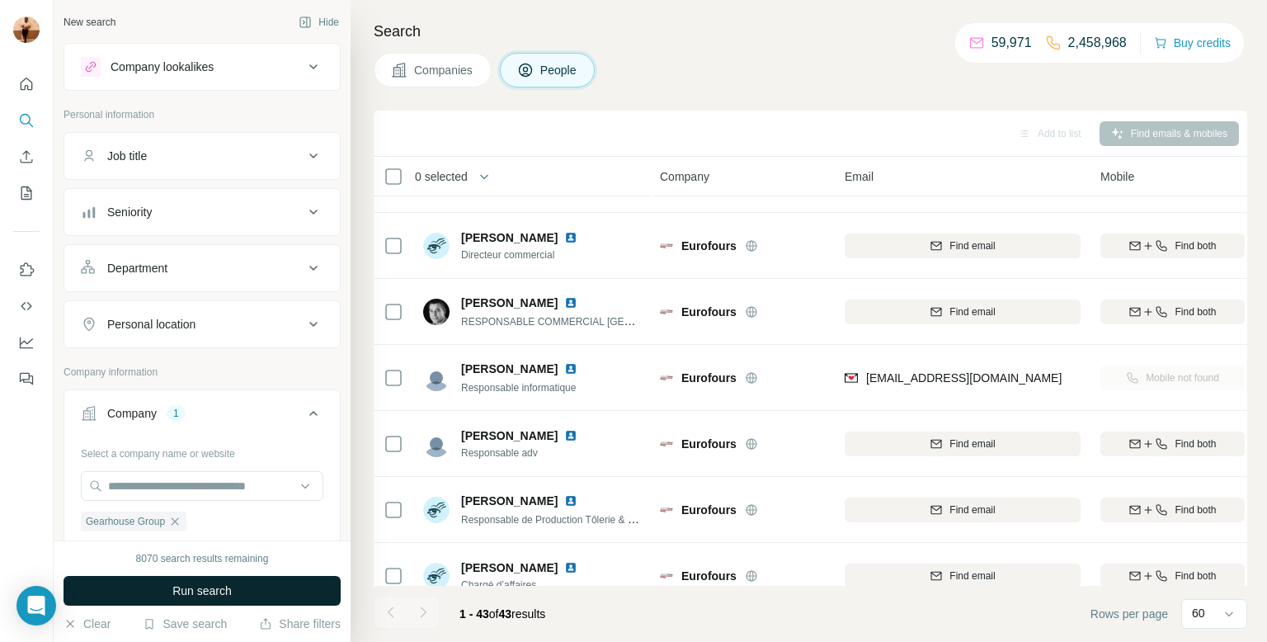
click at [157, 586] on button "Run search" at bounding box center [201, 591] width 277 height 30
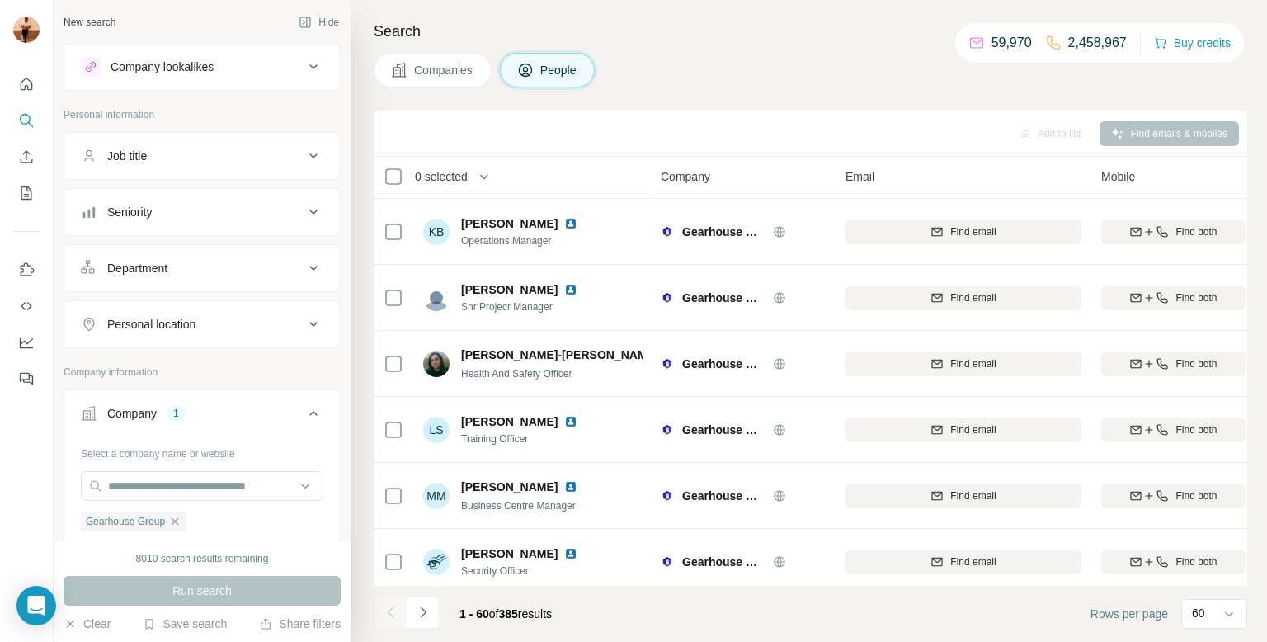
scroll to position [3569, 0]
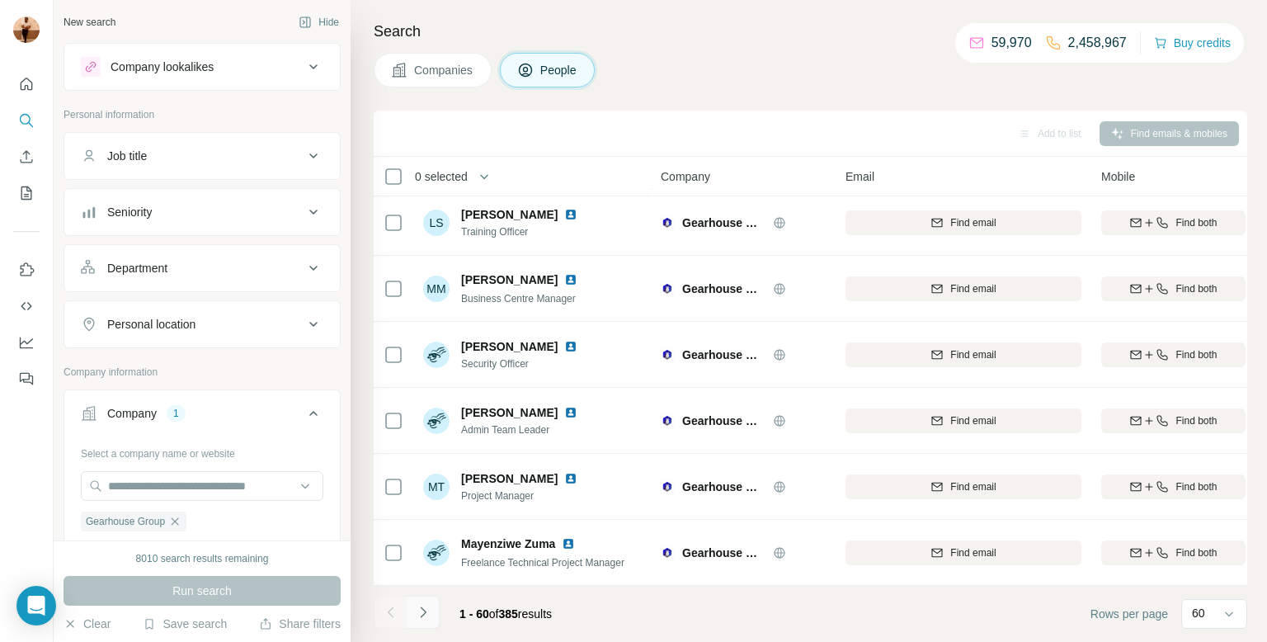
click at [425, 609] on icon "Navigate to next page" at bounding box center [423, 612] width 16 height 16
click at [174, 515] on icon "button" at bounding box center [174, 521] width 13 height 13
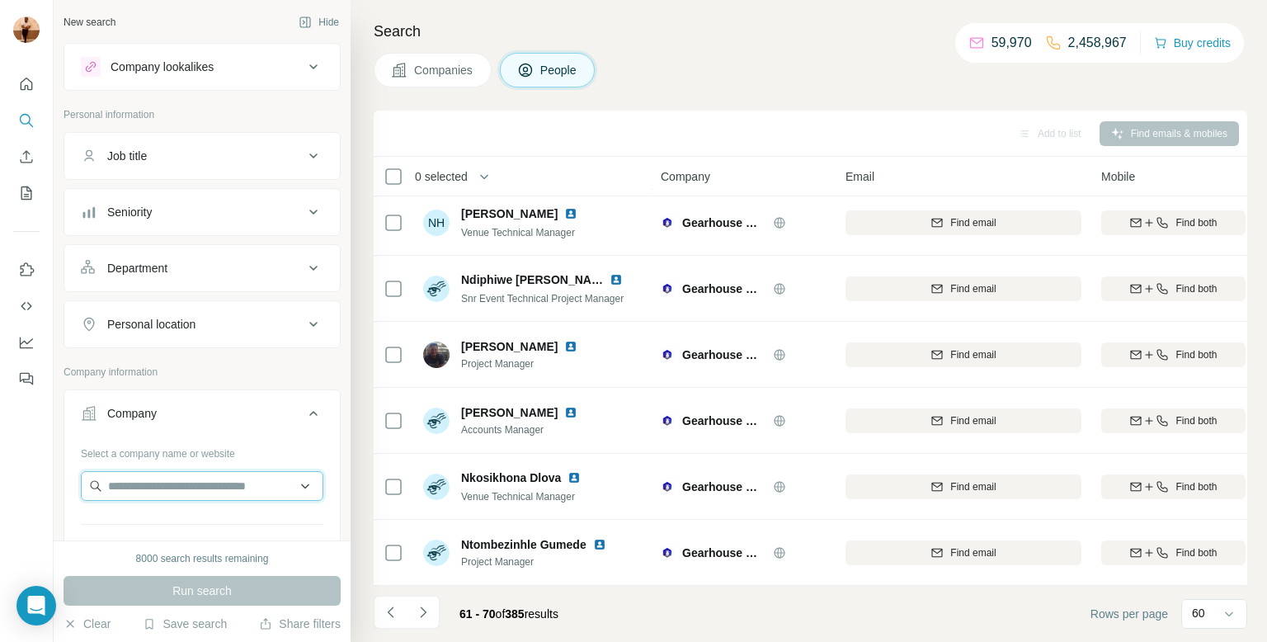
click at [162, 484] on input "text" at bounding box center [202, 486] width 242 height 30
paste input "**********"
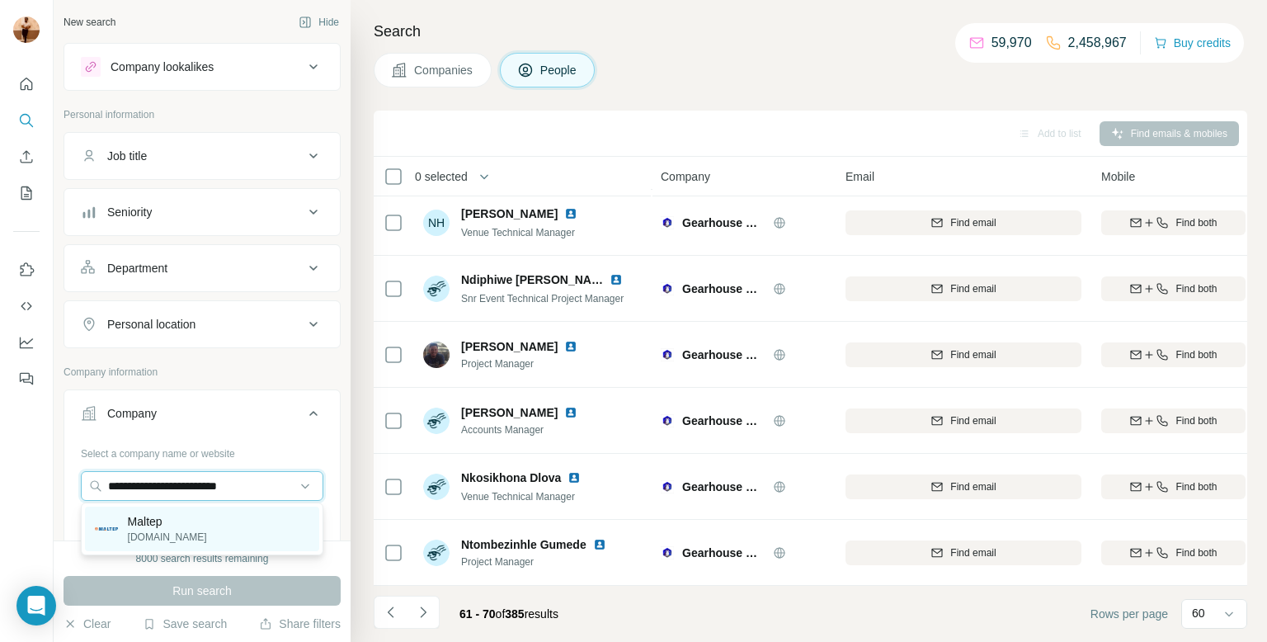
type input "**********"
click at [158, 515] on p "Maltep" at bounding box center [167, 521] width 79 height 16
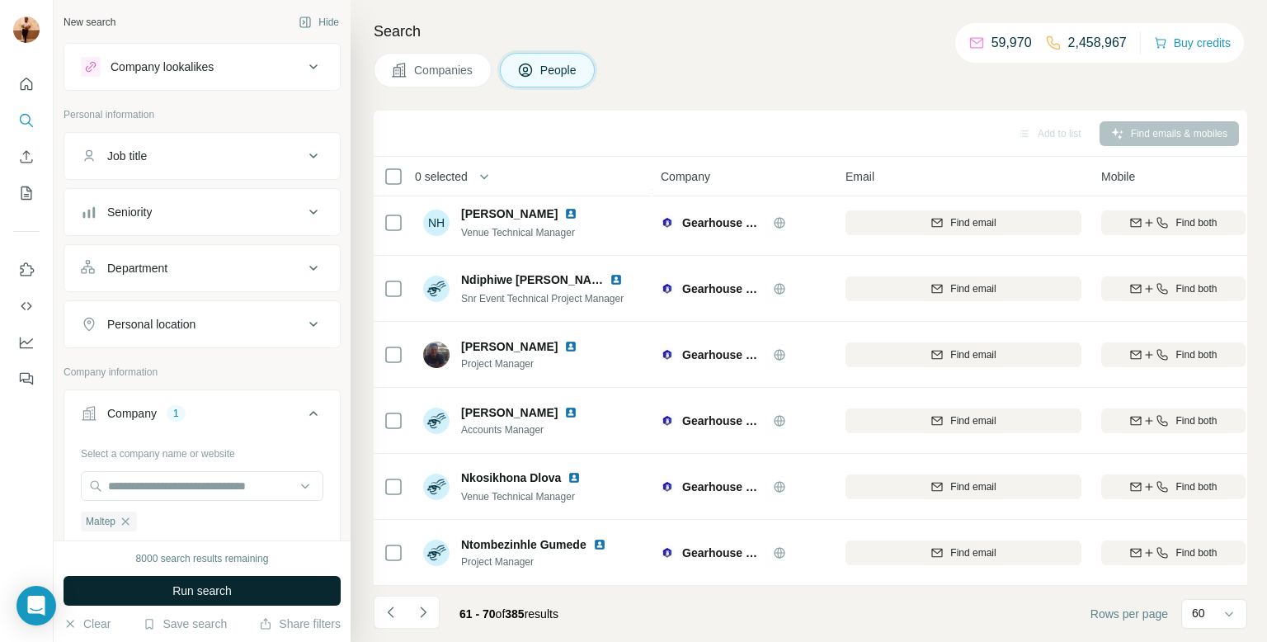
click at [156, 582] on button "Run search" at bounding box center [201, 591] width 277 height 30
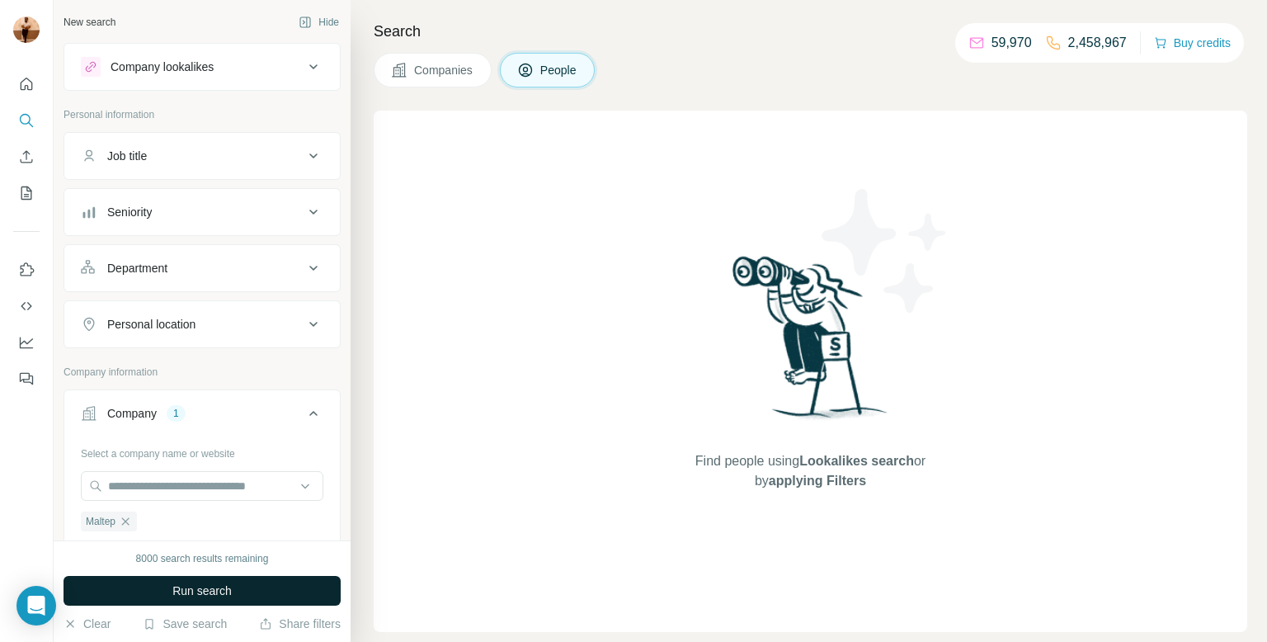
click at [253, 579] on button "Run search" at bounding box center [201, 591] width 277 height 30
click at [129, 516] on icon "button" at bounding box center [125, 521] width 13 height 13
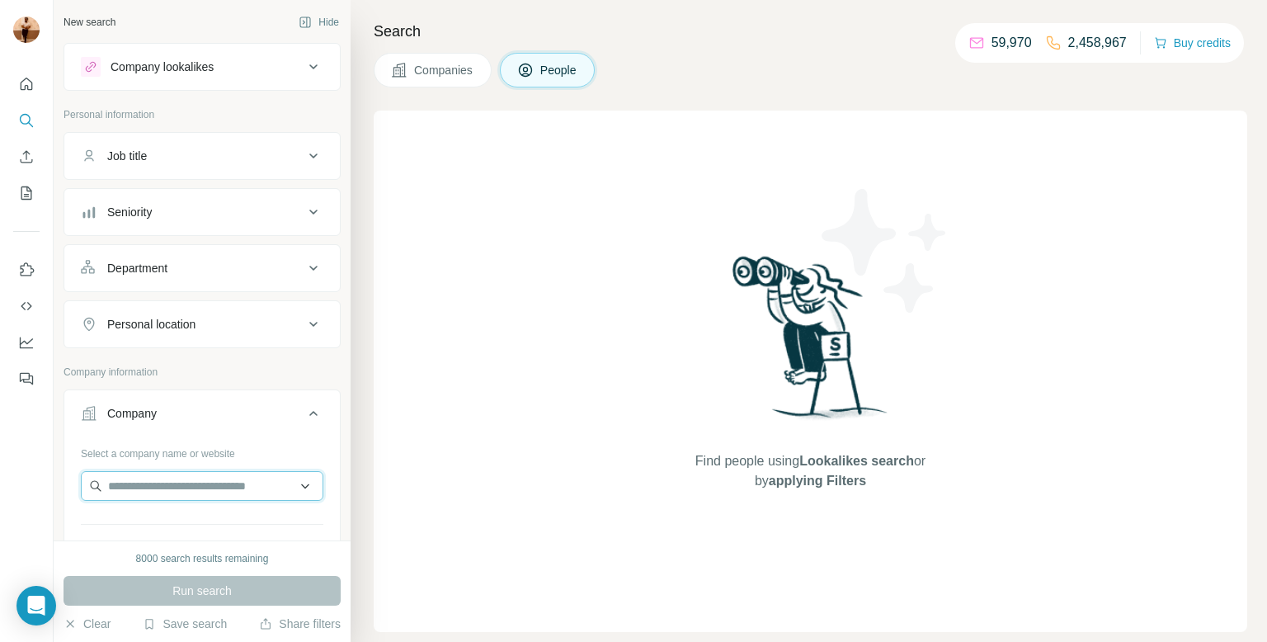
click at [134, 492] on input "text" at bounding box center [202, 486] width 242 height 30
paste input "**********"
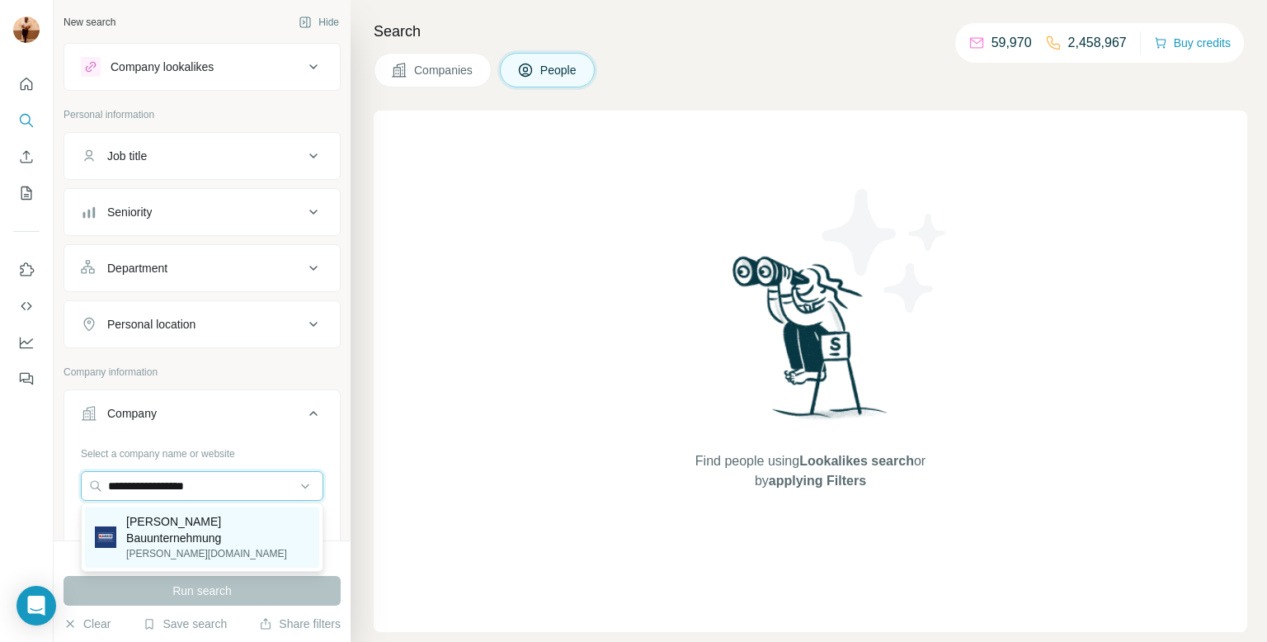
type input "**********"
click at [151, 521] on p "Karrié Bauunternehmung" at bounding box center [217, 529] width 183 height 33
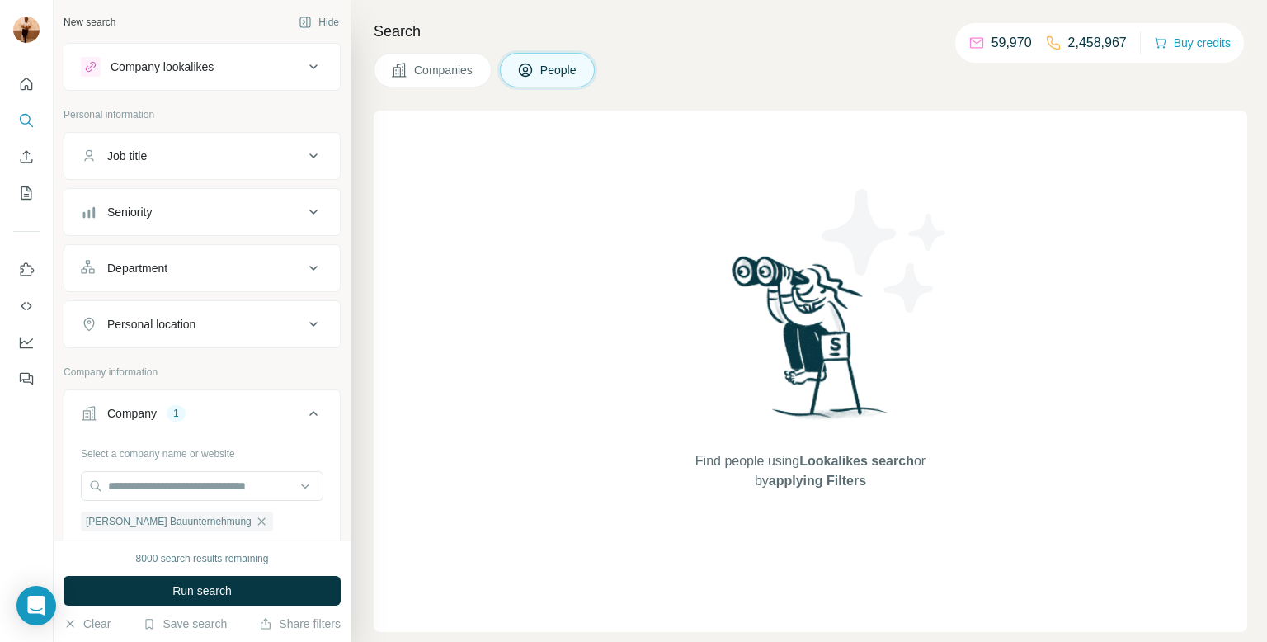
click at [172, 574] on div "8000 search results remaining Run search Clear Save search Share filters" at bounding box center [202, 590] width 297 height 101
click at [167, 586] on button "Run search" at bounding box center [201, 591] width 277 height 30
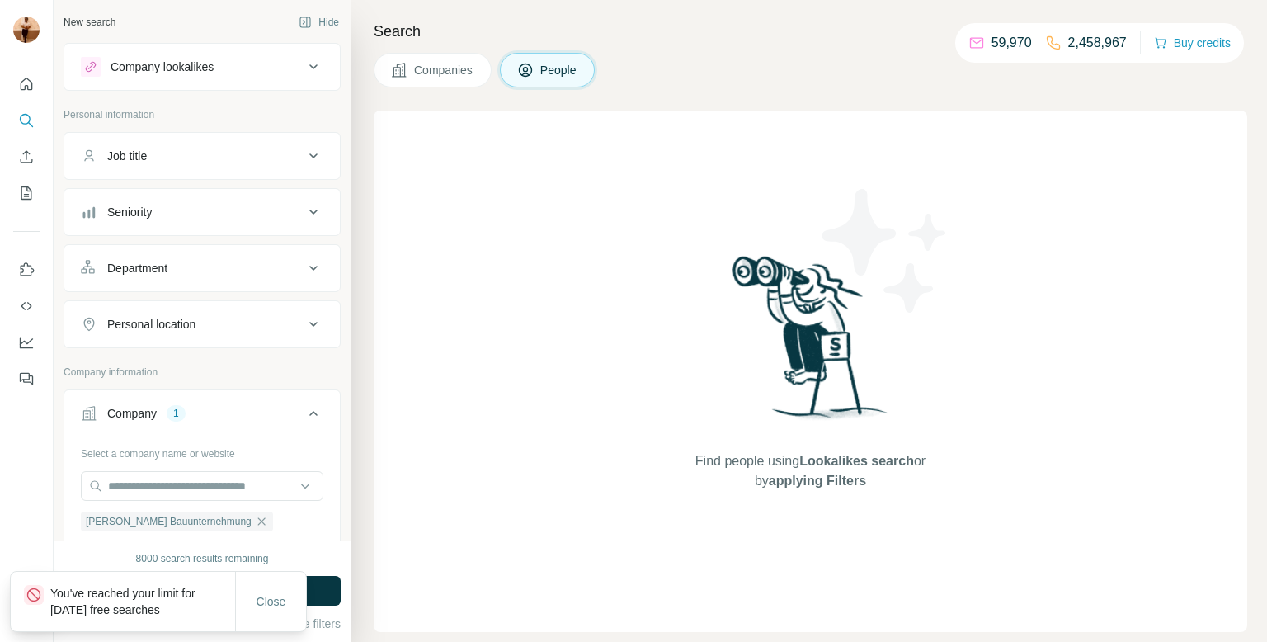
click at [274, 606] on span "Close" at bounding box center [271, 601] width 30 height 16
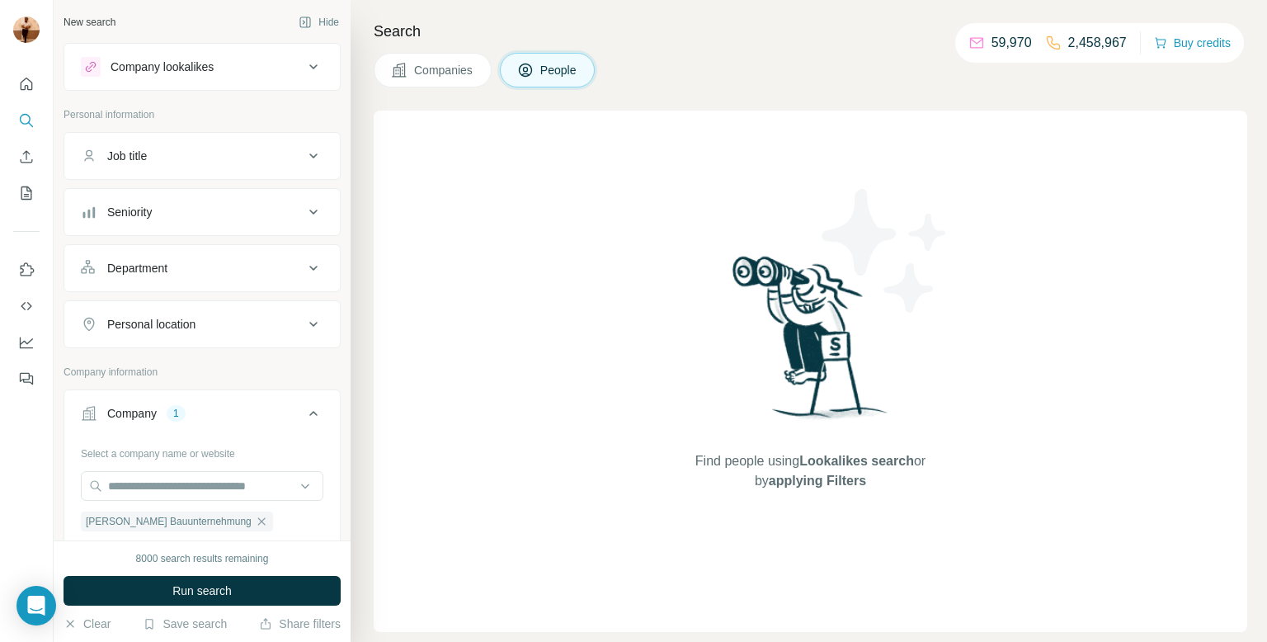
click at [217, 574] on div "8000 search results remaining Run search Clear Save search Share filters" at bounding box center [202, 590] width 297 height 101
click at [211, 579] on button "Run search" at bounding box center [201, 591] width 277 height 30
click at [211, 585] on span "Run search" at bounding box center [201, 590] width 59 height 16
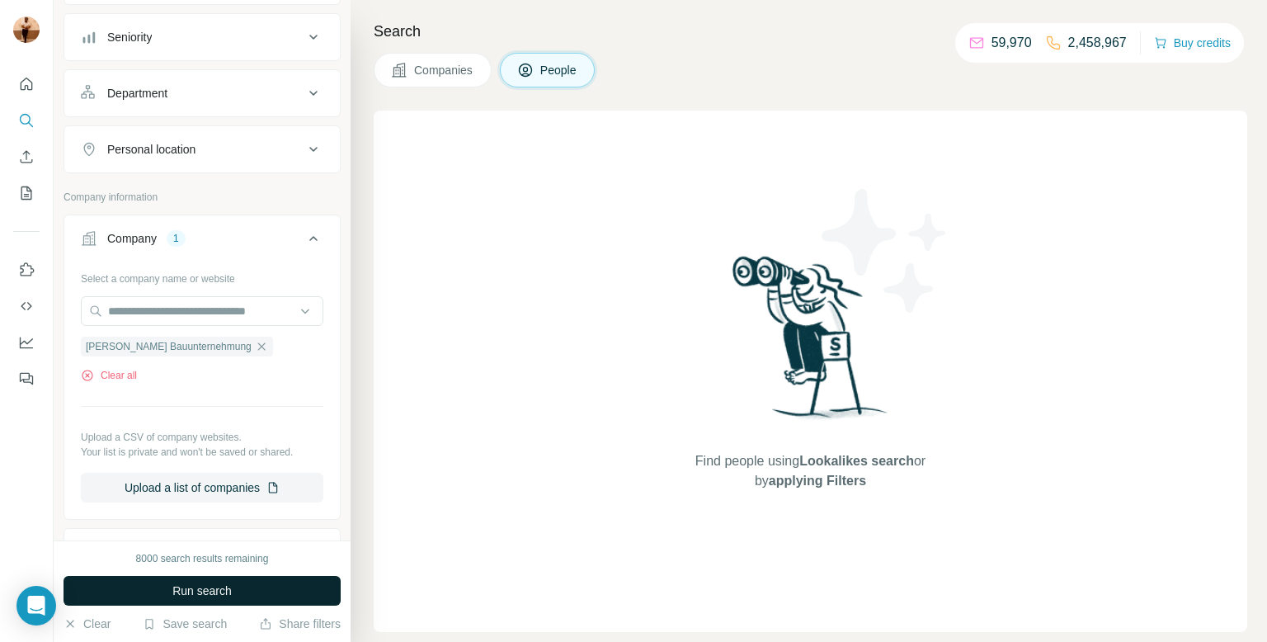
scroll to position [175, 0]
click at [120, 378] on button "Clear all" at bounding box center [109, 375] width 56 height 15
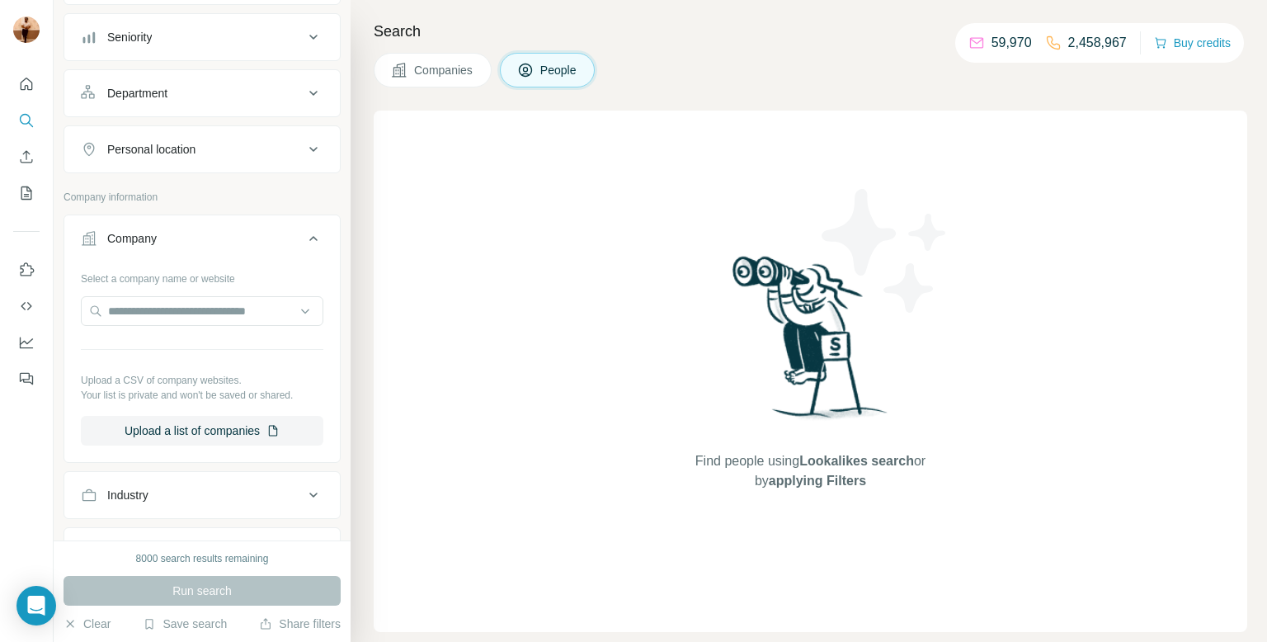
click at [179, 292] on div "Select a company name or website Upload a CSV of company websites. Your list is…" at bounding box center [202, 355] width 242 height 181
click at [172, 311] on input "text" at bounding box center [202, 311] width 242 height 30
paste input "**********"
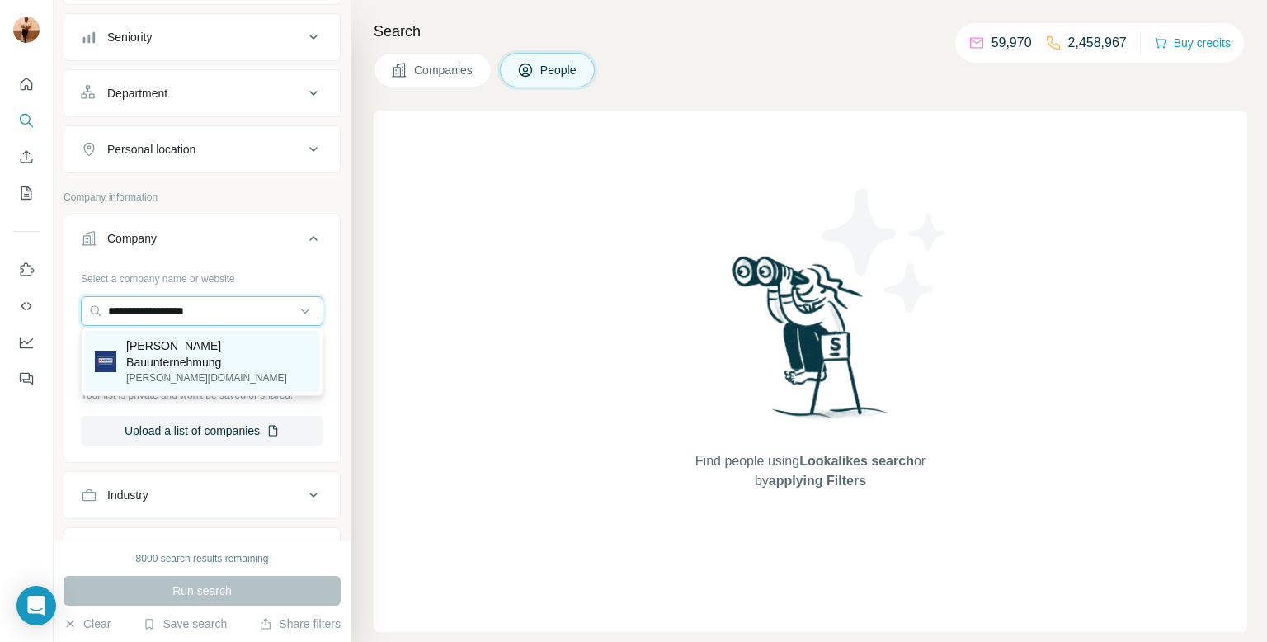
type input "**********"
click at [158, 370] on p "karrie.de" at bounding box center [217, 377] width 183 height 15
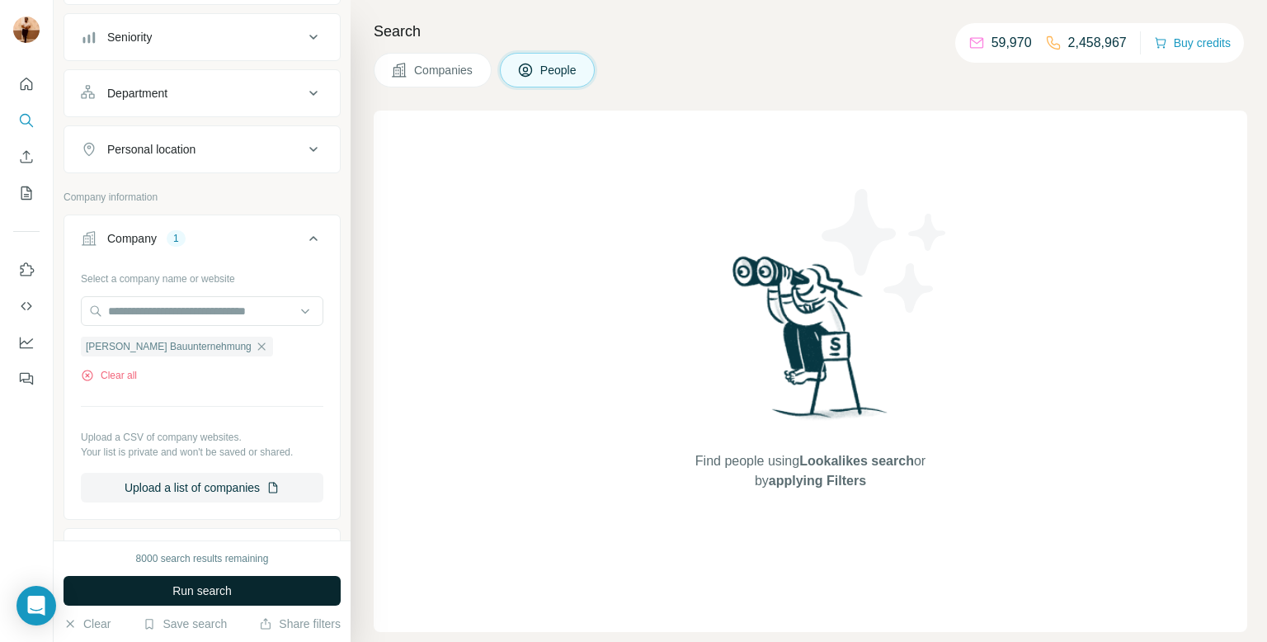
click at [167, 588] on button "Run search" at bounding box center [201, 591] width 277 height 30
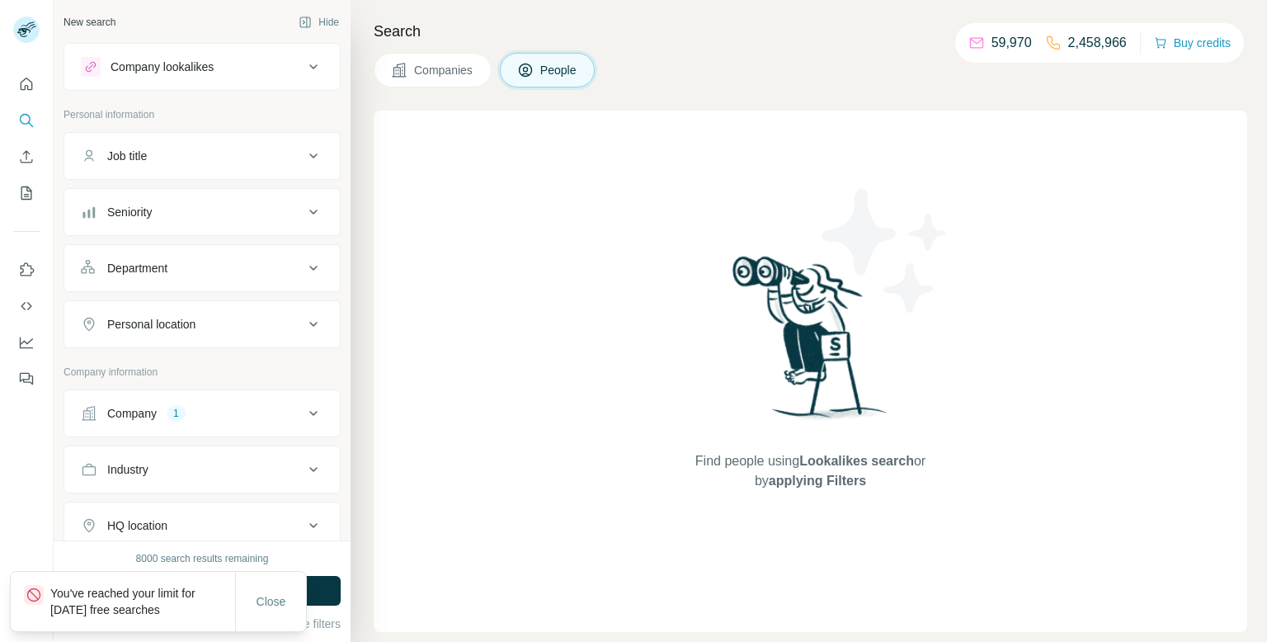
click at [143, 424] on button "Company 1" at bounding box center [201, 413] width 275 height 40
click at [350, 597] on div "Search Companies People Find people using Lookalikes search or by applying Filt…" at bounding box center [808, 321] width 916 height 642
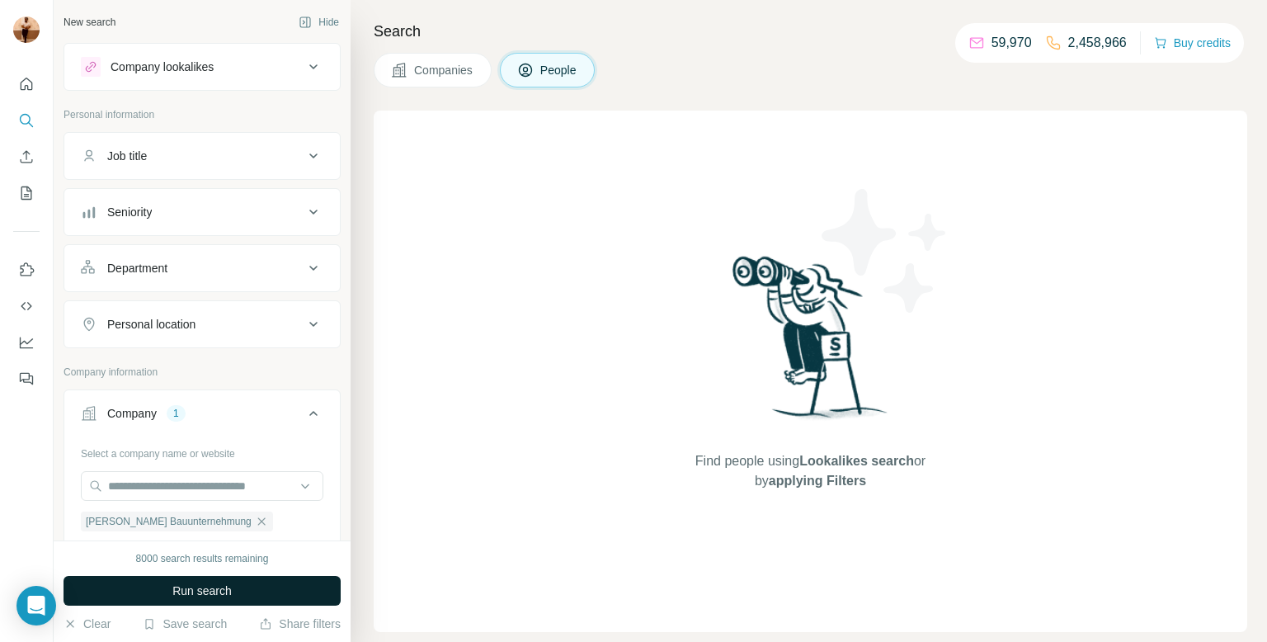
click at [289, 595] on button "Run search" at bounding box center [201, 591] width 277 height 30
click at [255, 523] on icon "button" at bounding box center [261, 521] width 13 height 13
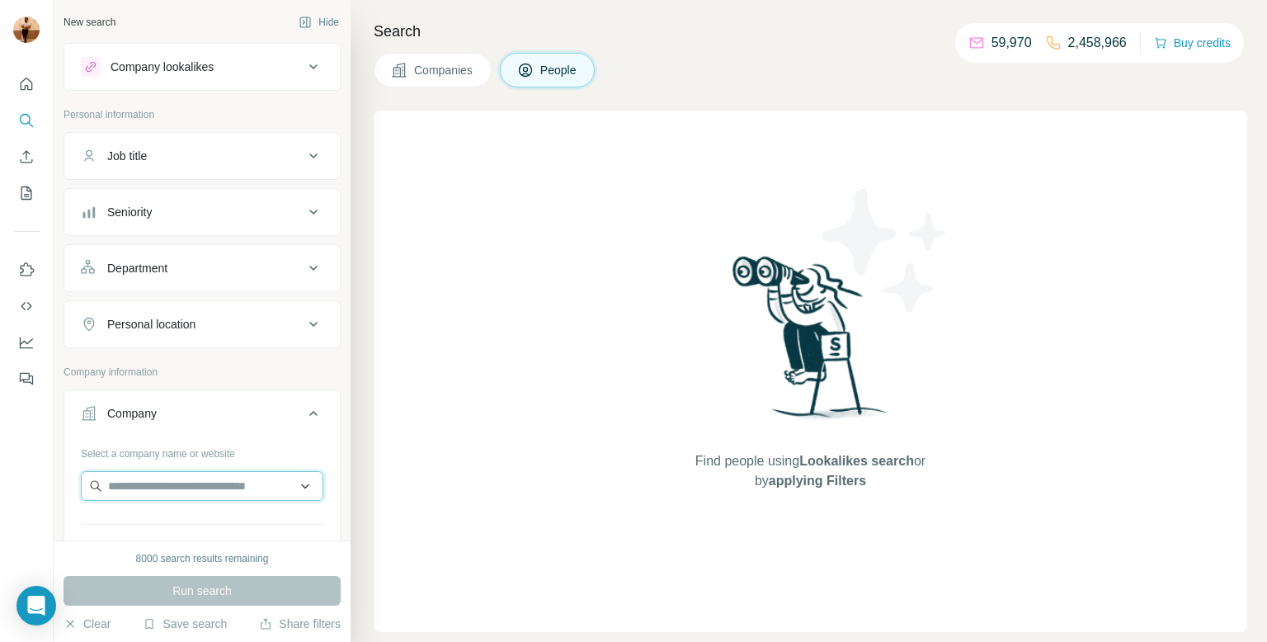
click at [139, 489] on input "text" at bounding box center [202, 486] width 242 height 30
paste input "**********"
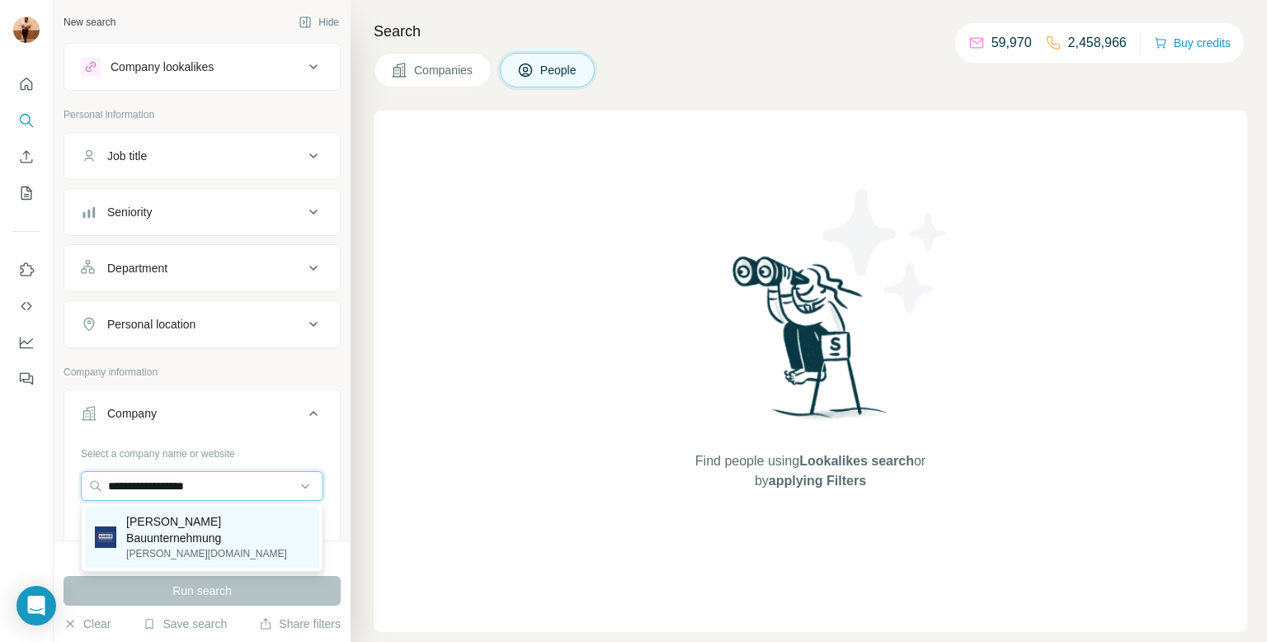
type input "**********"
click at [242, 546] on p "[PERSON_NAME][DOMAIN_NAME]" at bounding box center [217, 553] width 183 height 15
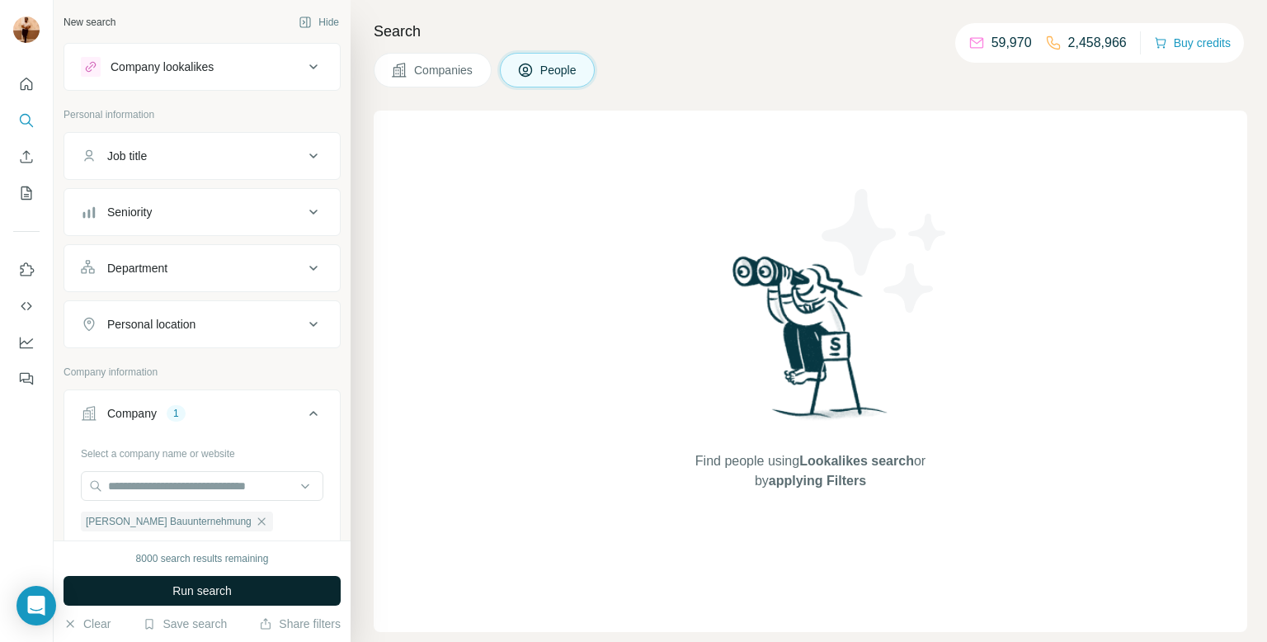
click at [219, 580] on button "Run search" at bounding box center [201, 591] width 277 height 30
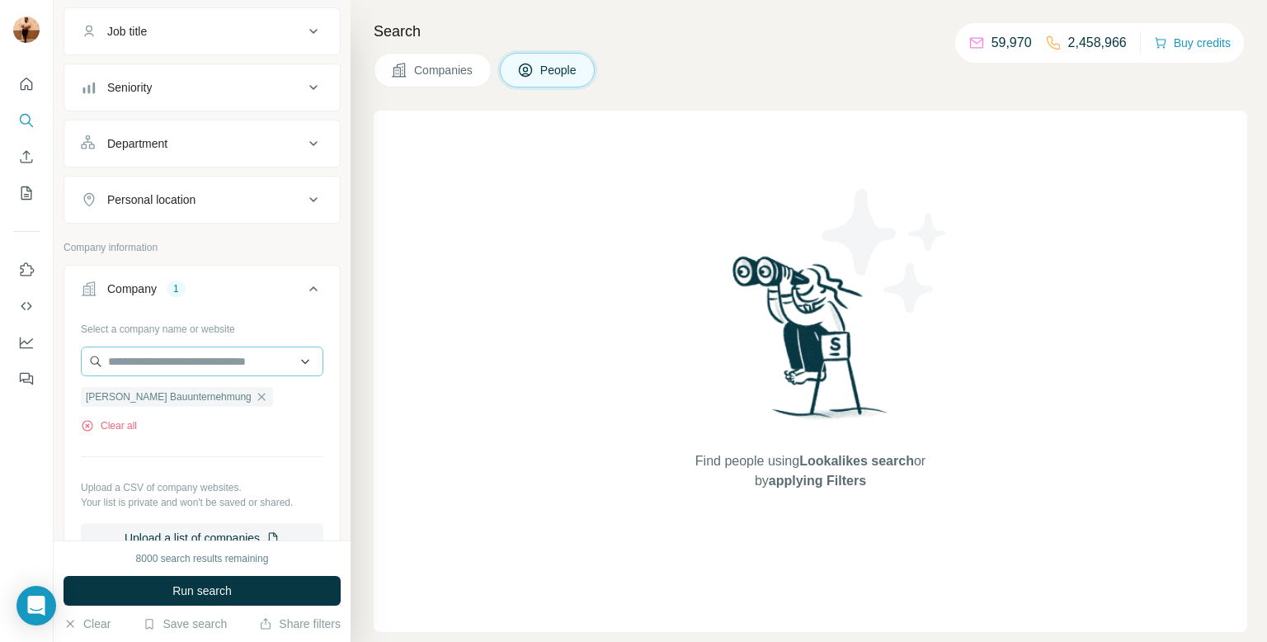
scroll to position [533, 0]
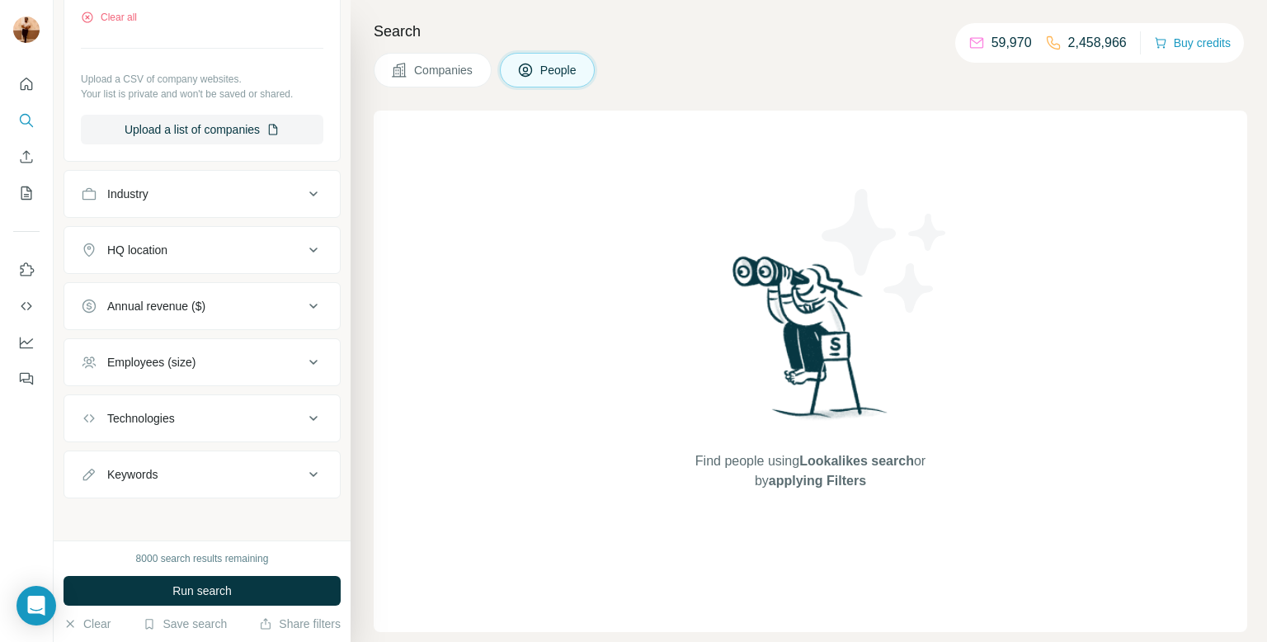
click at [450, 39] on h4 "Search" at bounding box center [810, 31] width 873 height 23
click at [439, 62] on span "Companies" at bounding box center [444, 70] width 60 height 16
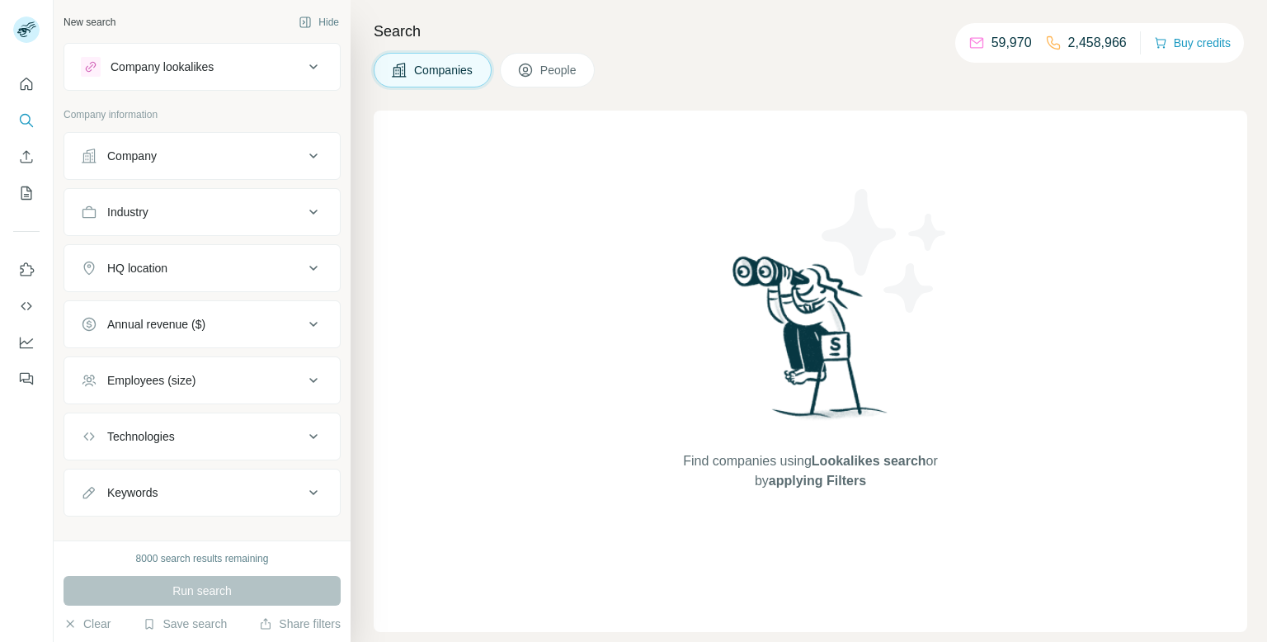
click at [238, 177] on div "Company" at bounding box center [201, 156] width 277 height 48
click at [233, 172] on button "Company" at bounding box center [201, 156] width 275 height 40
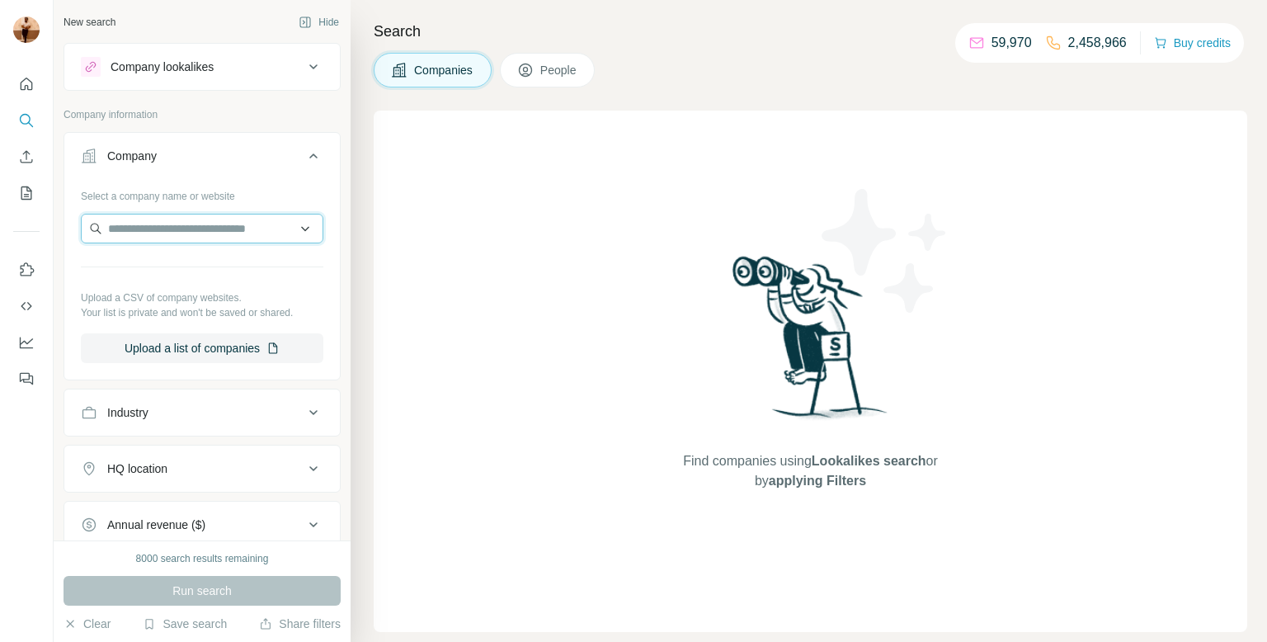
click at [148, 235] on input "text" at bounding box center [202, 229] width 242 height 30
paste input "**********"
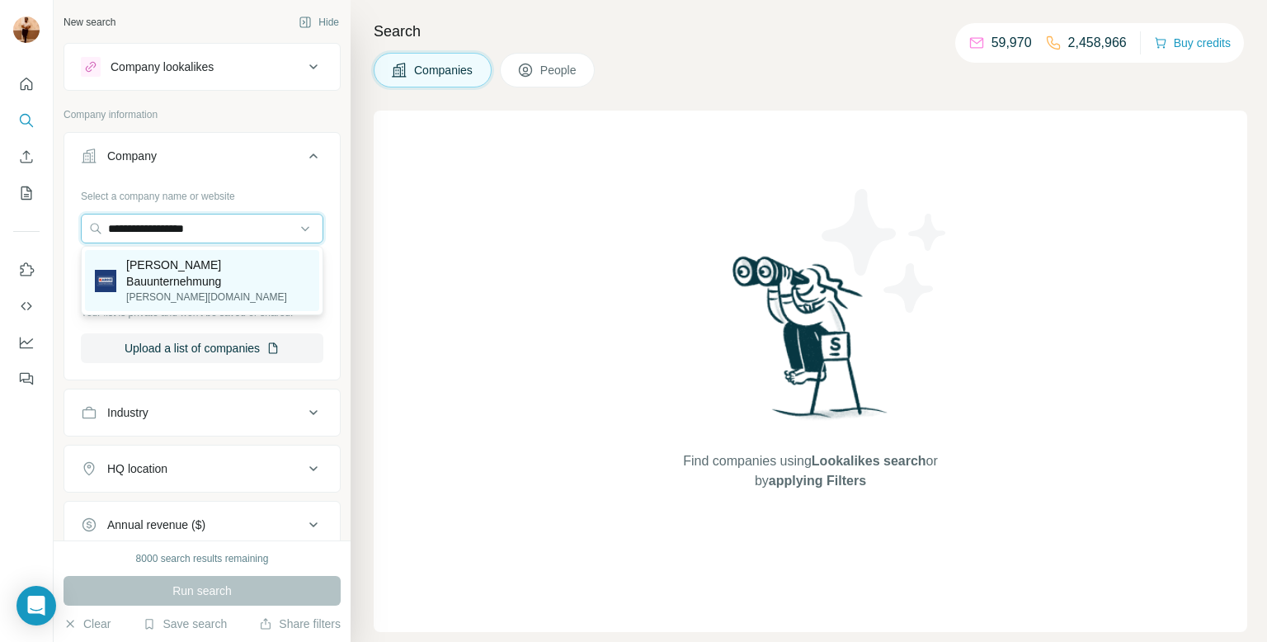
type input "**********"
click at [264, 262] on p "[PERSON_NAME] Bauunternehmung" at bounding box center [217, 272] width 183 height 33
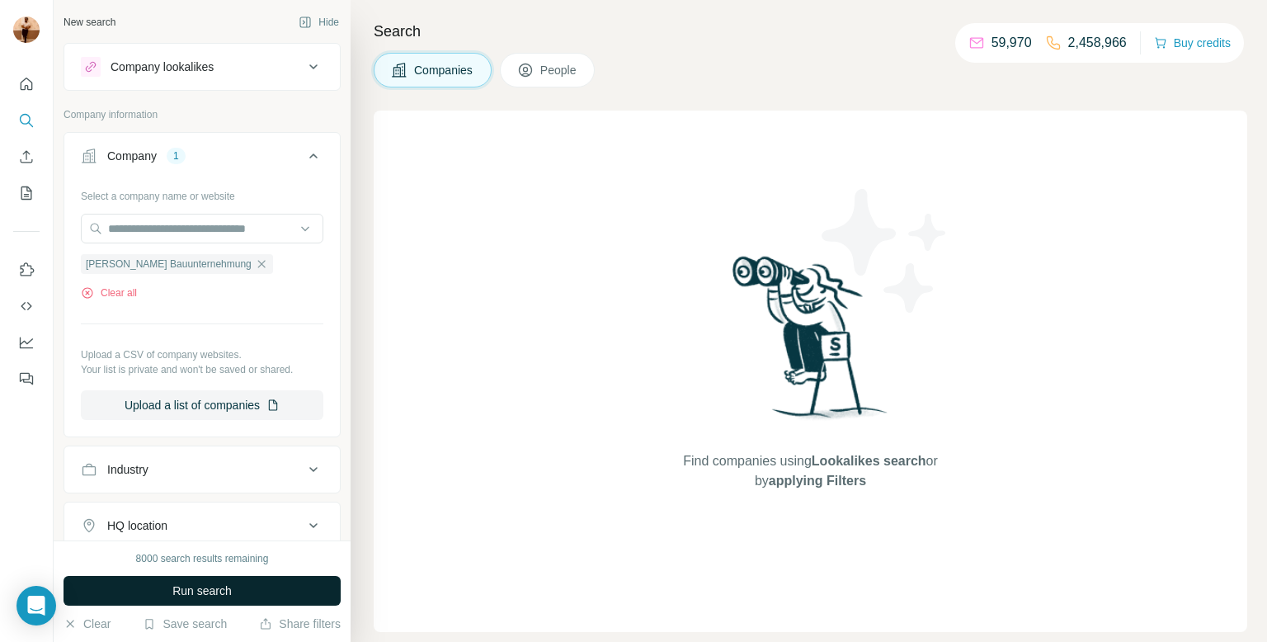
click at [186, 591] on span "Run search" at bounding box center [201, 590] width 59 height 16
click at [562, 71] on span "People" at bounding box center [559, 70] width 38 height 16
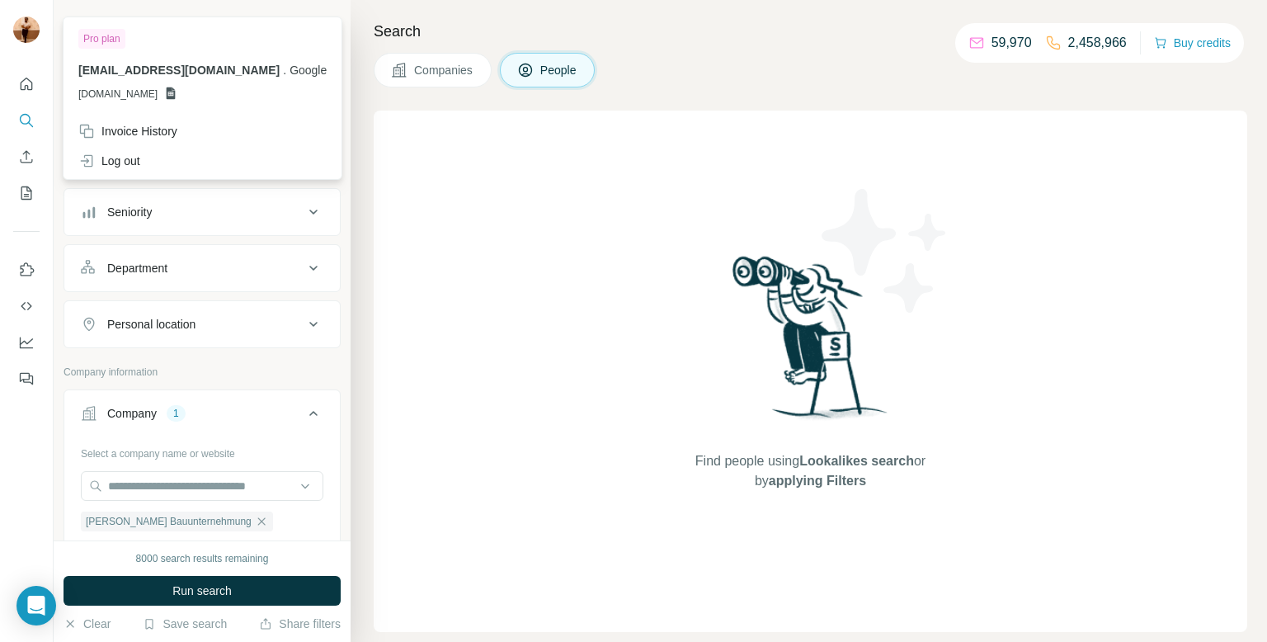
click at [26, 40] on img at bounding box center [26, 29] width 26 height 26
click at [100, 154] on div "Log out" at bounding box center [109, 161] width 62 height 16
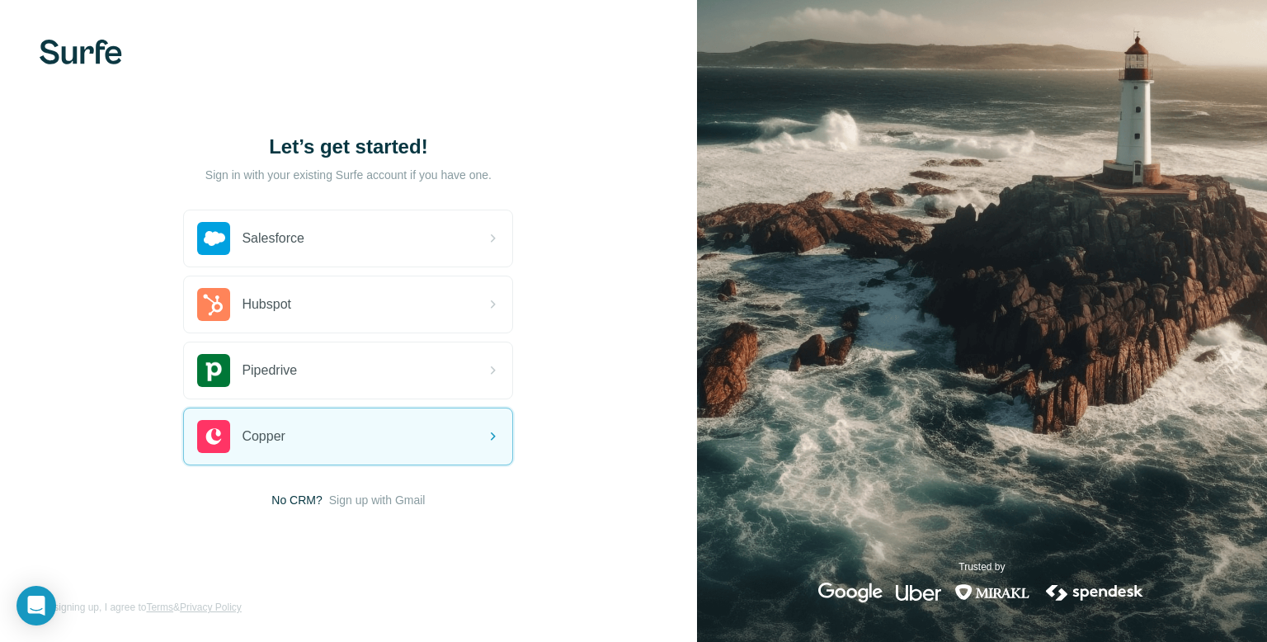
click at [401, 497] on span "Sign up with Gmail" at bounding box center [377, 500] width 96 height 16
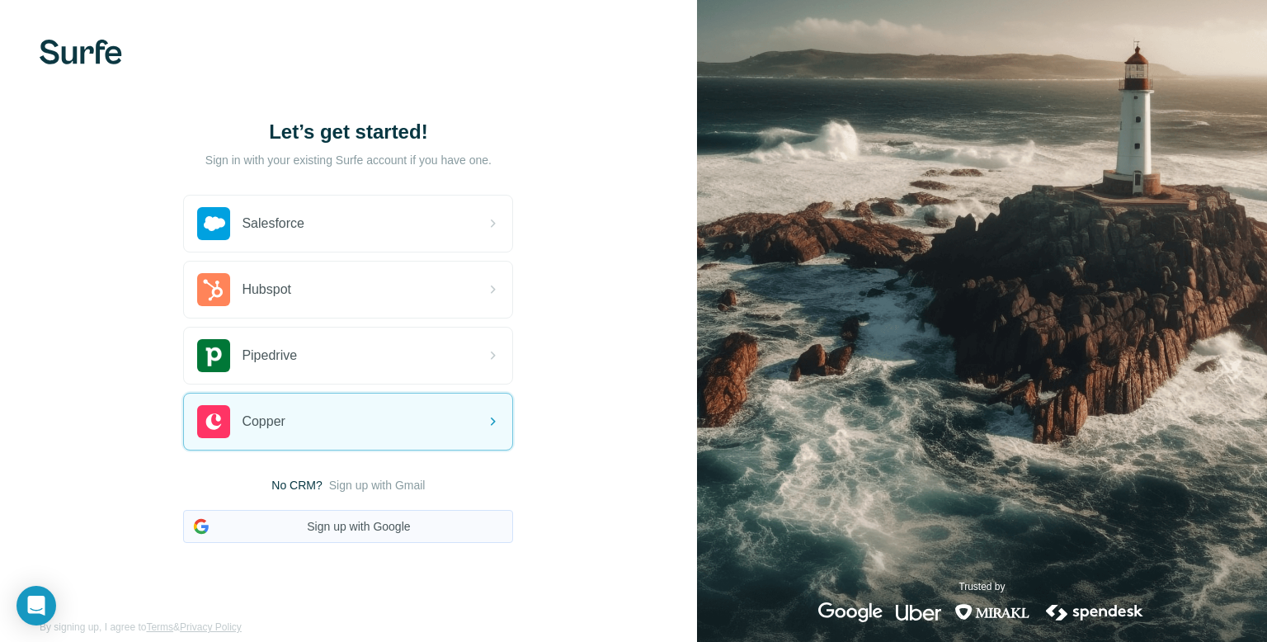
click at [354, 529] on button "Sign up with Google" at bounding box center [348, 526] width 330 height 33
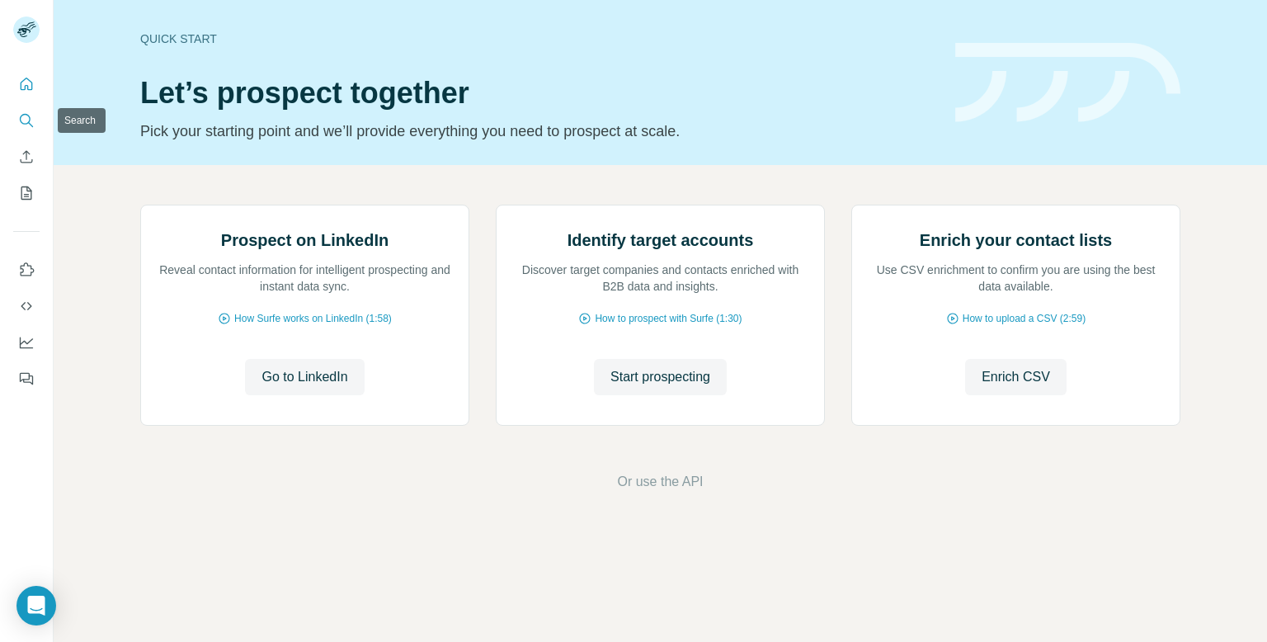
click at [28, 114] on icon "Search" at bounding box center [26, 120] width 16 height 16
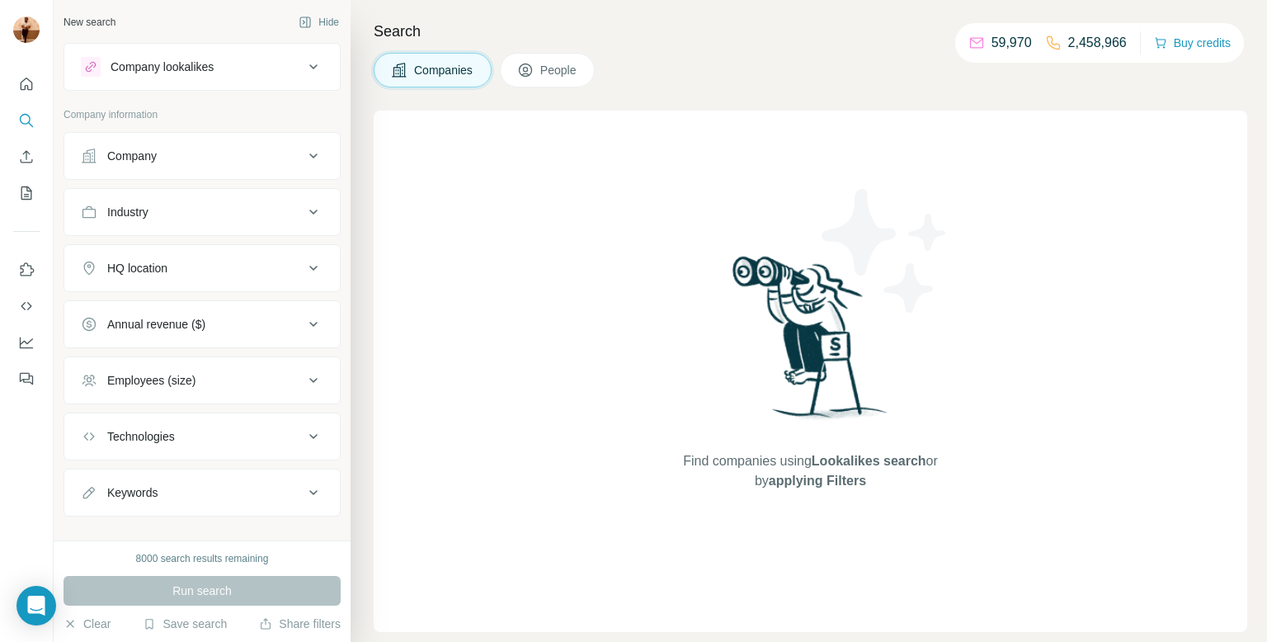
click at [223, 164] on button "Company" at bounding box center [201, 156] width 275 height 40
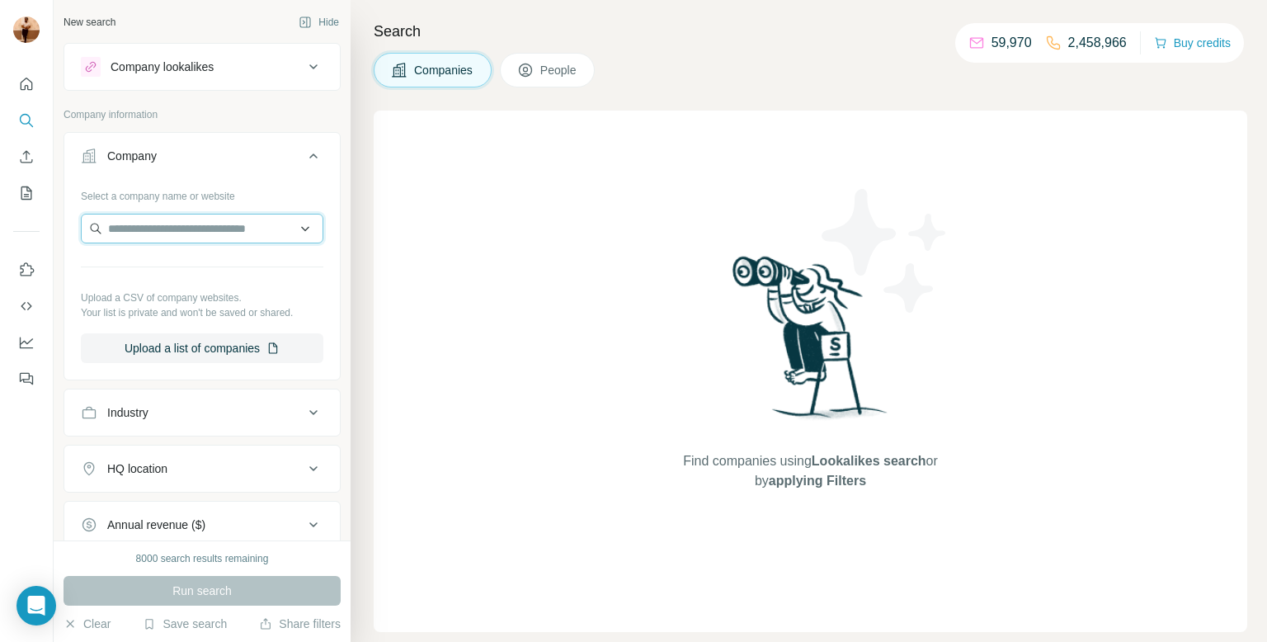
click at [181, 229] on input "text" at bounding box center [202, 229] width 242 height 30
paste input "**********"
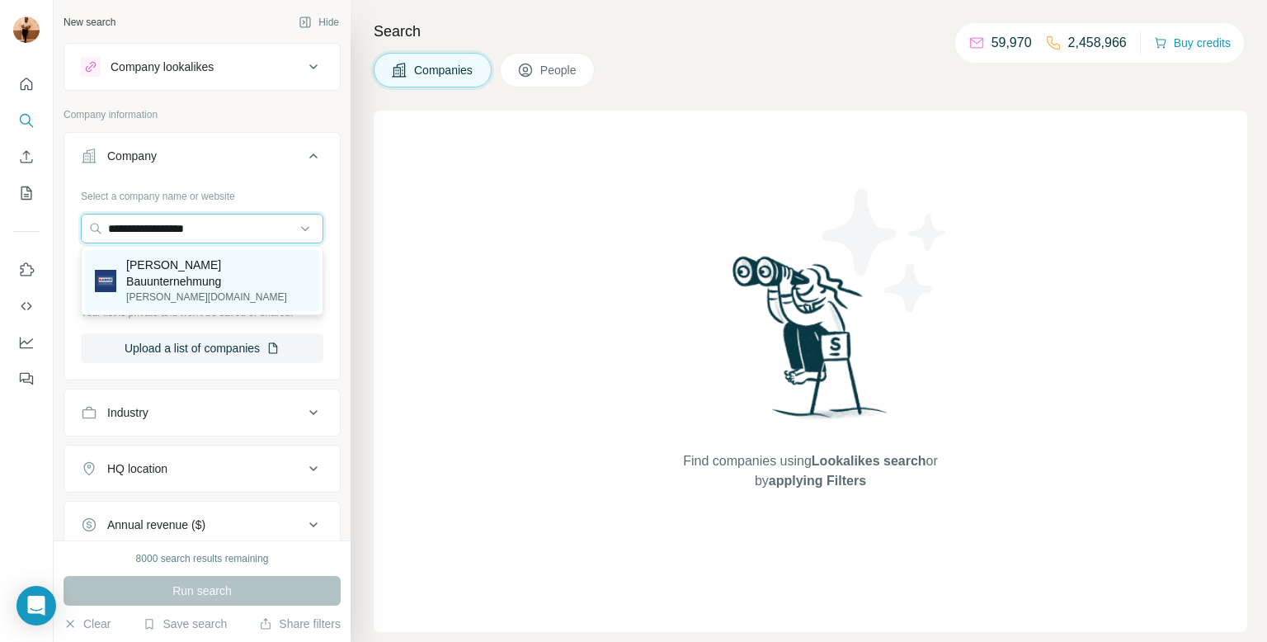
type input "**********"
click at [195, 289] on p "[PERSON_NAME][DOMAIN_NAME]" at bounding box center [217, 296] width 183 height 15
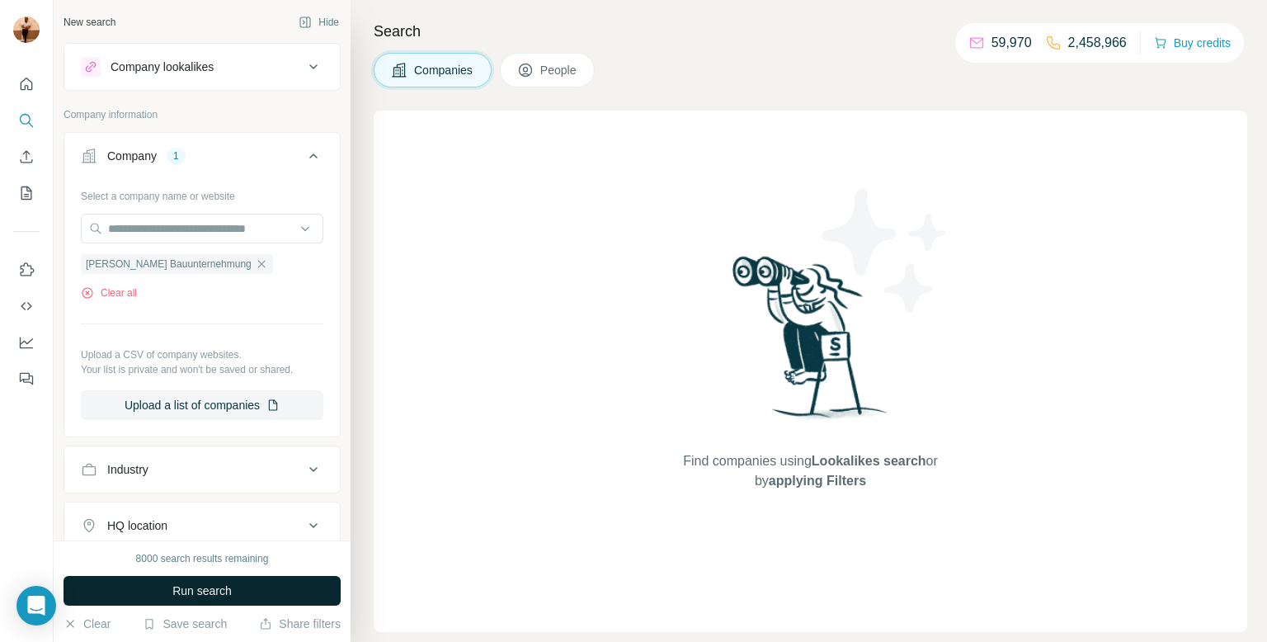
click at [148, 593] on button "Run search" at bounding box center [201, 591] width 277 height 30
click at [519, 60] on button "People" at bounding box center [548, 70] width 96 height 35
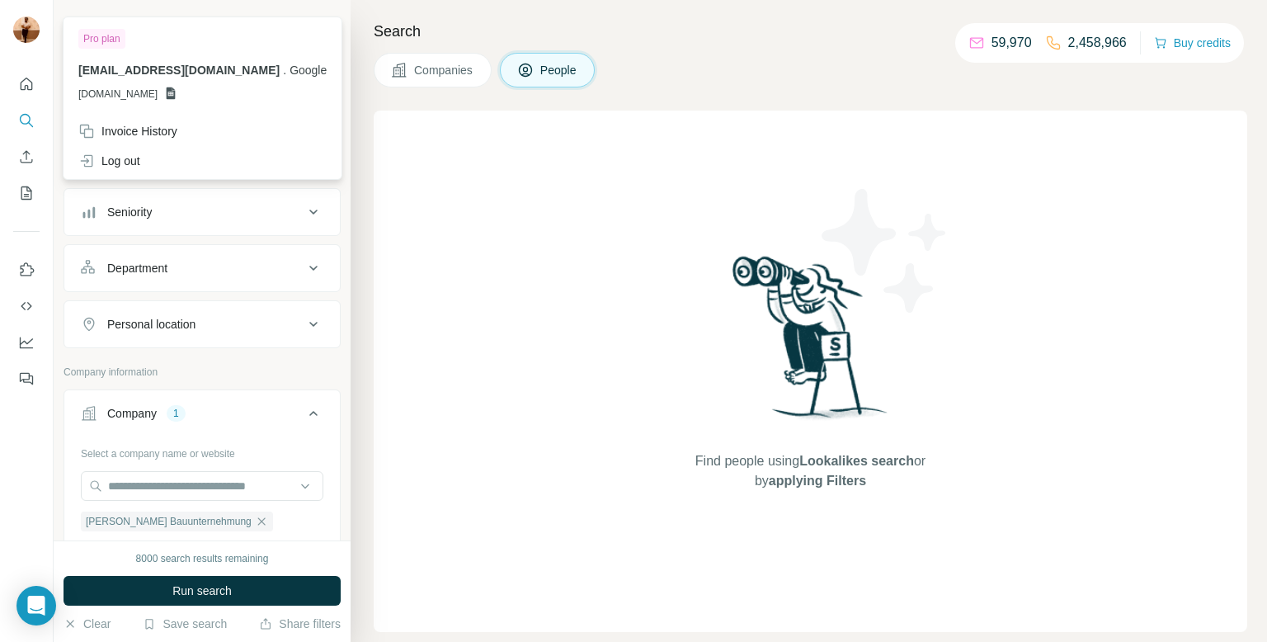
click at [29, 30] on img at bounding box center [26, 29] width 26 height 26
click at [112, 44] on div "Pro plan" at bounding box center [101, 39] width 47 height 20
click at [25, 81] on icon "Quick start" at bounding box center [26, 84] width 16 height 16
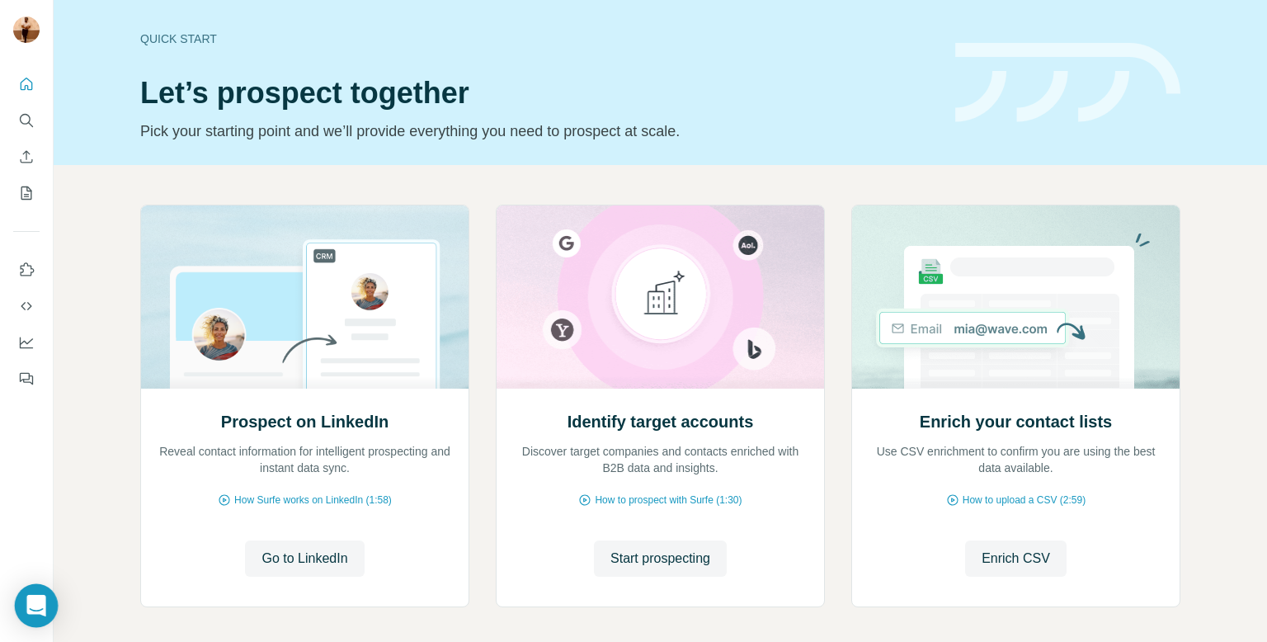
click at [35, 607] on icon "Open Intercom Messenger" at bounding box center [35, 605] width 19 height 21
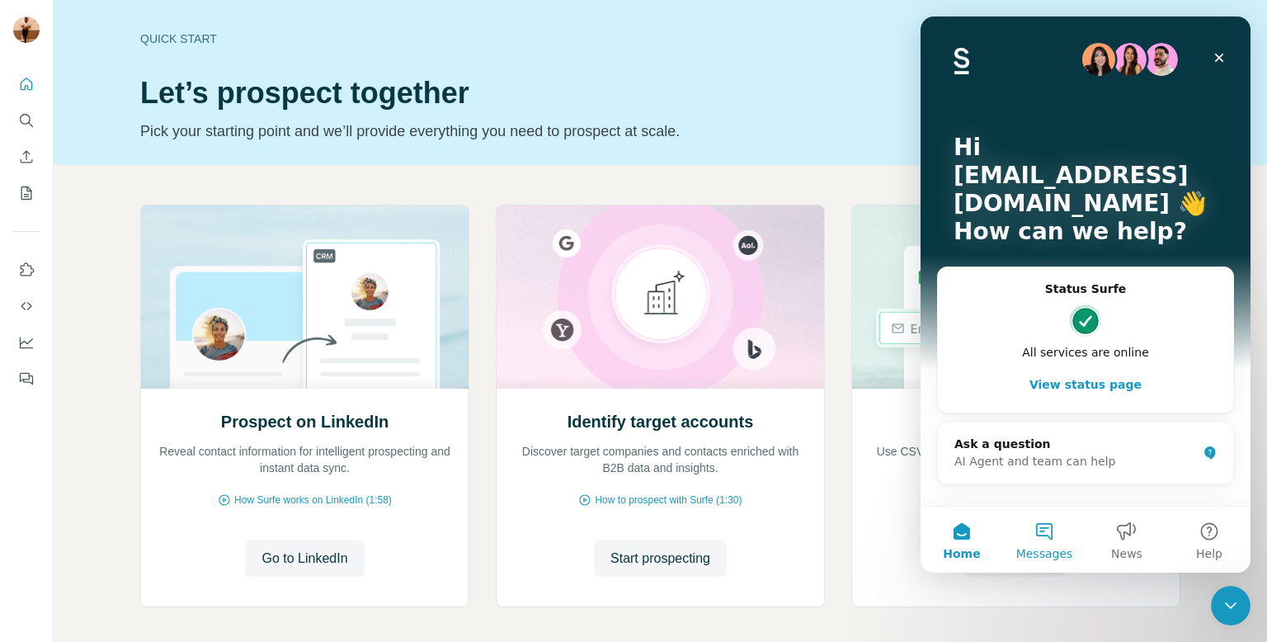
click at [1014, 545] on button "Messages" at bounding box center [1044, 539] width 82 height 66
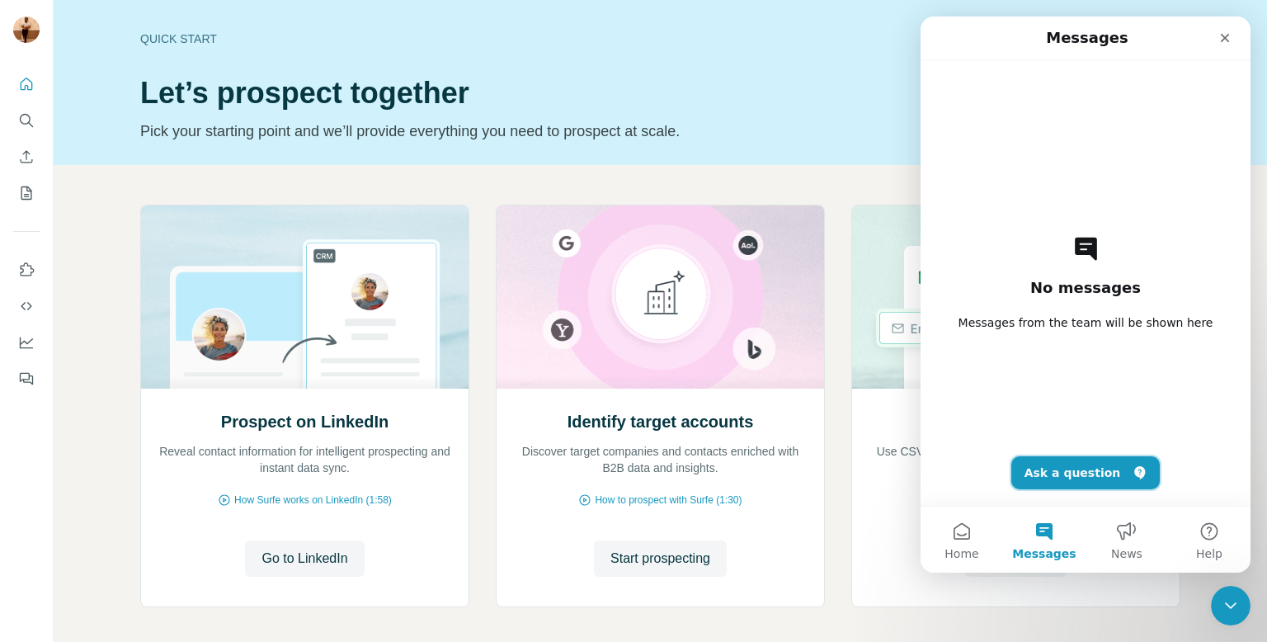
click at [1133, 472] on icon "Ask a question" at bounding box center [1139, 472] width 13 height 13
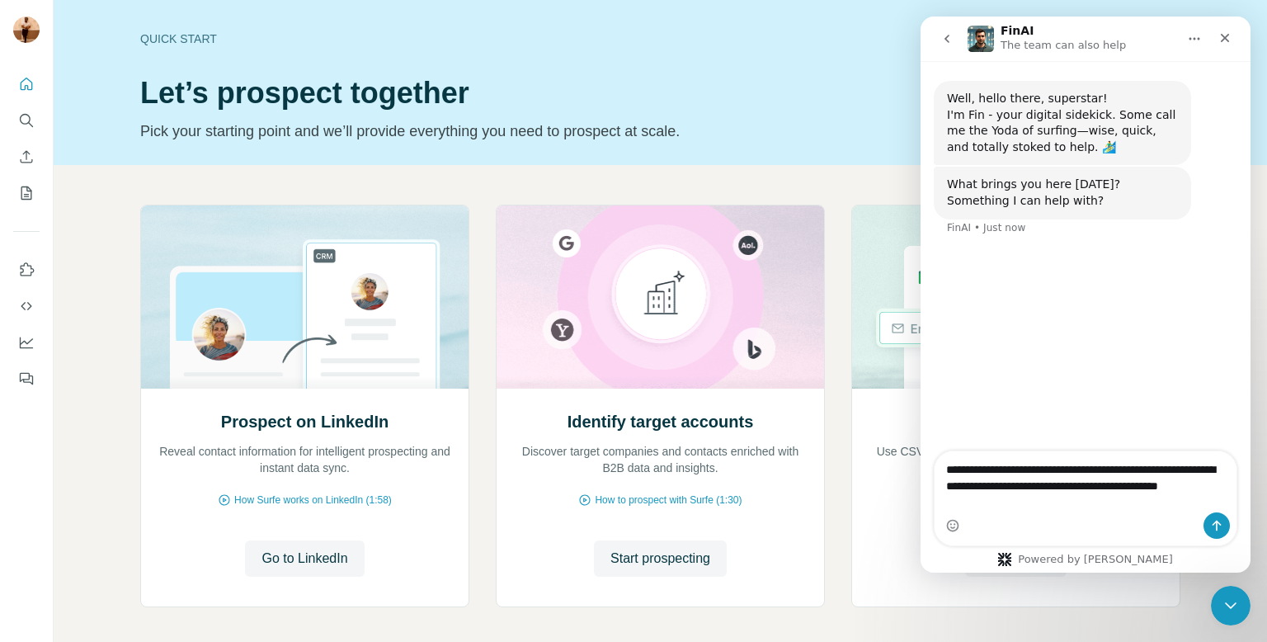
type textarea "**********"
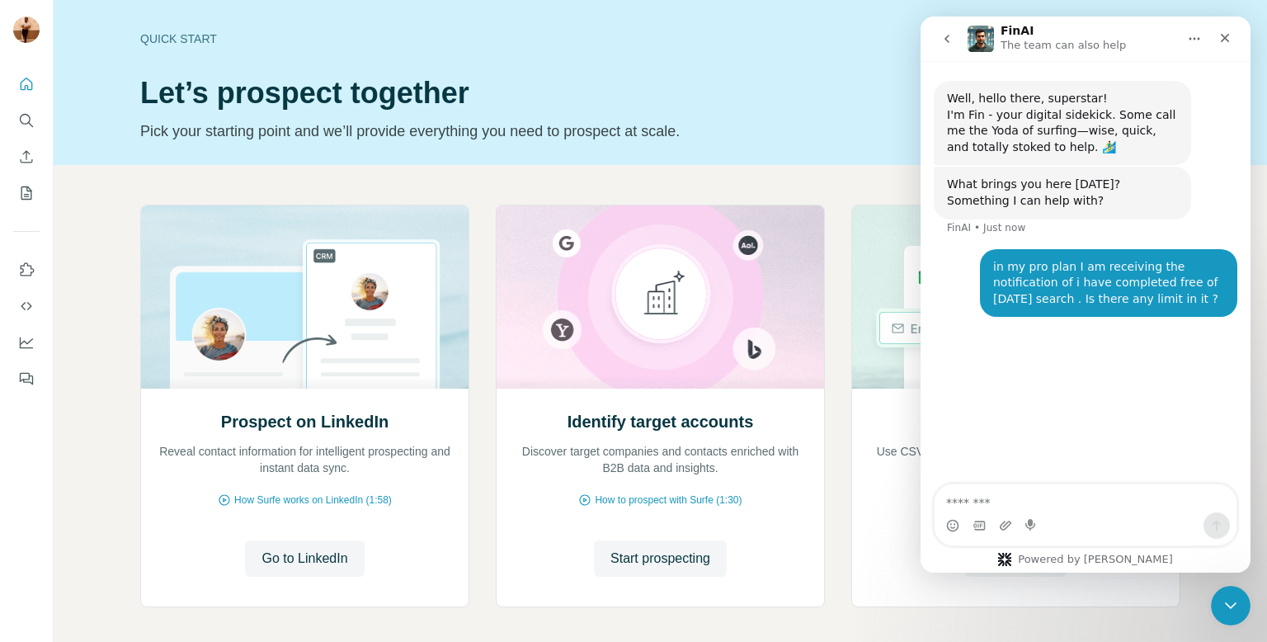
click at [1081, 296] on div "in my pro plan I am receiving the notification of i have completed free of [DAT…" at bounding box center [1108, 283] width 231 height 49
click at [1136, 311] on div "in my pro plan I am receiving the notification of i have completed free of [DAT…" at bounding box center [1108, 283] width 257 height 68
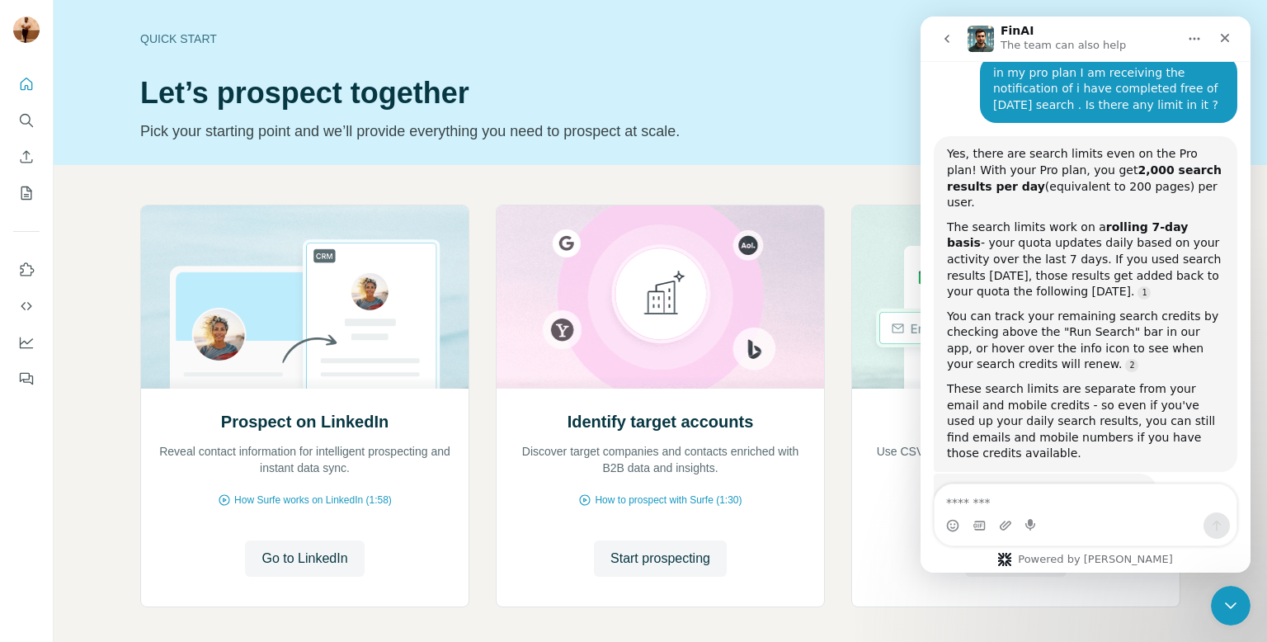
scroll to position [205, 0]
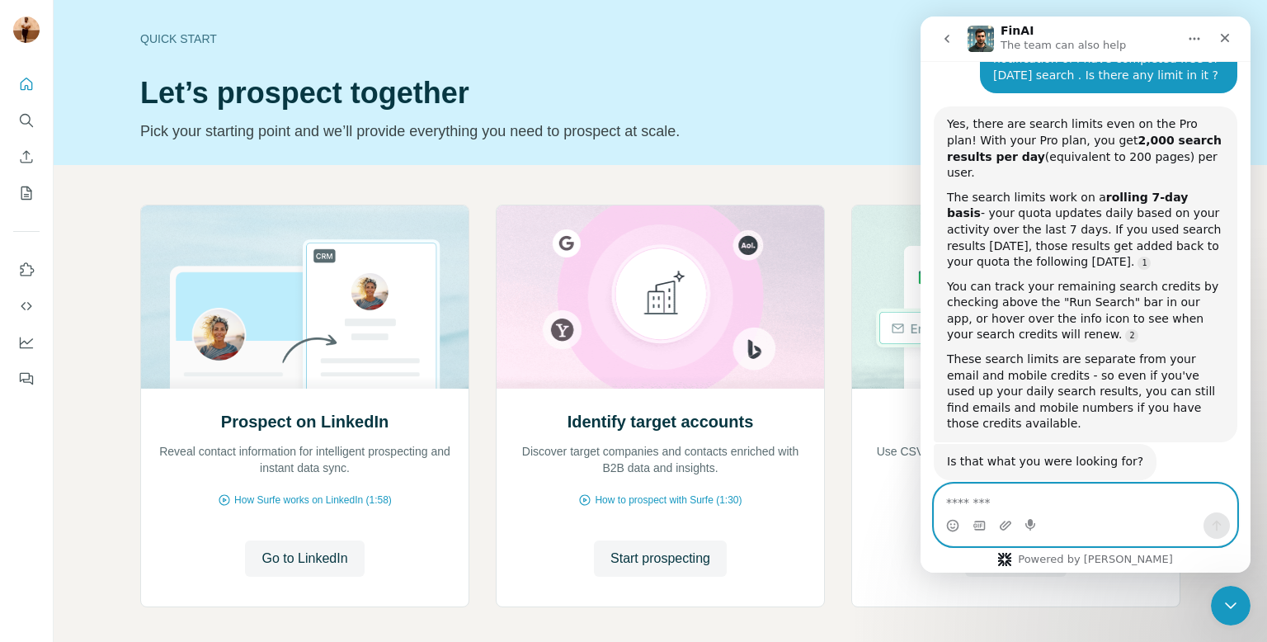
click at [970, 491] on textarea "Message…" at bounding box center [1085, 498] width 302 height 28
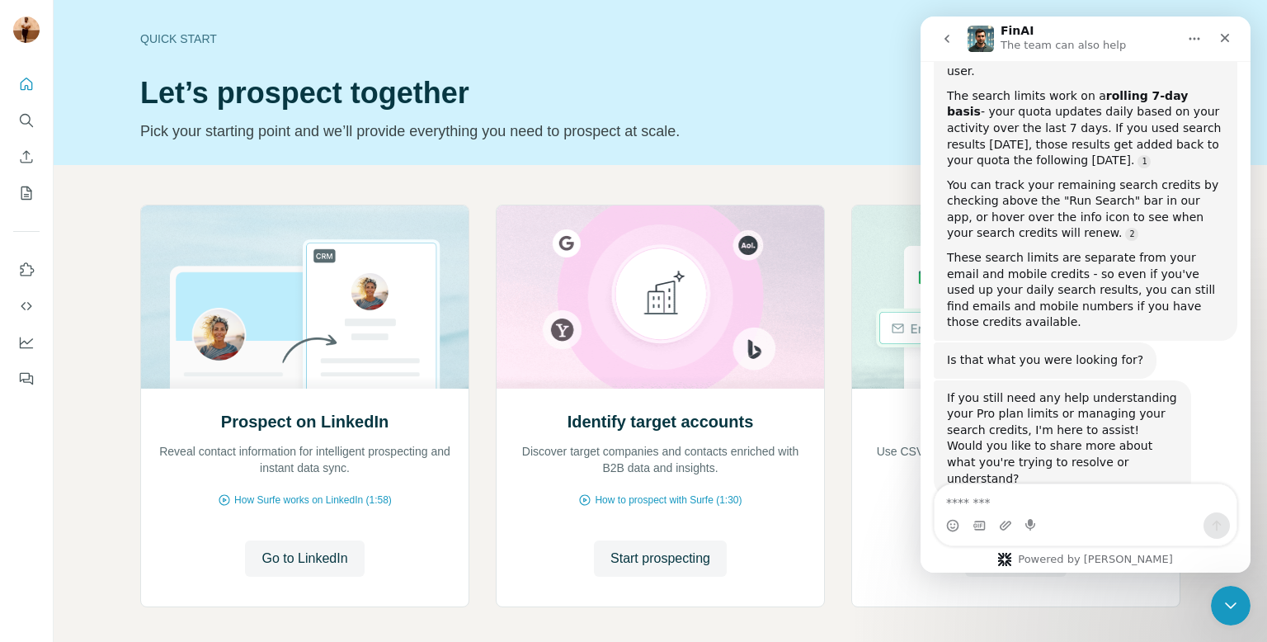
click at [943, 43] on icon "go back" at bounding box center [946, 38] width 13 height 13
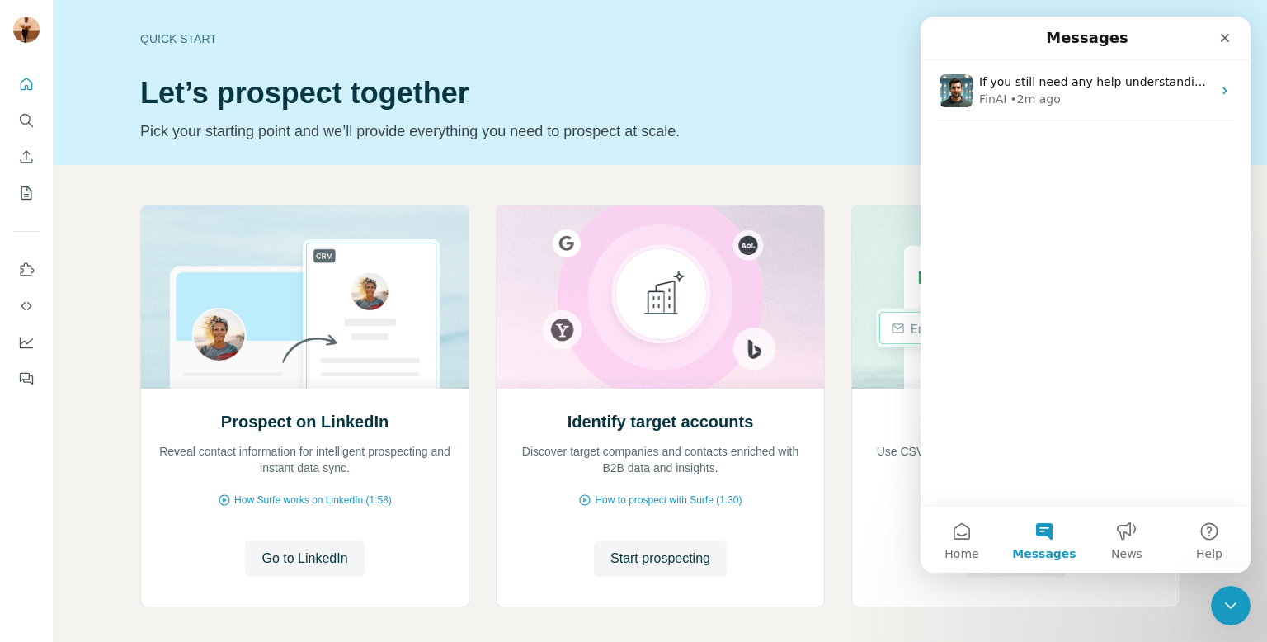
scroll to position [242, 0]
click at [1230, 28] on div "Close" at bounding box center [1225, 38] width 30 height 30
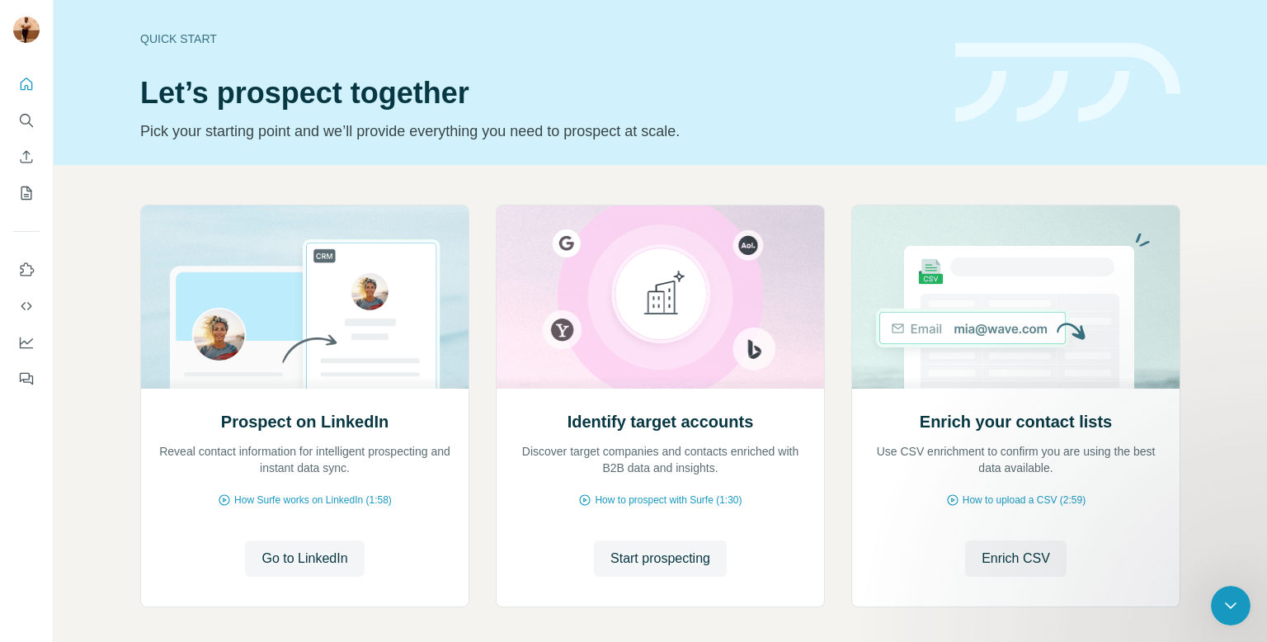
scroll to position [0, 0]
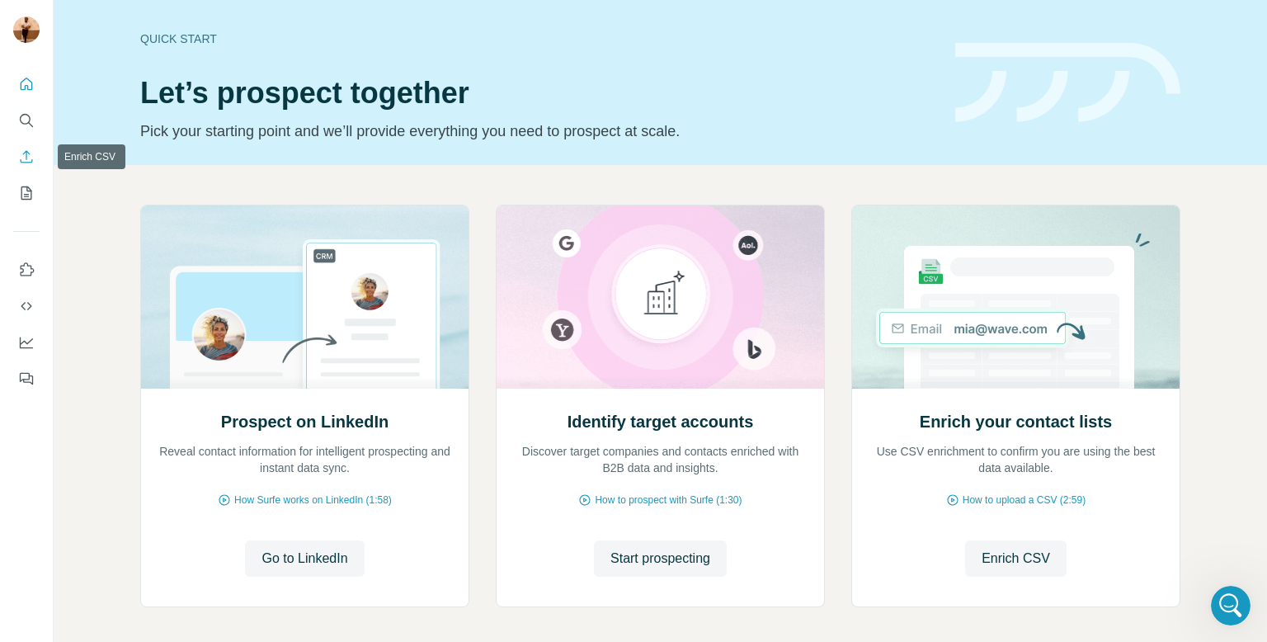
click at [26, 153] on icon "Enrich CSV" at bounding box center [27, 156] width 12 height 12
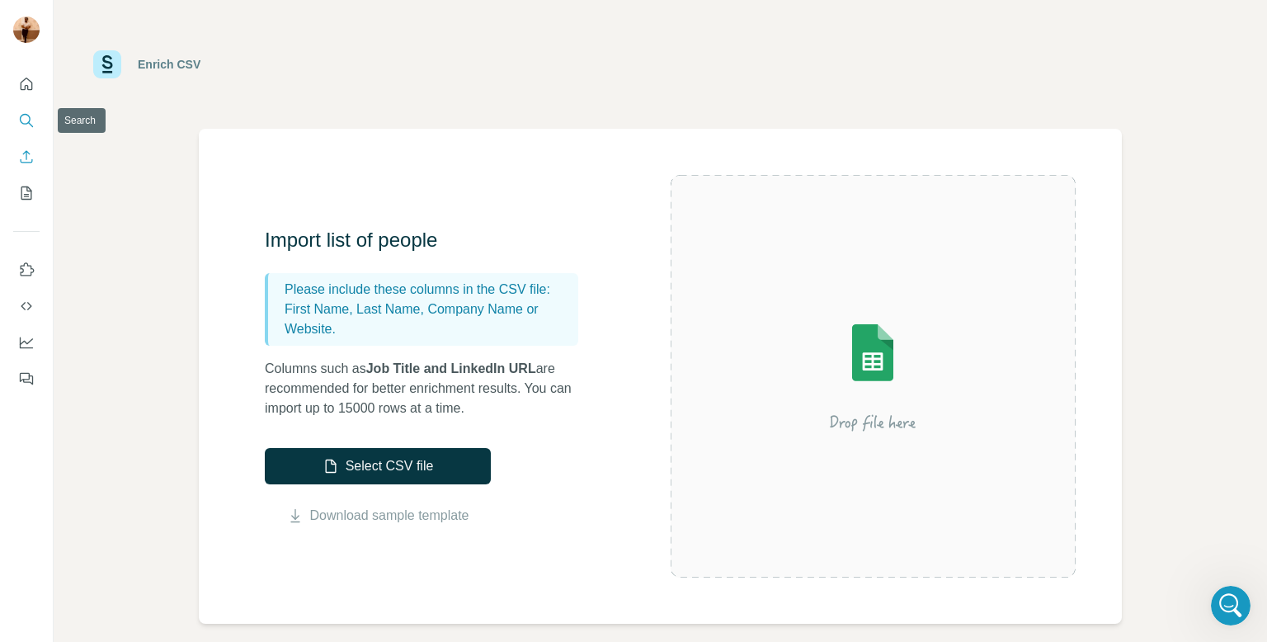
click at [30, 109] on button "Search" at bounding box center [26, 121] width 26 height 30
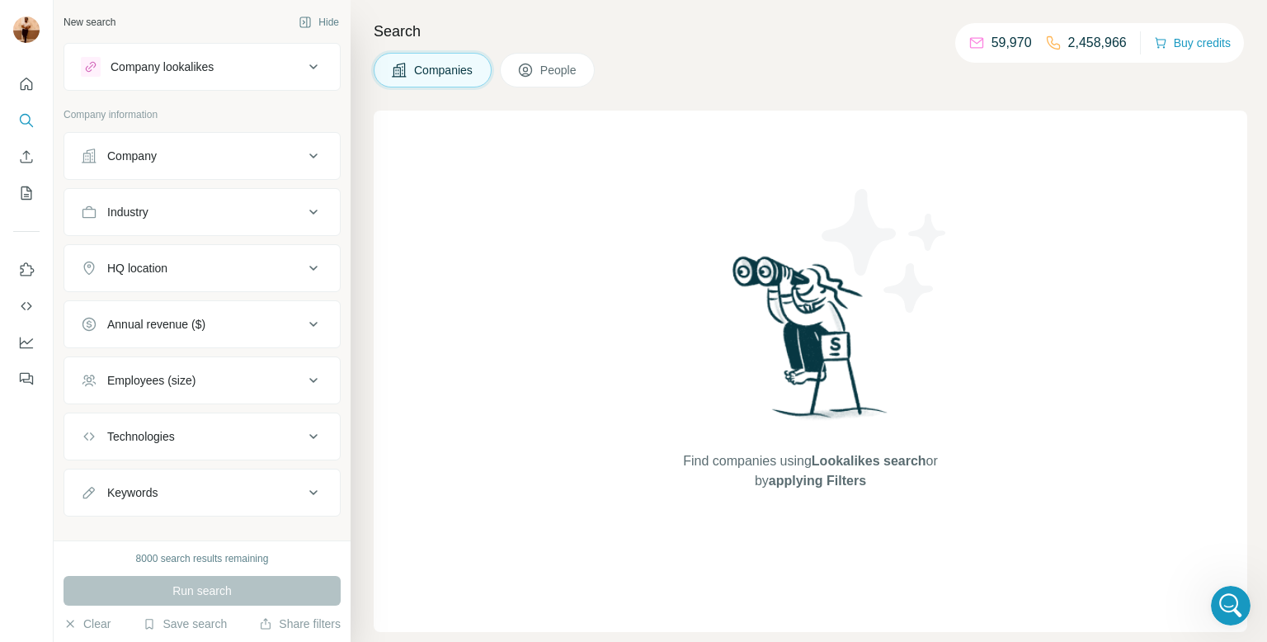
click at [142, 163] on button "Company" at bounding box center [201, 156] width 275 height 40
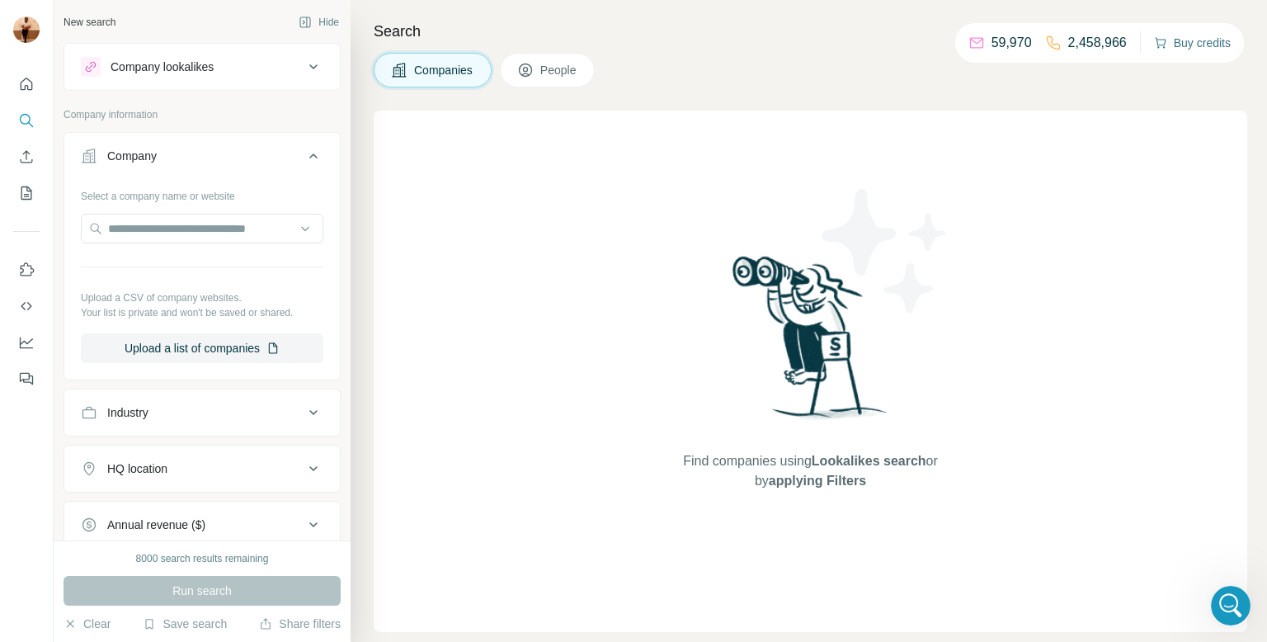
click at [1215, 33] on button "Buy credits" at bounding box center [1192, 42] width 77 height 23
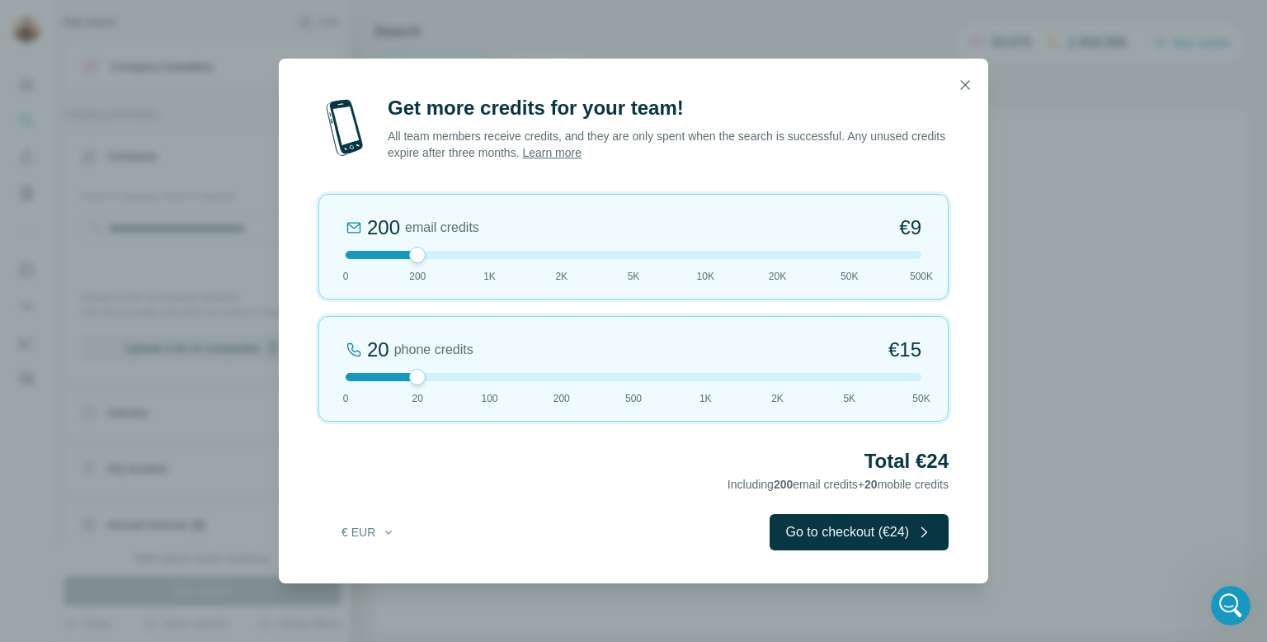
click at [919, 256] on div at bounding box center [634, 255] width 576 height 8
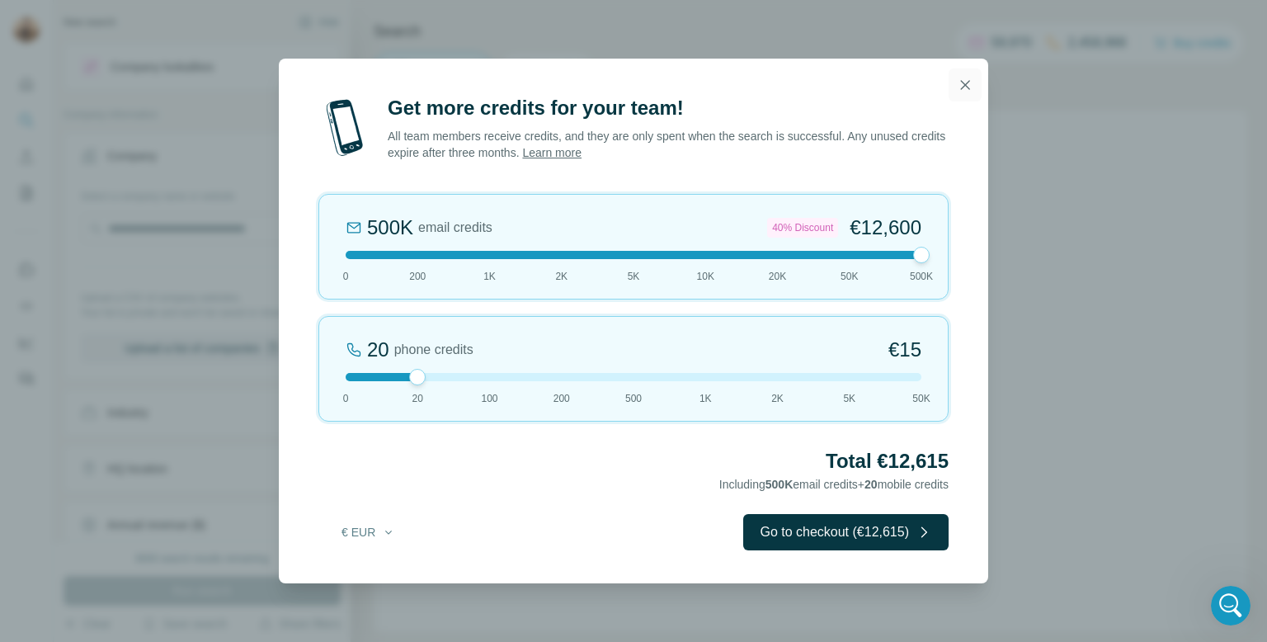
click at [954, 95] on button "button" at bounding box center [964, 84] width 33 height 33
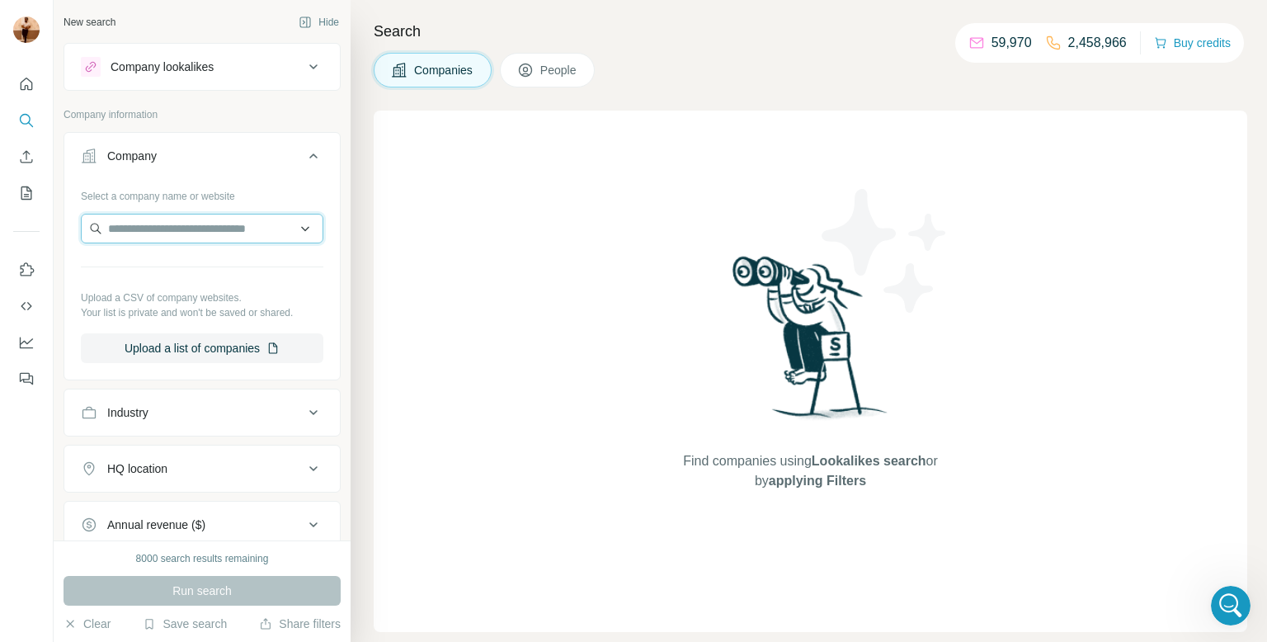
click at [176, 218] on input "text" at bounding box center [202, 229] width 242 height 30
paste input "**********"
type input "**********"
click at [168, 221] on input "text" at bounding box center [202, 229] width 242 height 30
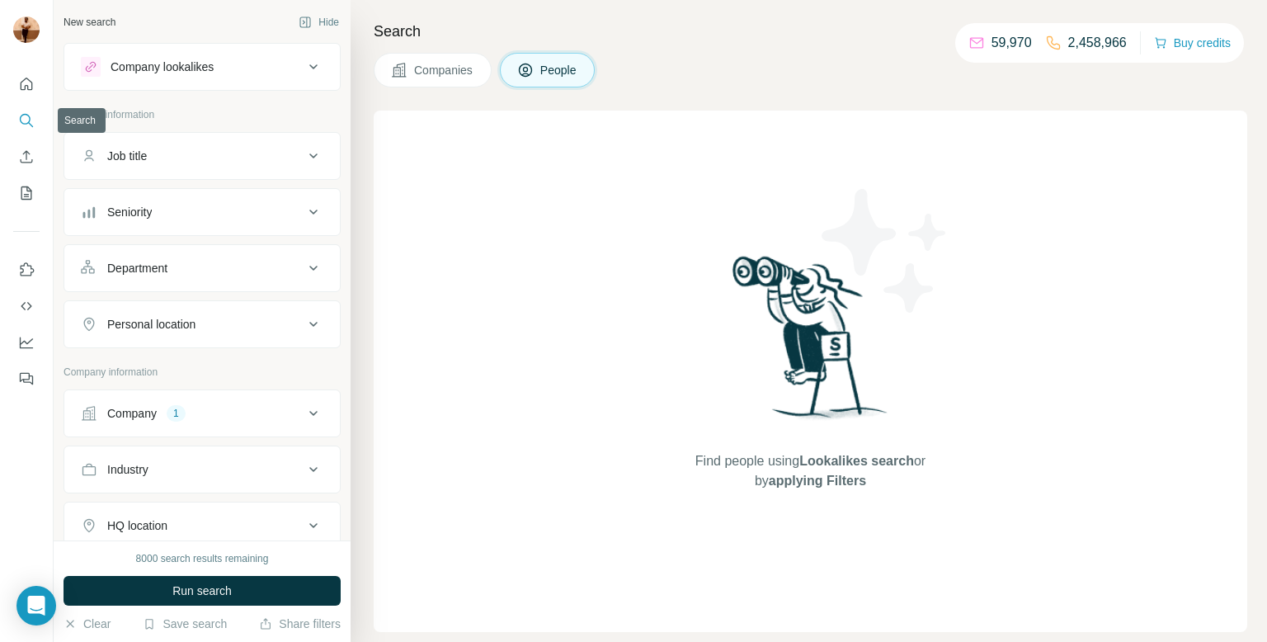
click at [30, 116] on icon "Search" at bounding box center [26, 120] width 16 height 16
click at [195, 412] on div "Company 1" at bounding box center [192, 410] width 223 height 16
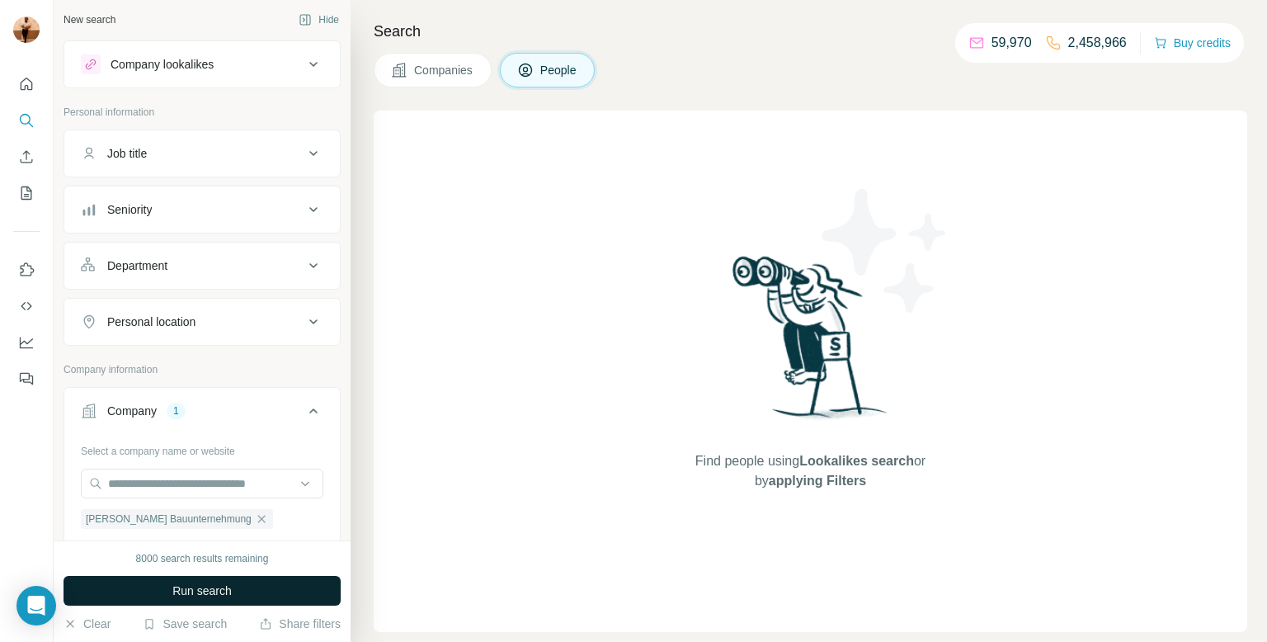
click at [177, 595] on span "Run search" at bounding box center [201, 590] width 59 height 16
click at [111, 581] on button "Run search" at bounding box center [201, 591] width 277 height 30
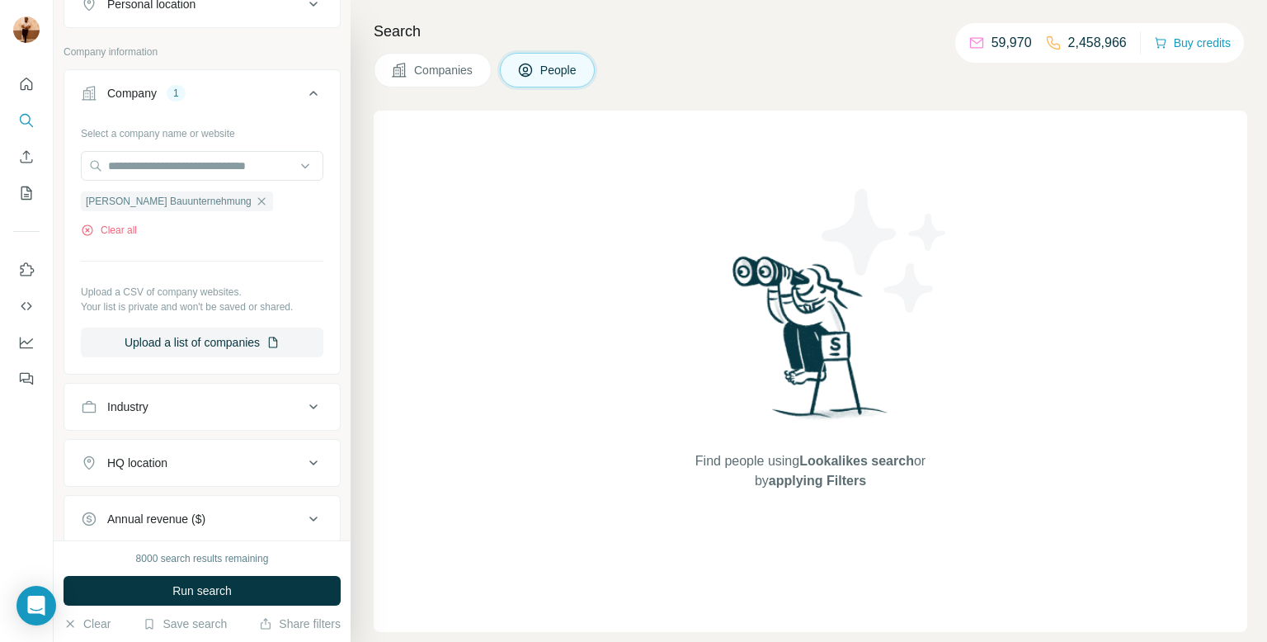
scroll to position [327, 0]
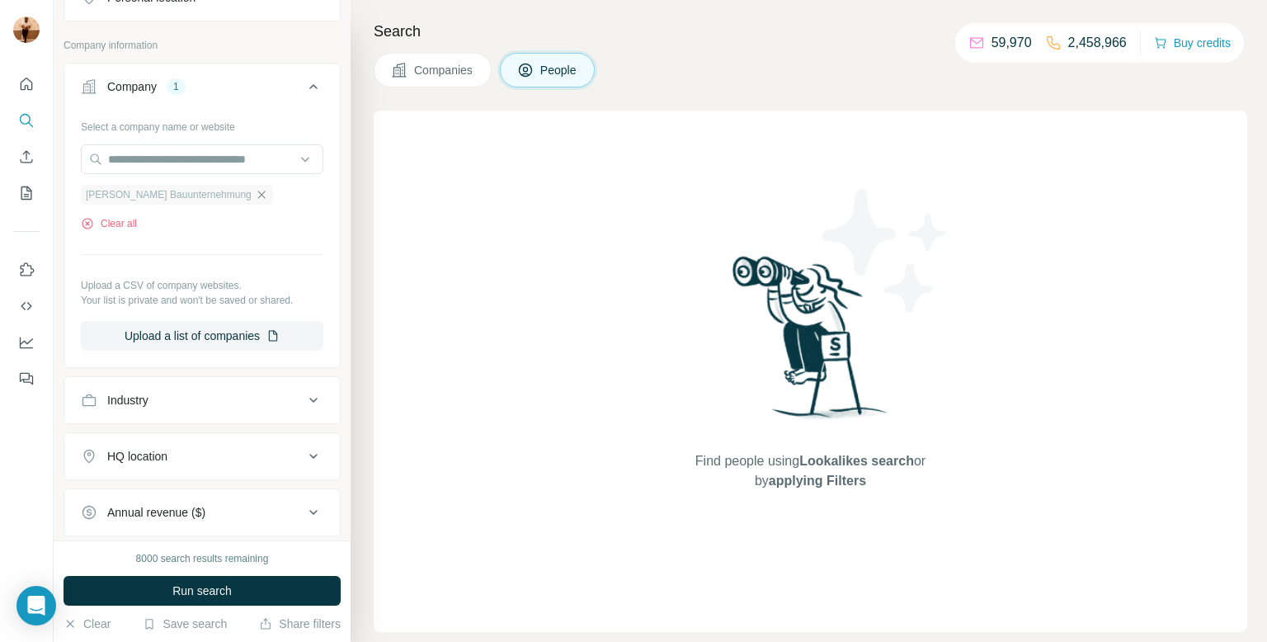
click at [257, 194] on icon "button" at bounding box center [260, 193] width 7 height 7
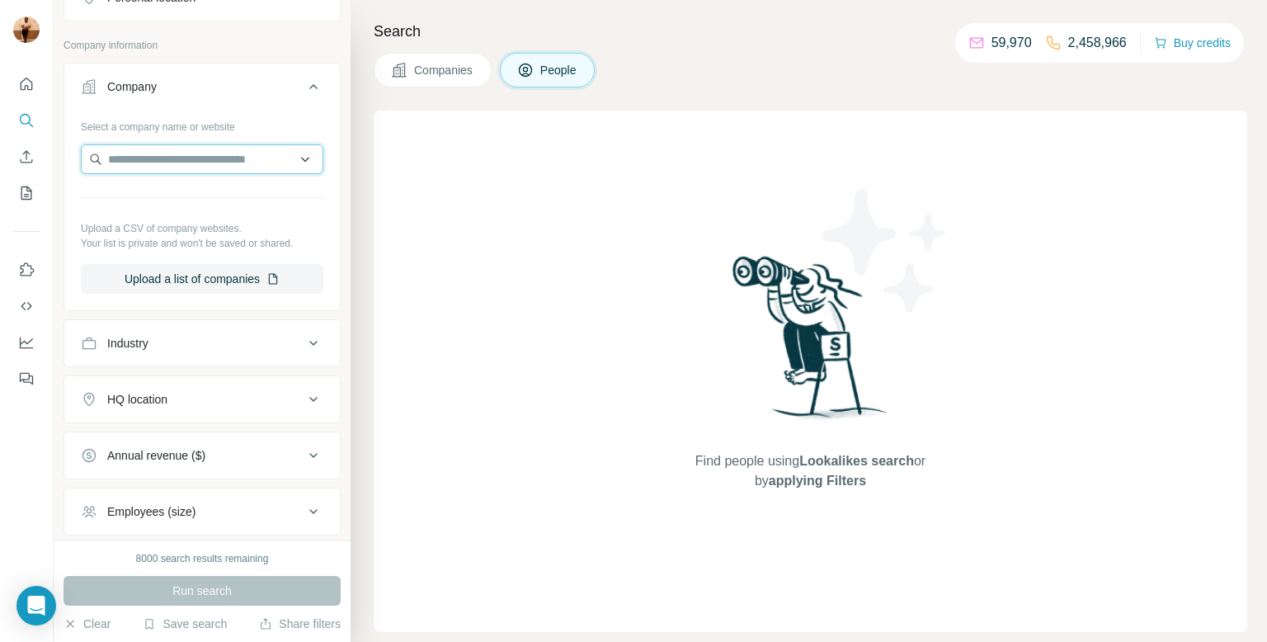
click at [144, 154] on input "text" at bounding box center [202, 159] width 242 height 30
paste input "**********"
type input "*"
type input "*******"
paste input "**********"
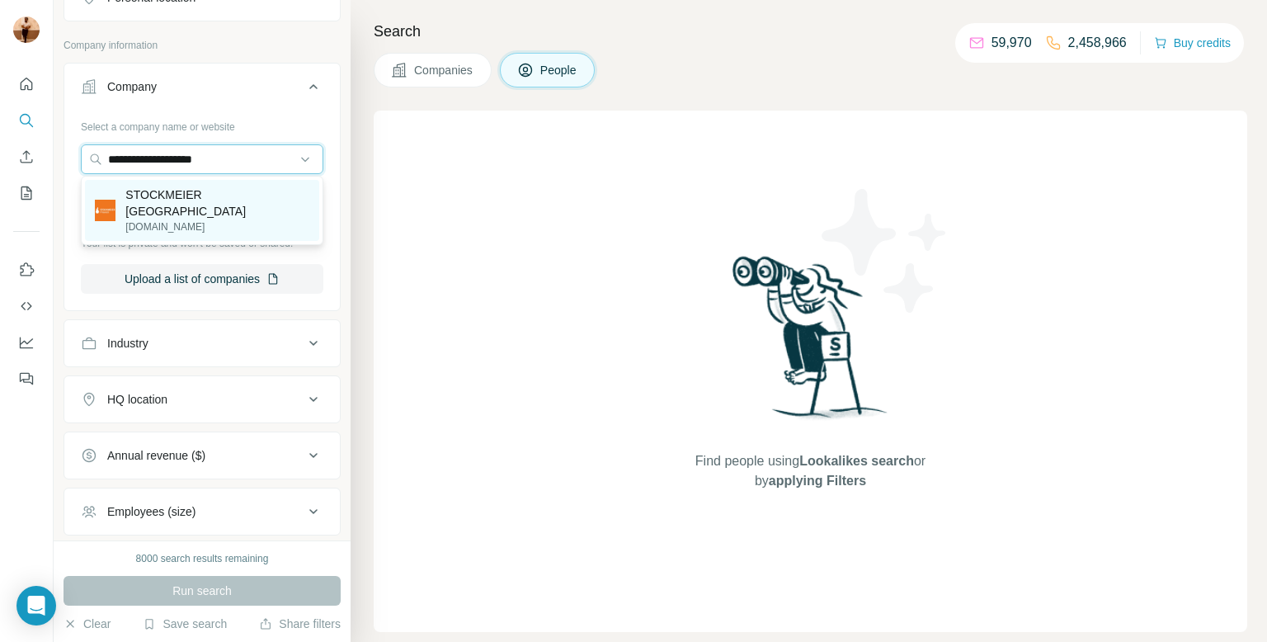
type input "**********"
click at [166, 200] on p "STOCKMEIER France" at bounding box center [217, 202] width 184 height 33
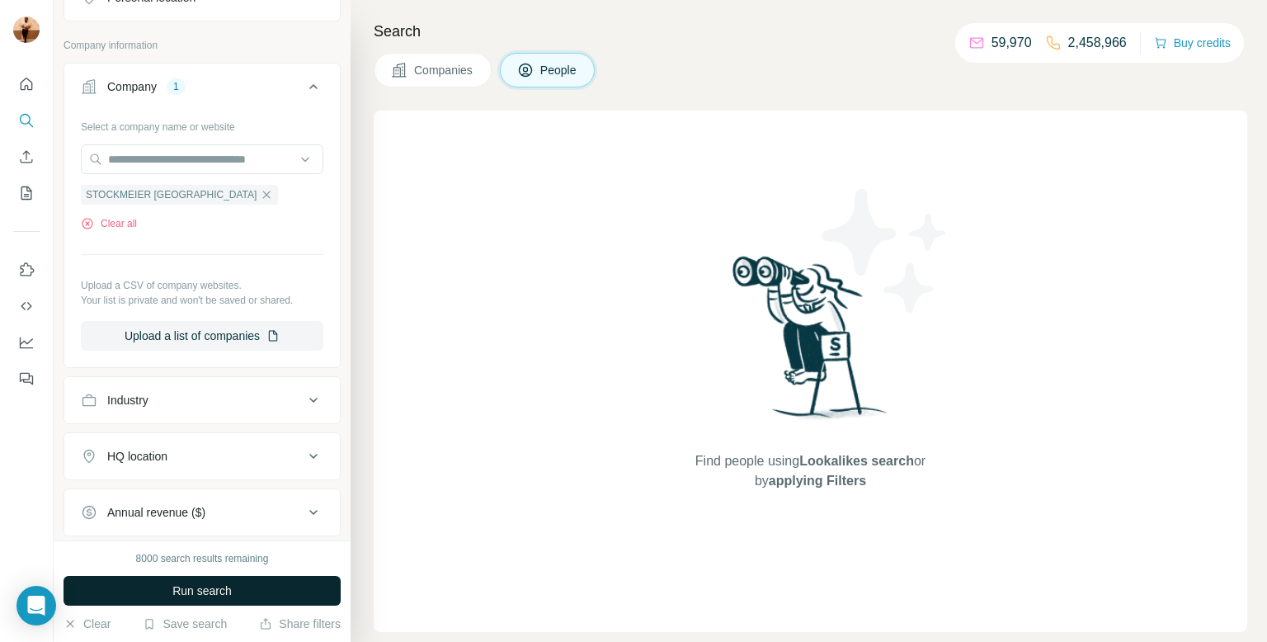
click at [228, 590] on span "Run search" at bounding box center [201, 590] width 59 height 16
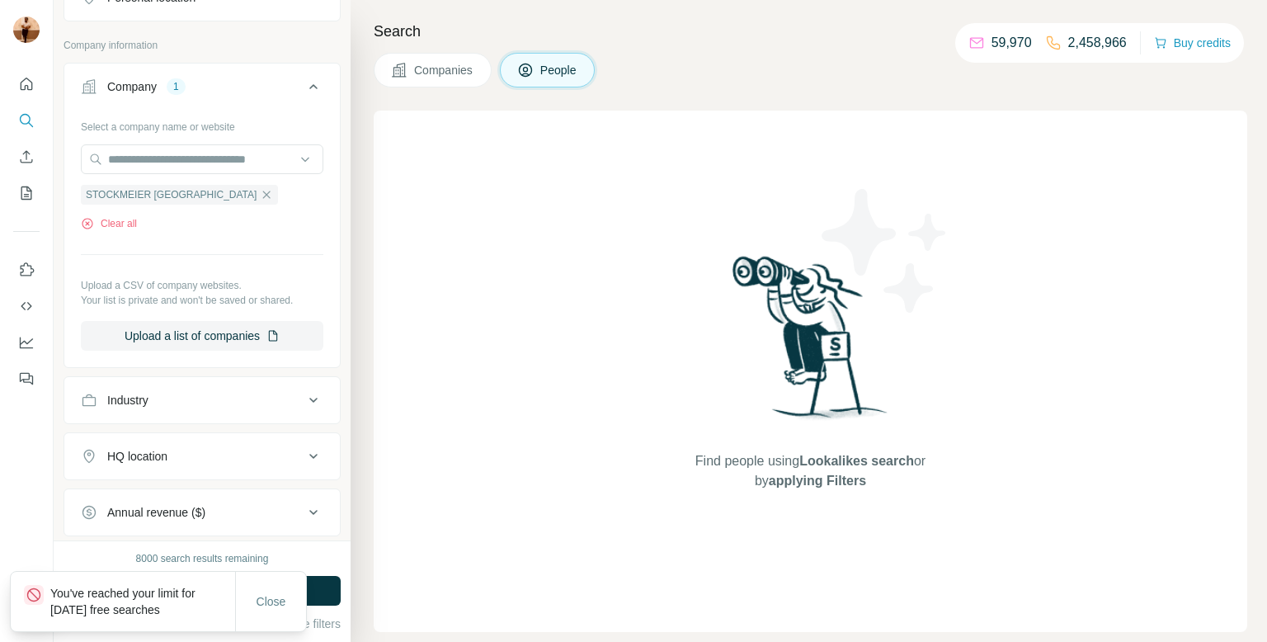
click at [482, 54] on button "Companies" at bounding box center [433, 70] width 118 height 35
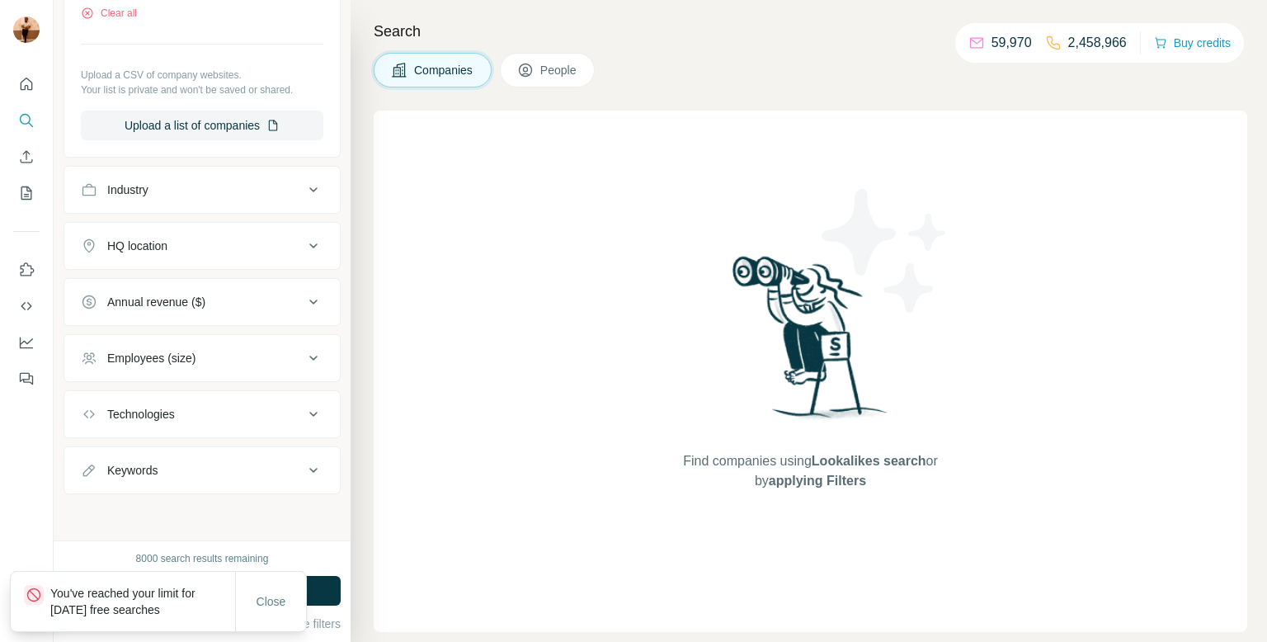
scroll to position [70, 0]
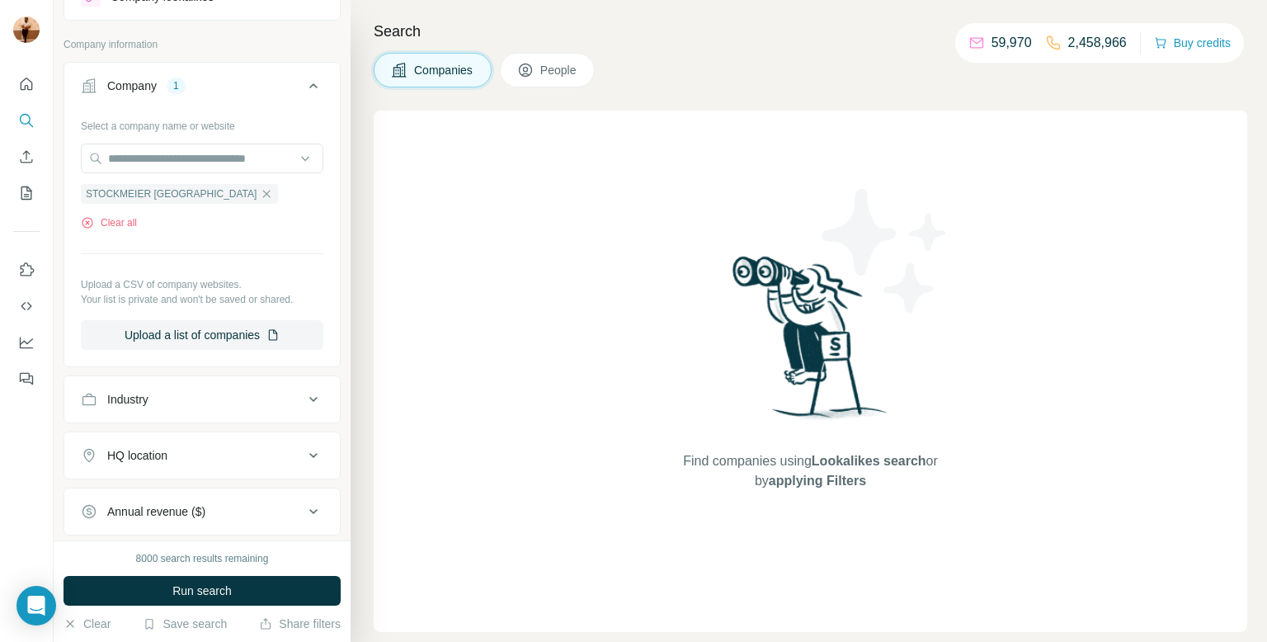
click at [269, 596] on div "Close" at bounding box center [270, 617] width 71 height 59
click at [268, 595] on button "Run search" at bounding box center [201, 591] width 277 height 30
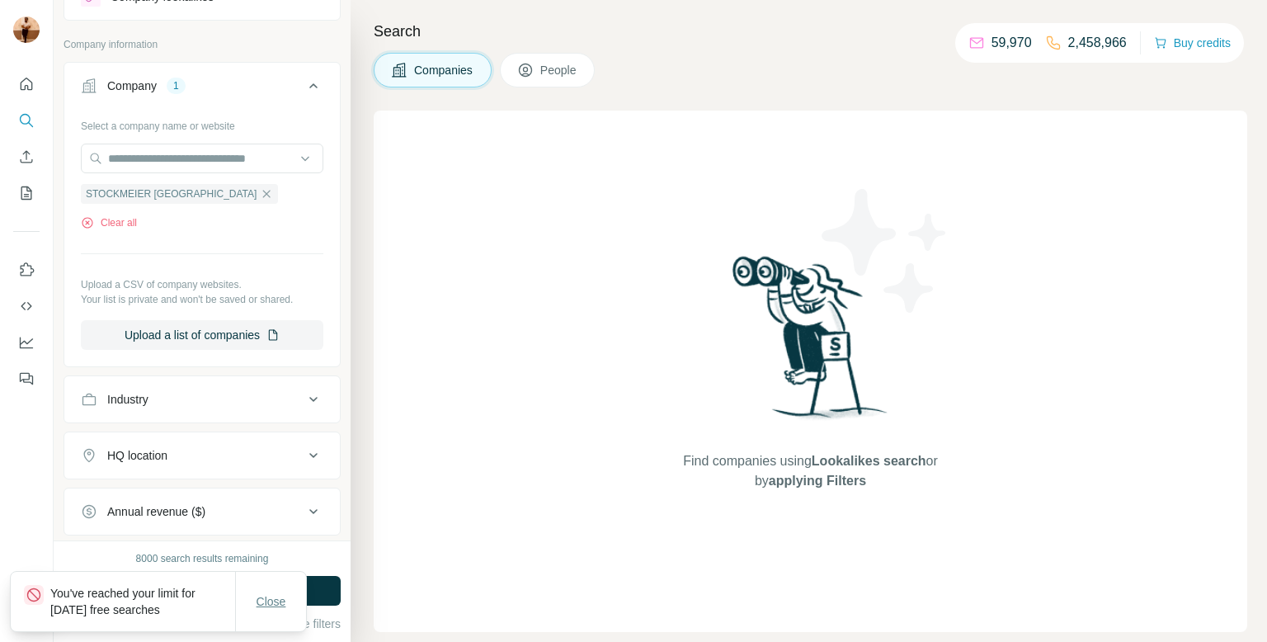
click at [270, 609] on span "Close" at bounding box center [271, 601] width 30 height 16
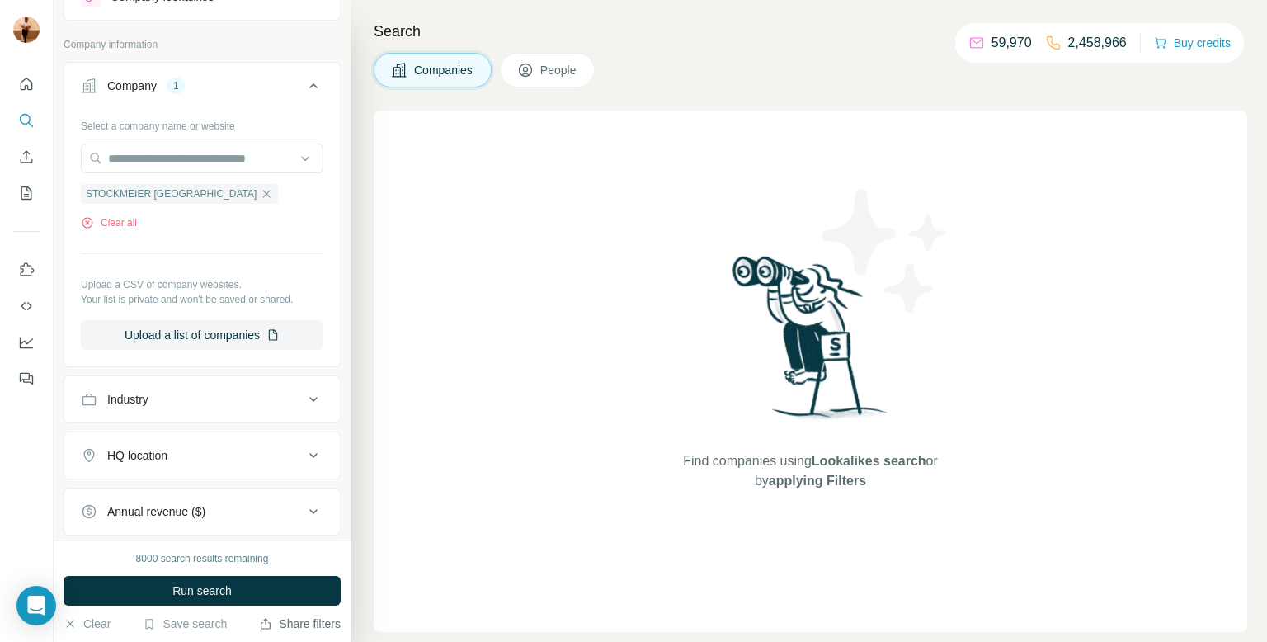
click at [323, 630] on button "Share filters" at bounding box center [300, 623] width 82 height 16
click at [26, 224] on div at bounding box center [26, 226] width 53 height 334
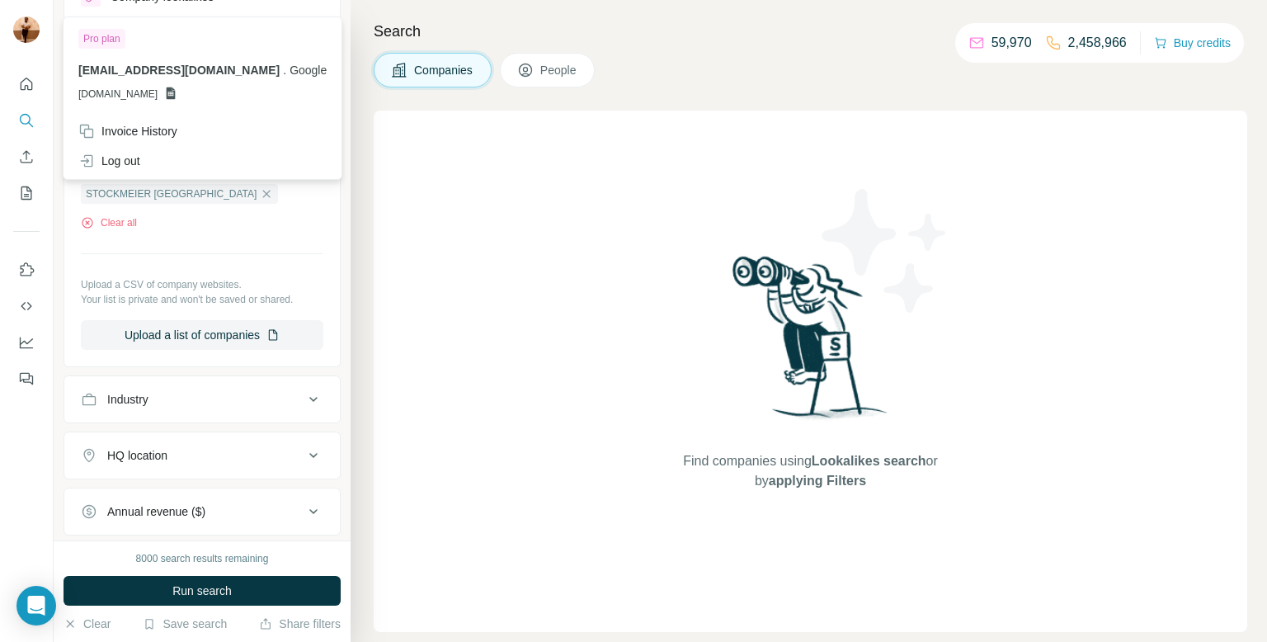
click at [33, 25] on img at bounding box center [26, 29] width 26 height 26
click at [111, 43] on div "Pro plan" at bounding box center [101, 39] width 47 height 20
click at [127, 143] on div "Invoice History" at bounding box center [202, 131] width 268 height 30
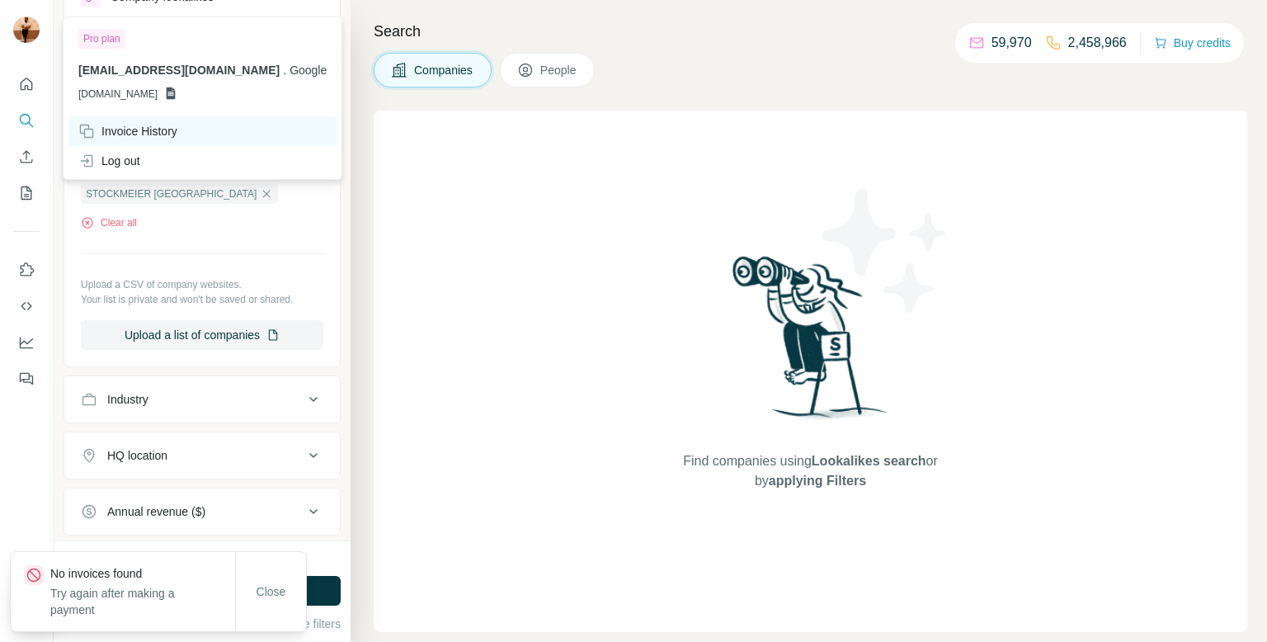
click at [139, 131] on div "Invoice History" at bounding box center [127, 131] width 99 height 16
click at [118, 153] on div "Log out" at bounding box center [109, 161] width 62 height 16
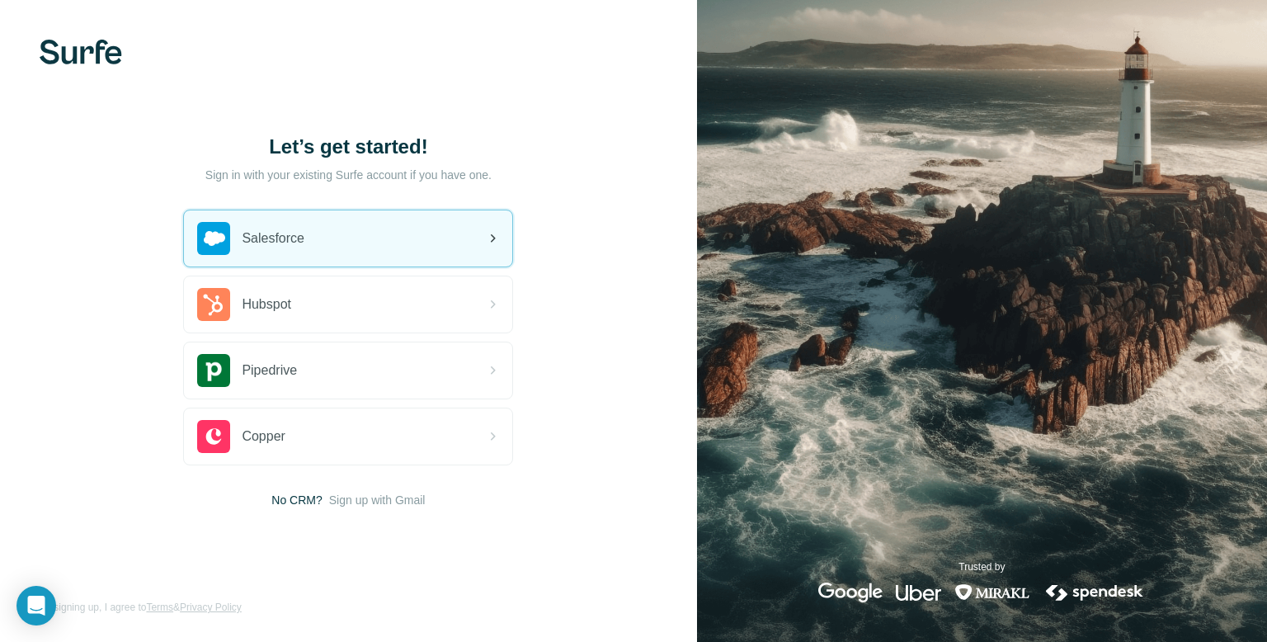
click at [462, 247] on div "Salesforce" at bounding box center [348, 238] width 328 height 56
click at [459, 242] on div "Salesforce" at bounding box center [348, 238] width 328 height 56
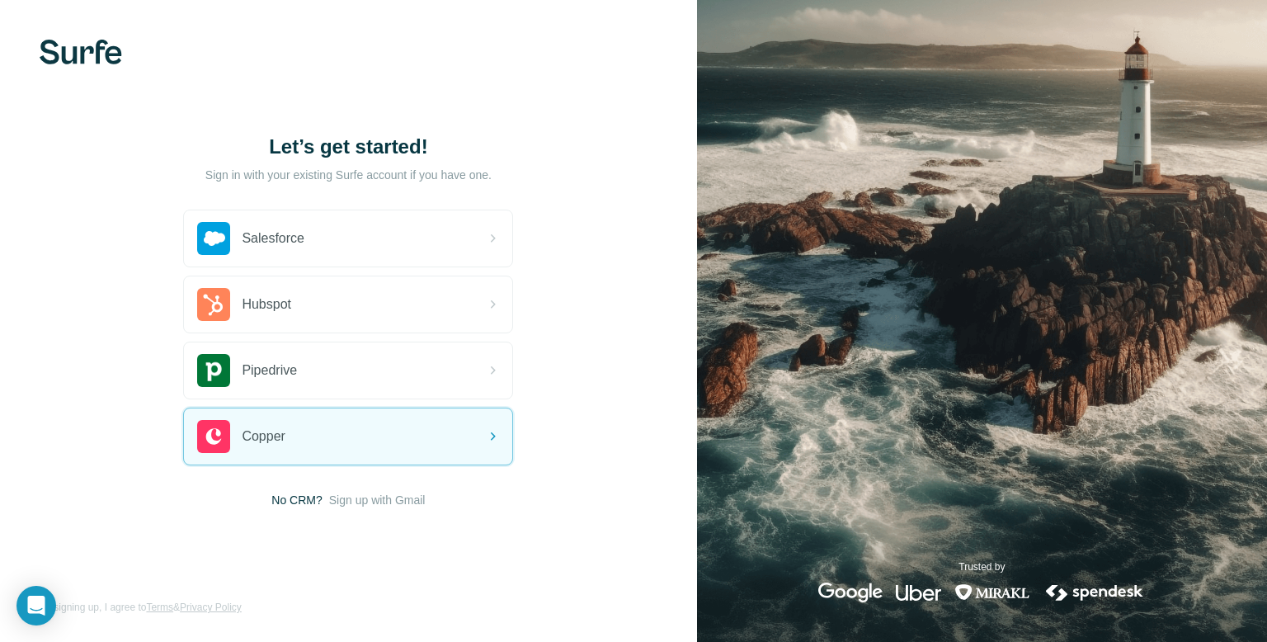
click at [304, 497] on span "No CRM?" at bounding box center [296, 500] width 50 height 16
click at [334, 501] on span "Sign up with Gmail" at bounding box center [377, 500] width 96 height 16
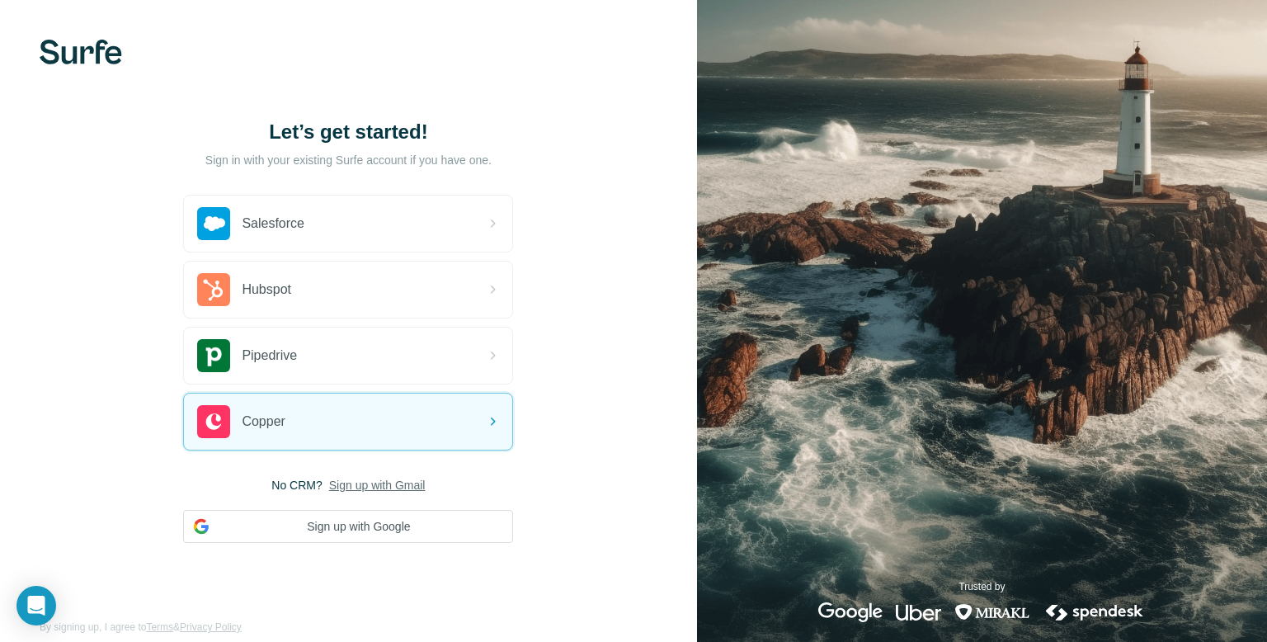
click at [172, 496] on div "Let’s get started! Sign in with your existing Surfe account if you have one. Sa…" at bounding box center [348, 330] width 697 height 661
click at [333, 519] on button "Sign up with Google" at bounding box center [348, 526] width 330 height 33
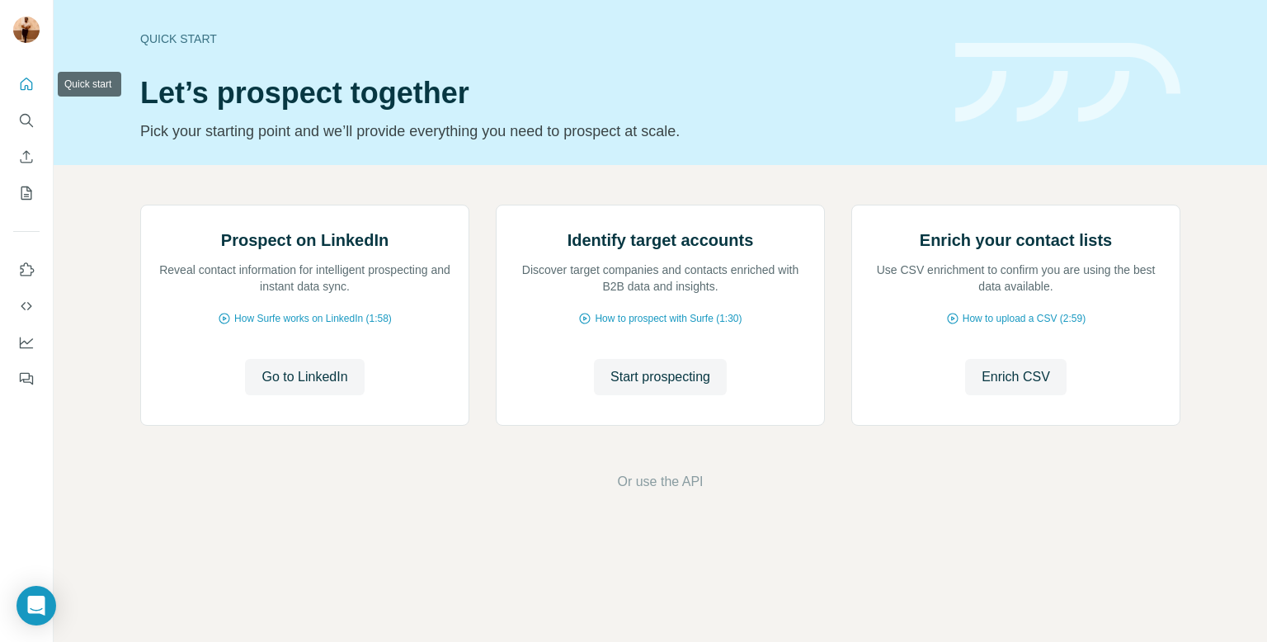
click at [32, 71] on button "Quick start" at bounding box center [26, 84] width 26 height 30
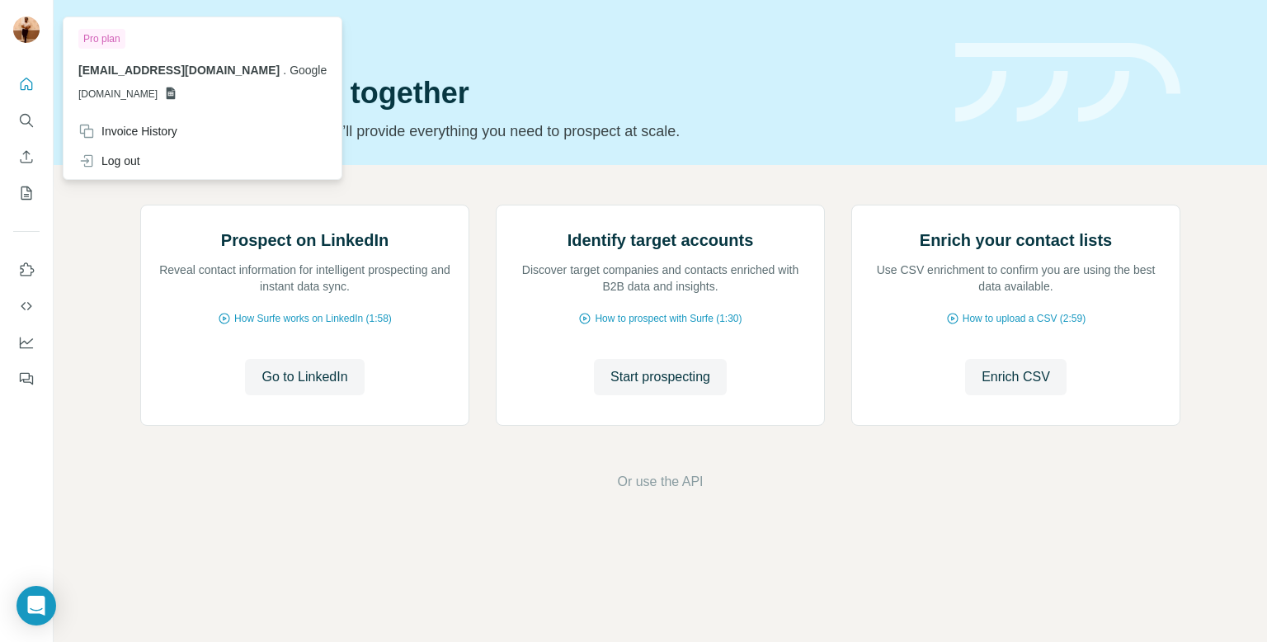
click at [34, 32] on img at bounding box center [26, 29] width 26 height 26
click at [141, 43] on div "Pro plan" at bounding box center [202, 39] width 248 height 20
click at [147, 92] on span "[DOMAIN_NAME]" at bounding box center [117, 94] width 79 height 15
click at [208, 67] on span "[EMAIL_ADDRESS][DOMAIN_NAME]" at bounding box center [178, 69] width 201 height 13
click at [289, 70] on span "Google" at bounding box center [307, 69] width 37 height 13
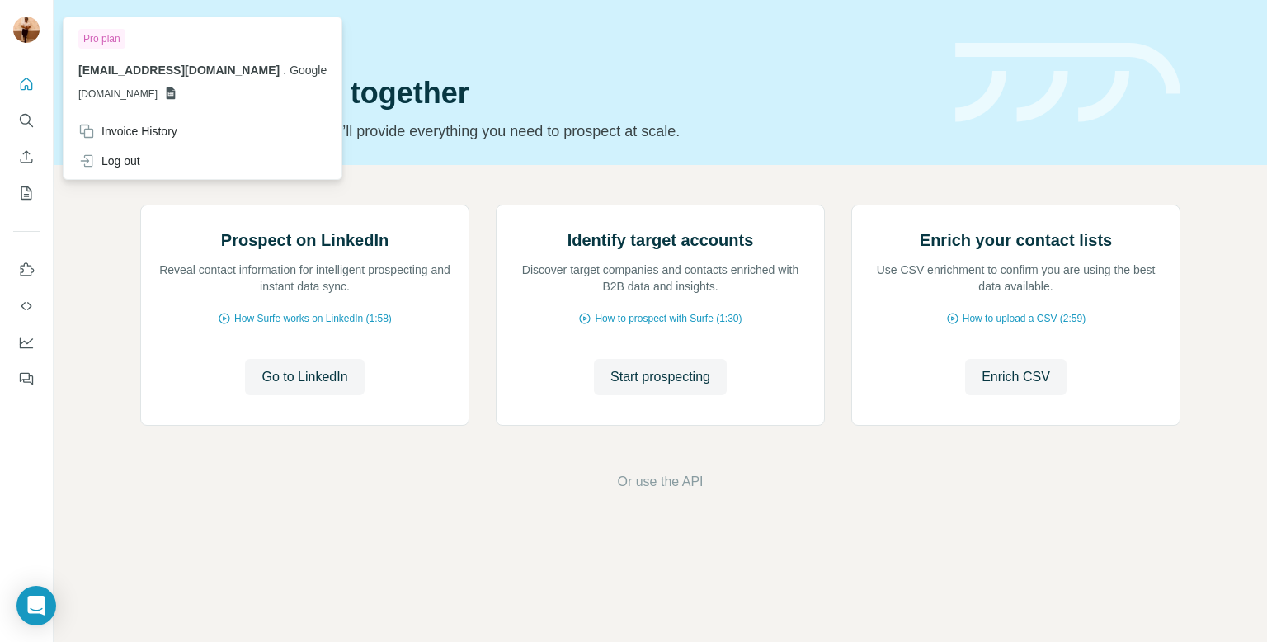
click at [1140, 84] on img at bounding box center [1067, 83] width 225 height 80
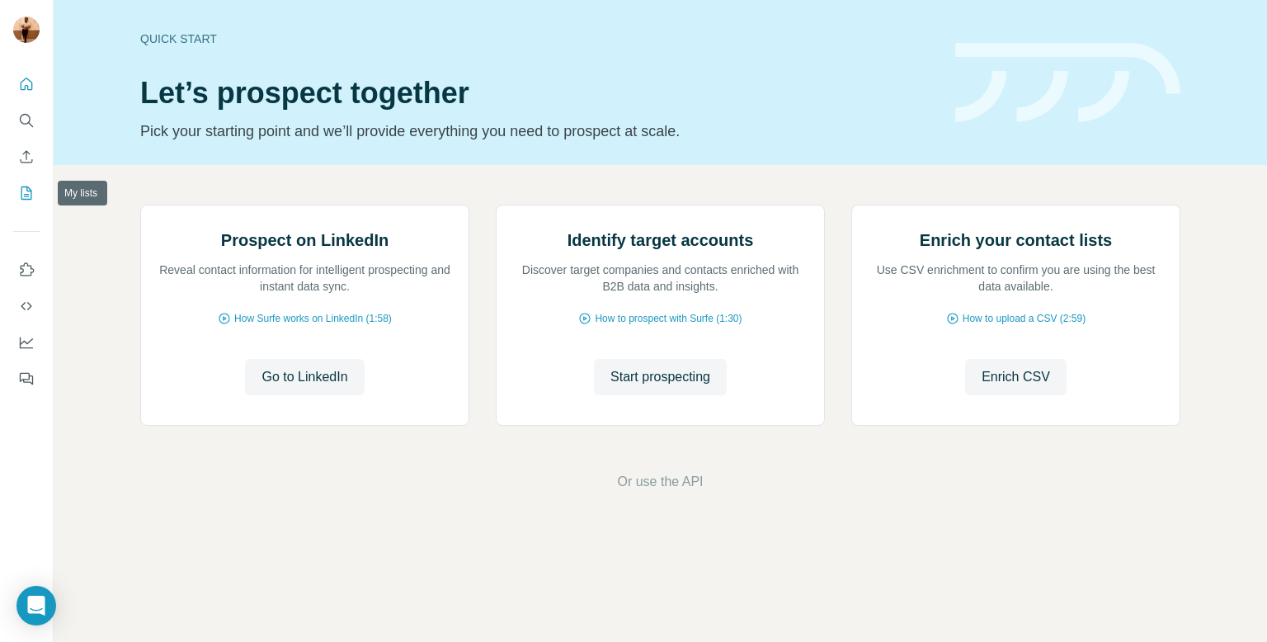
click at [23, 191] on icon "My lists" at bounding box center [26, 193] width 16 height 16
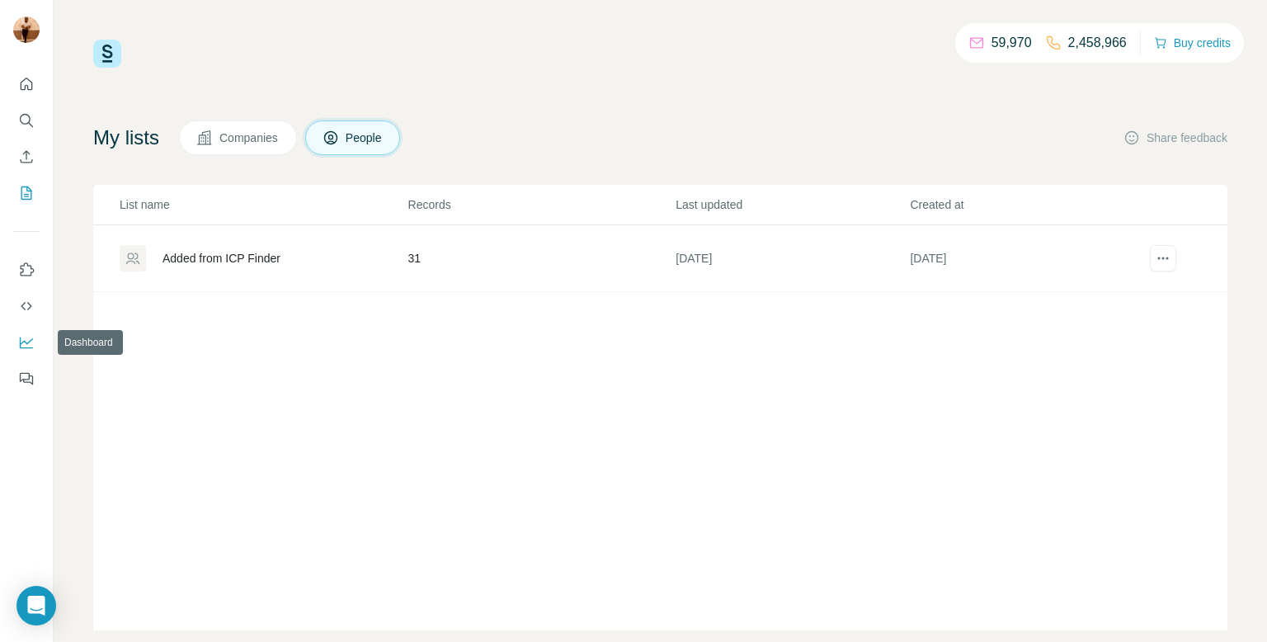
click at [26, 350] on icon "Dashboard" at bounding box center [26, 342] width 16 height 16
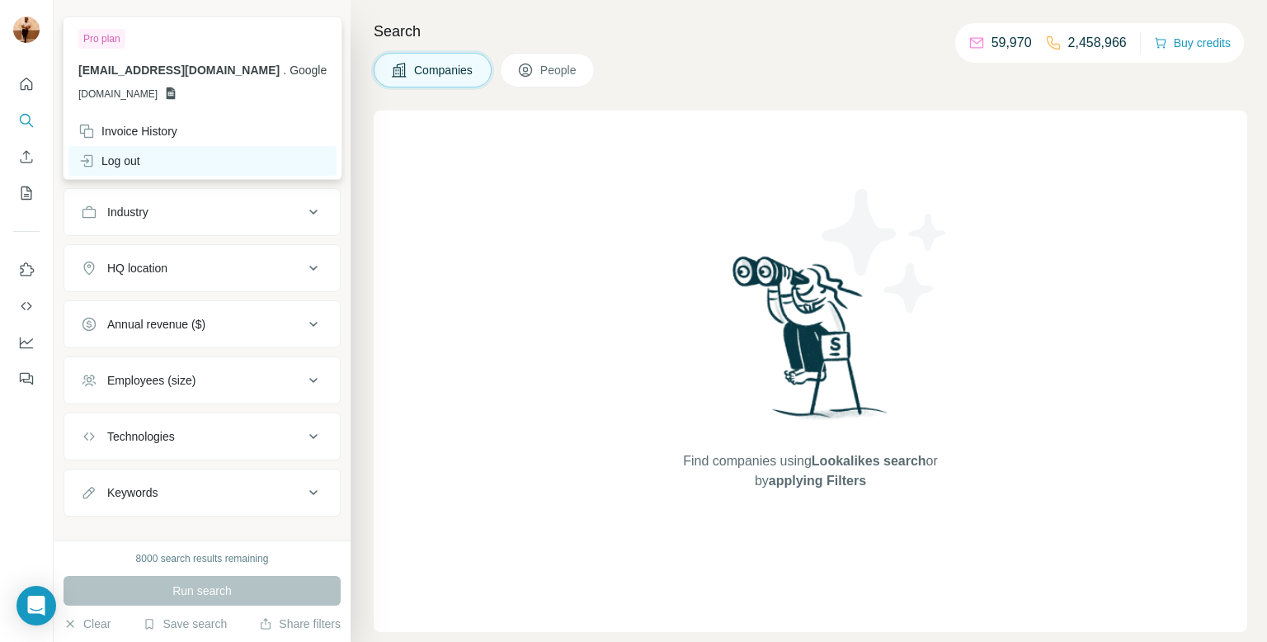
click at [123, 159] on div "Log out" at bounding box center [109, 161] width 62 height 16
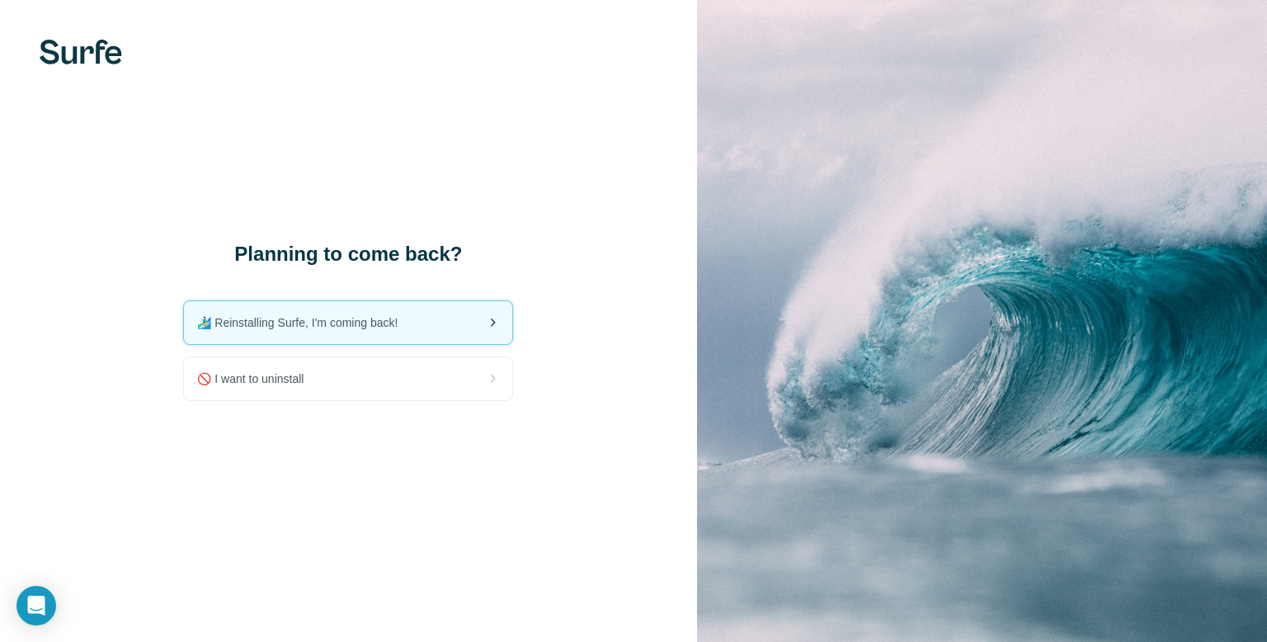
click at [329, 326] on span "🏄🏻‍♂️ Reinstalling Surfe, I'm coming back!" at bounding box center [304, 322] width 214 height 16
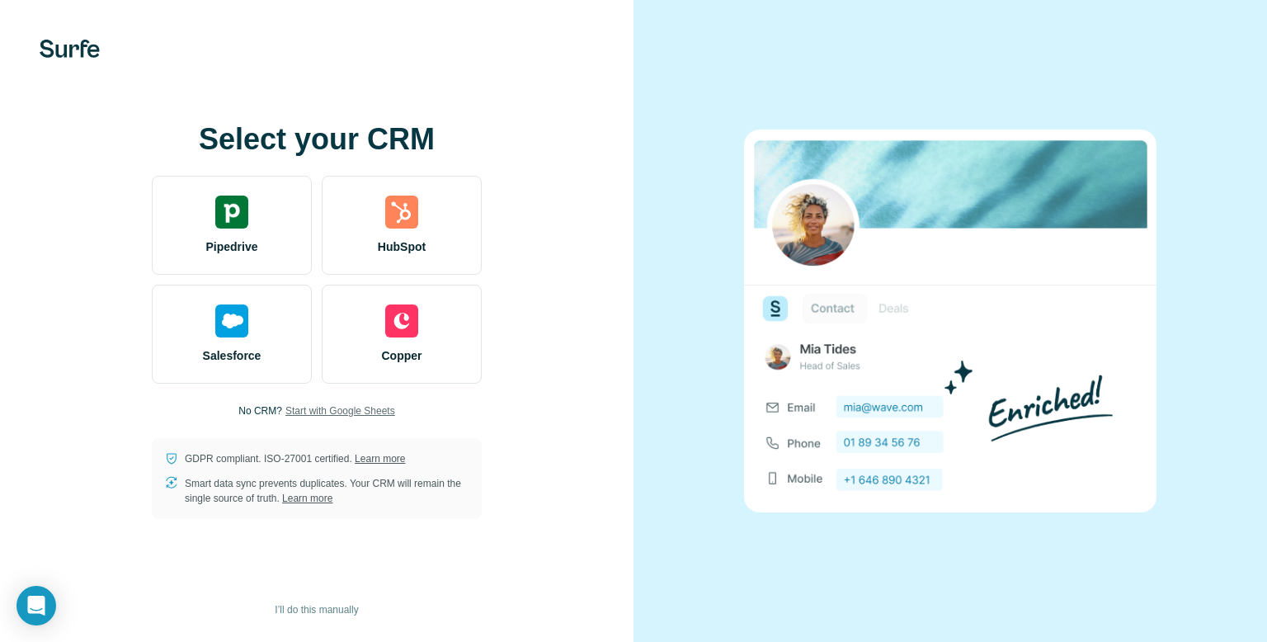
click at [330, 412] on span "Start with Google Sheets" at bounding box center [340, 410] width 110 height 15
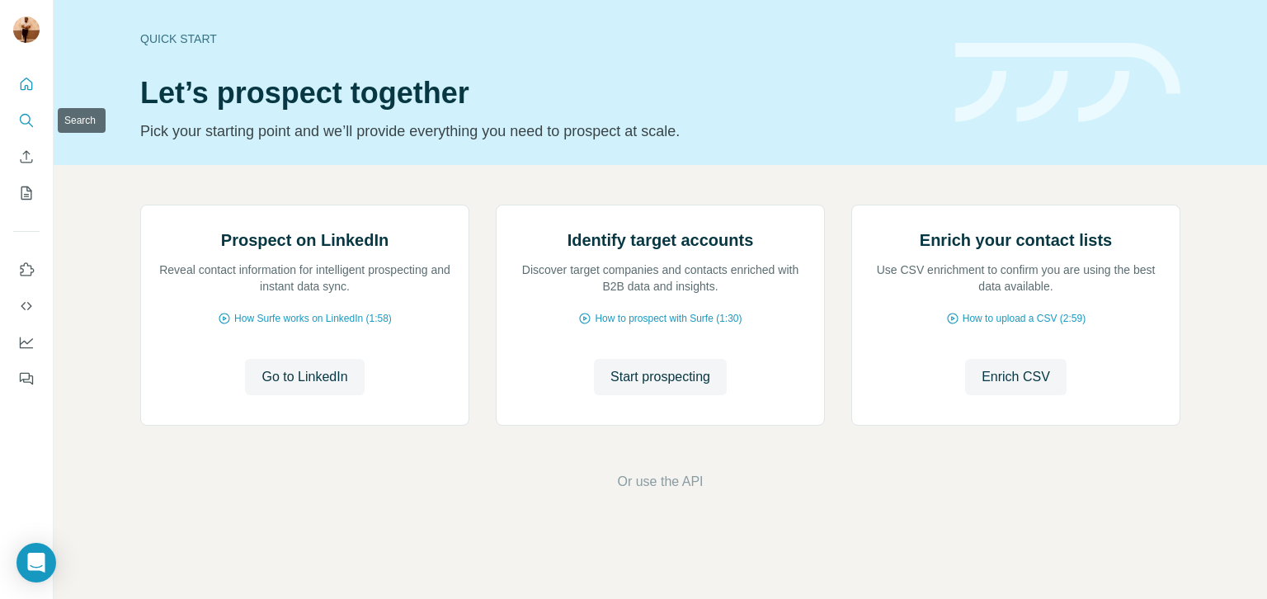
click at [18, 120] on icon "Search" at bounding box center [26, 120] width 16 height 16
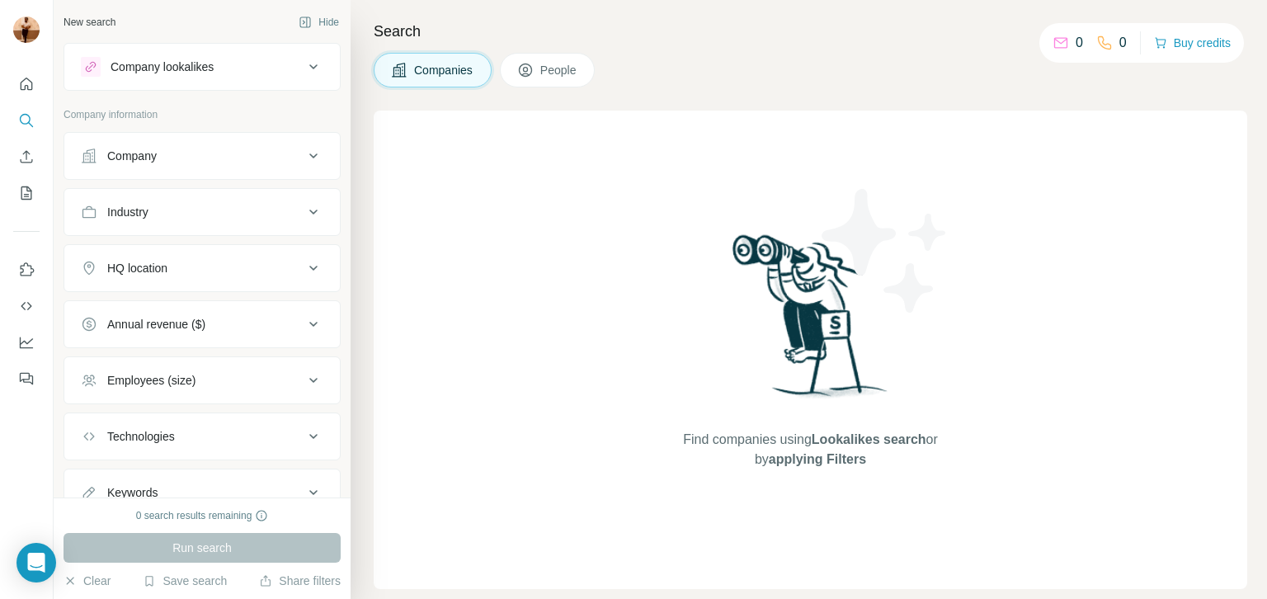
click at [169, 174] on button "Company" at bounding box center [201, 156] width 275 height 40
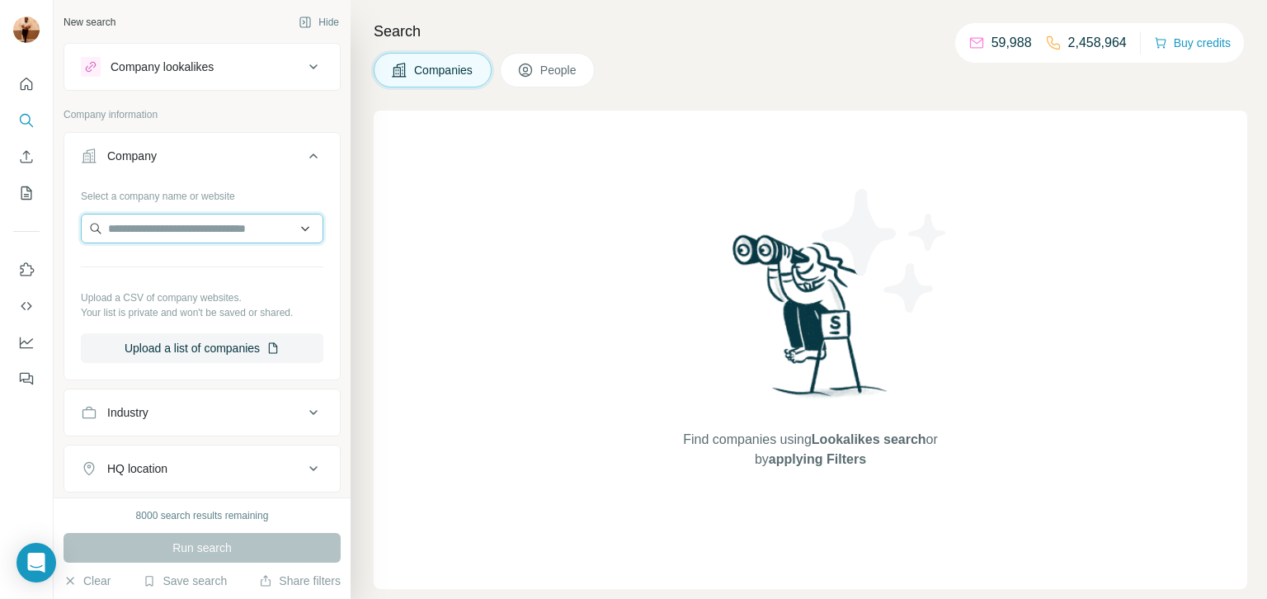
click at [150, 214] on input "text" at bounding box center [202, 229] width 242 height 30
paste input "**********"
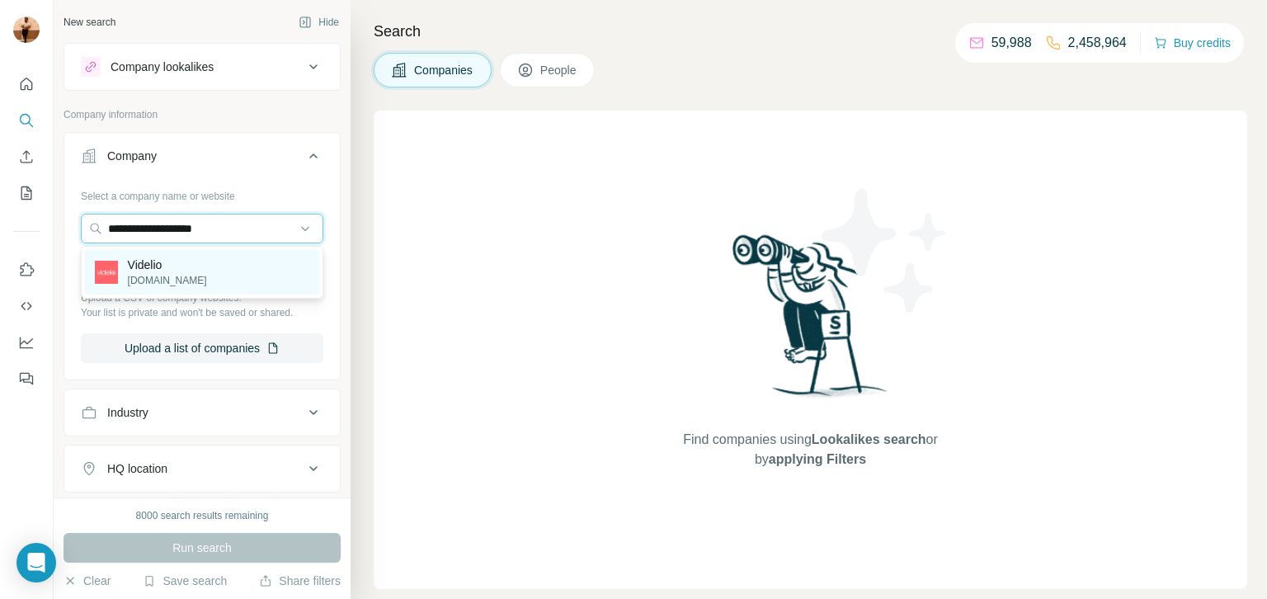
type input "**********"
click at [264, 271] on div "[PERSON_NAME][DOMAIN_NAME]" at bounding box center [202, 272] width 234 height 45
